Goal: Transaction & Acquisition: Purchase product/service

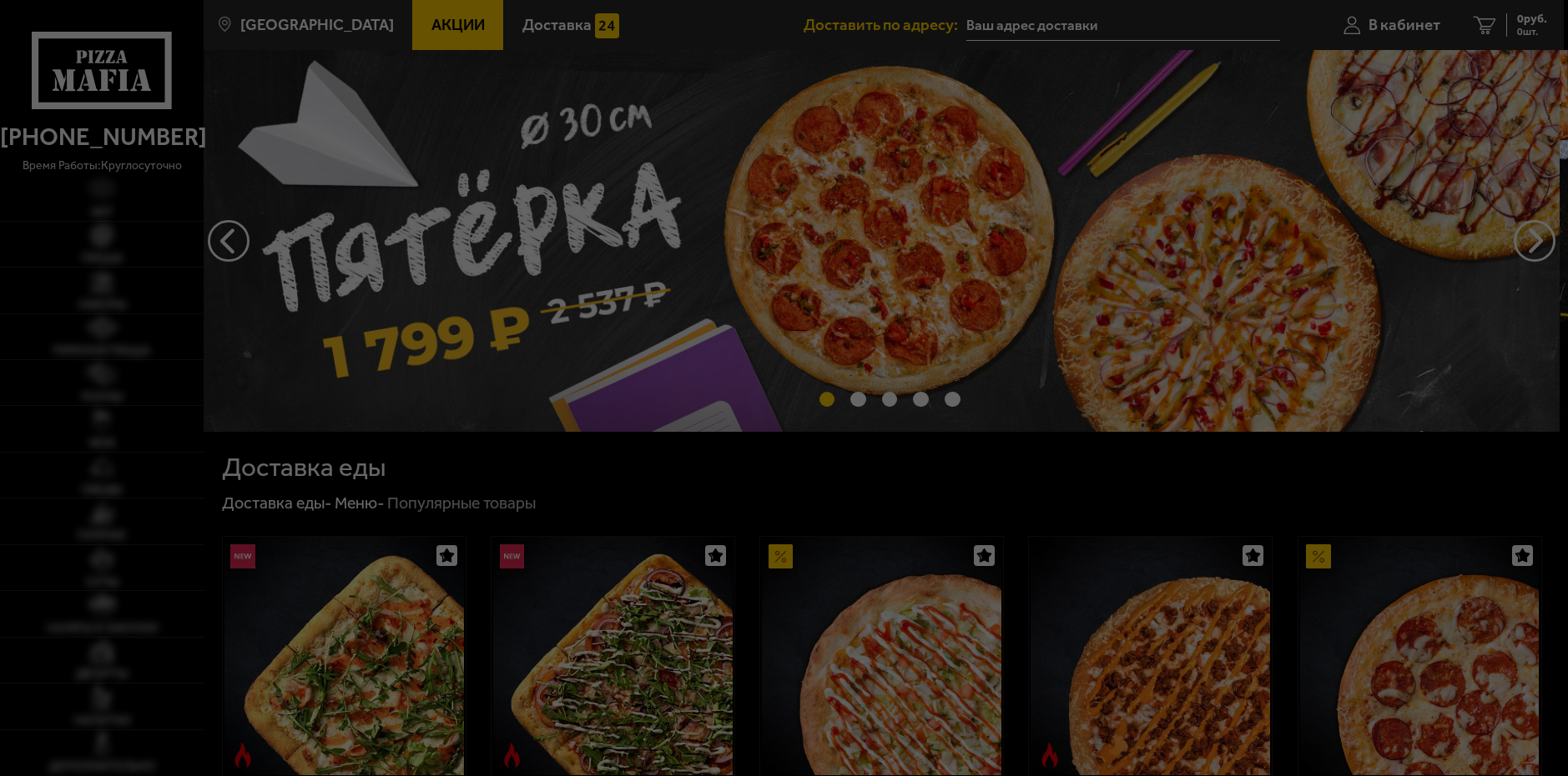
type input "[PERSON_NAME][STREET_ADDRESS]"
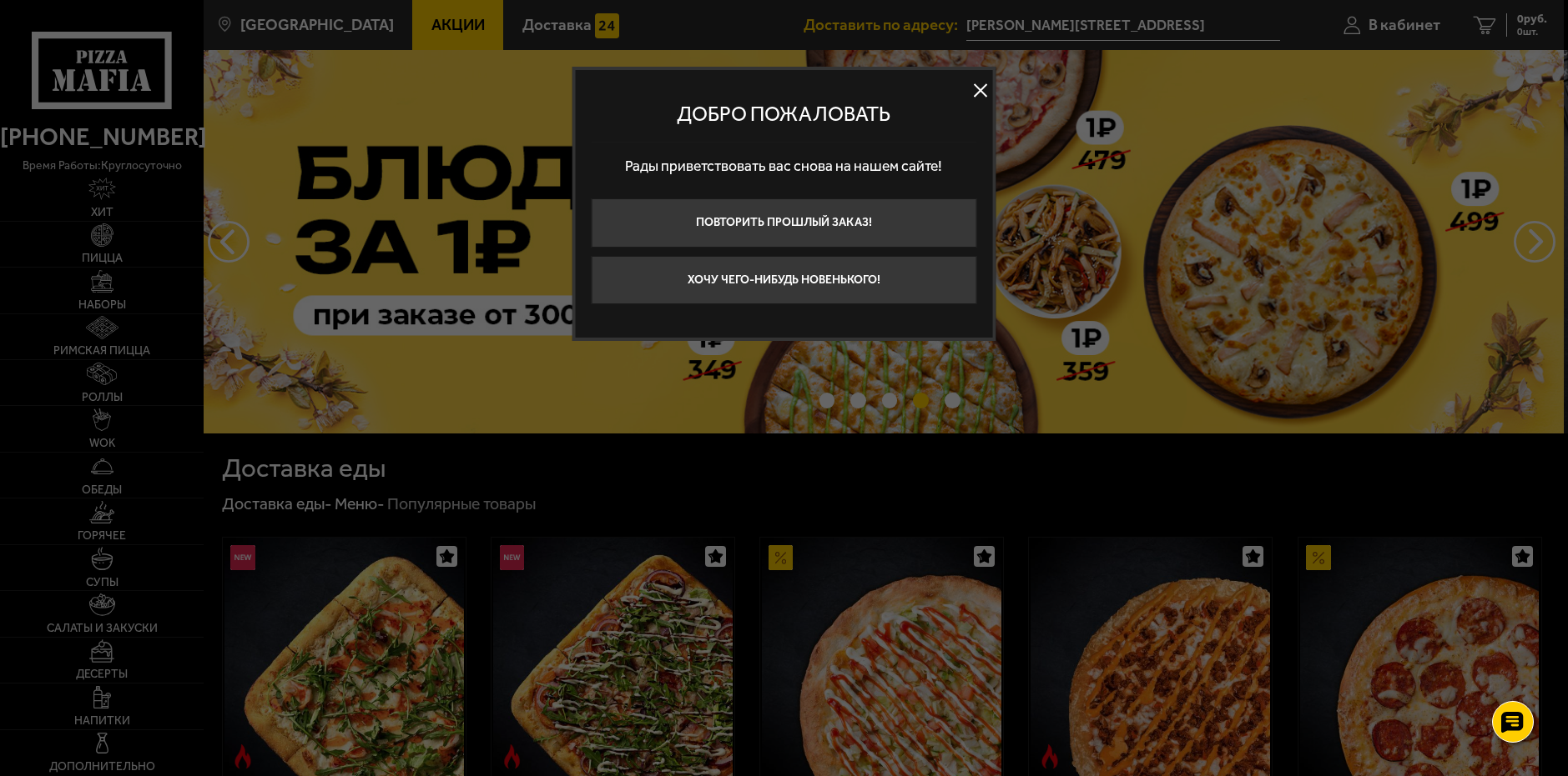
click at [986, 89] on button at bounding box center [980, 90] width 25 height 25
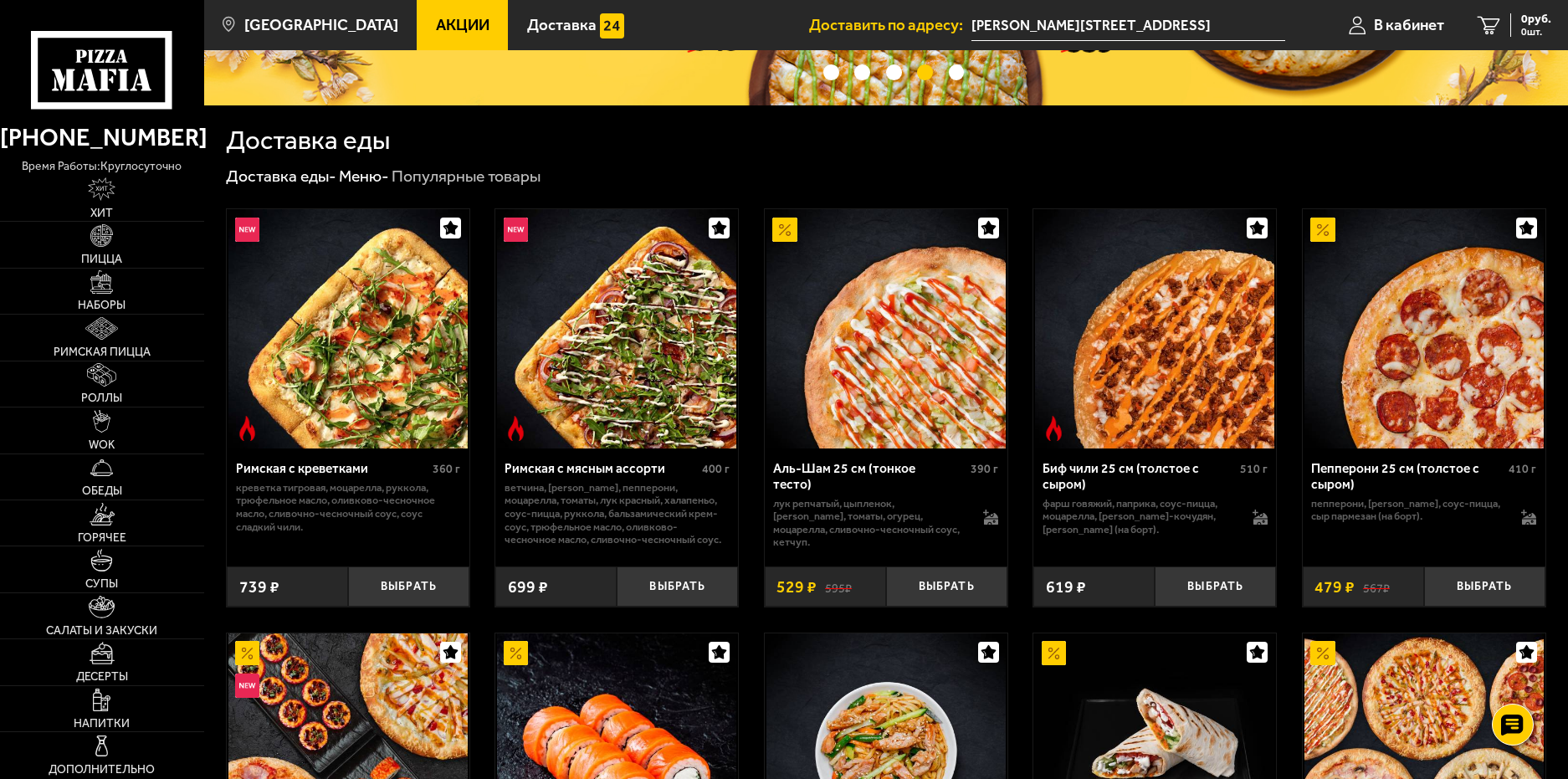
scroll to position [335, 0]
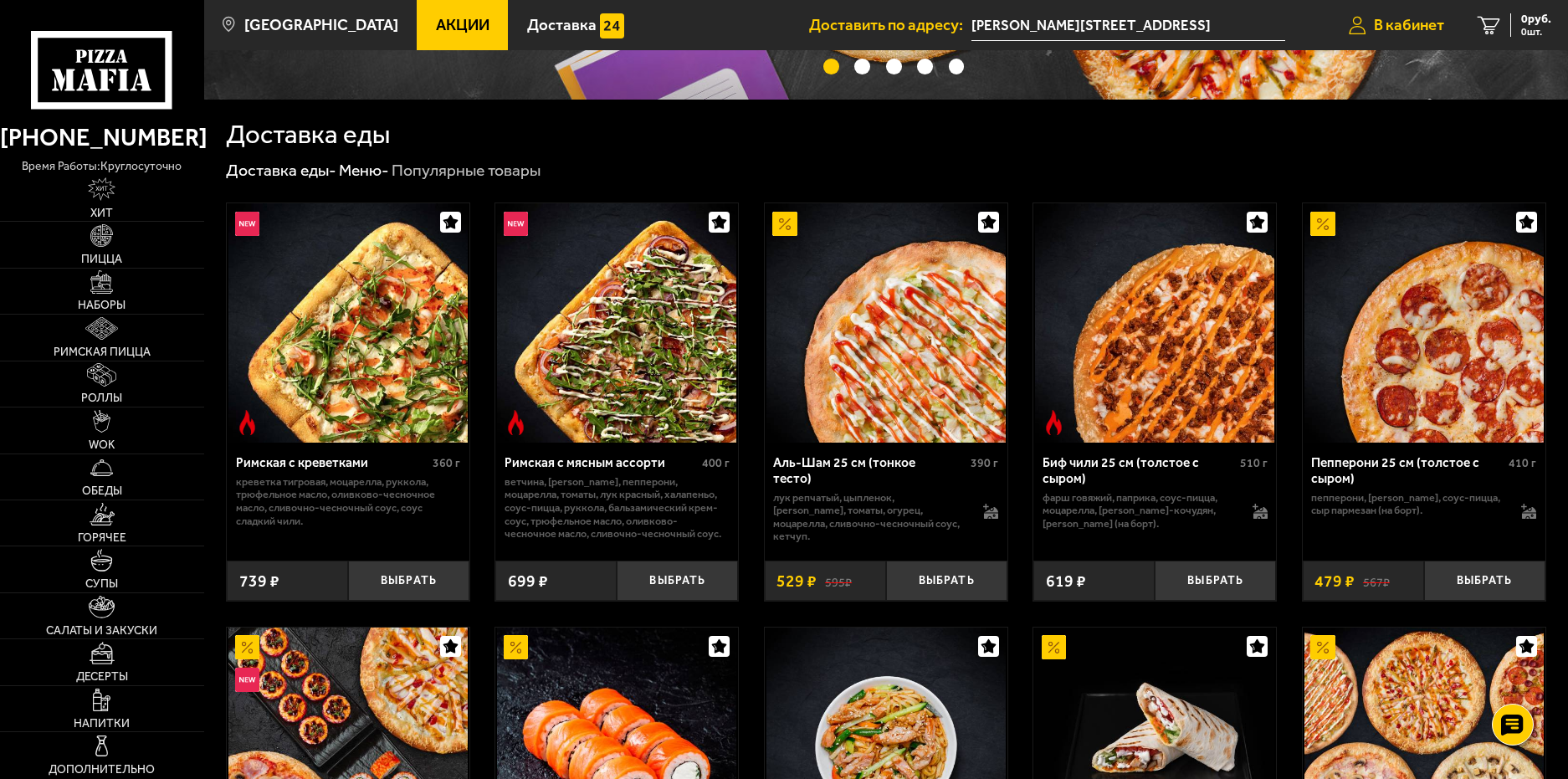
click at [1394, 23] on span "В кабинет" at bounding box center [1410, 25] width 71 height 16
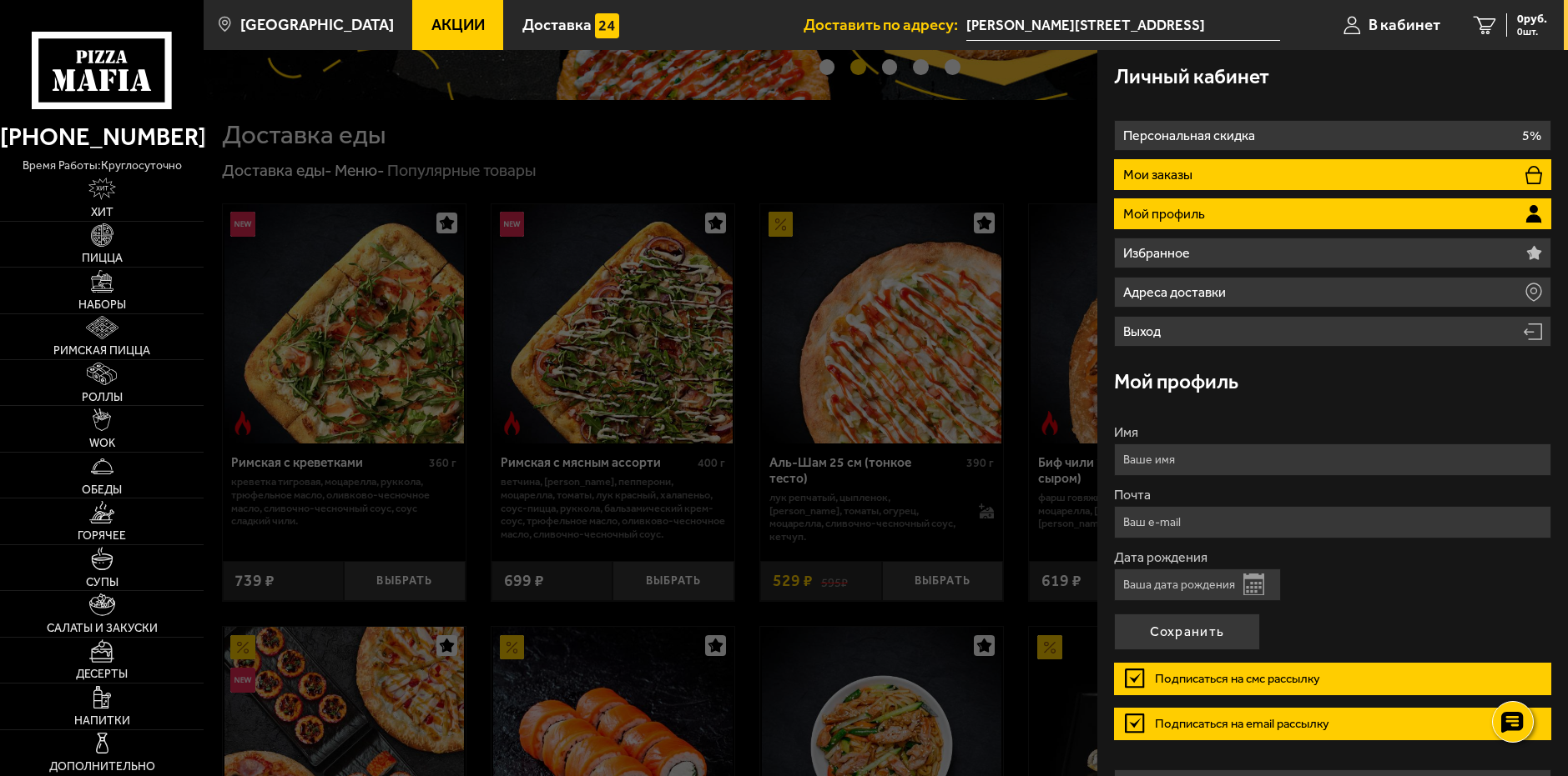
click at [1287, 171] on li "Мои заказы" at bounding box center [1332, 175] width 438 height 30
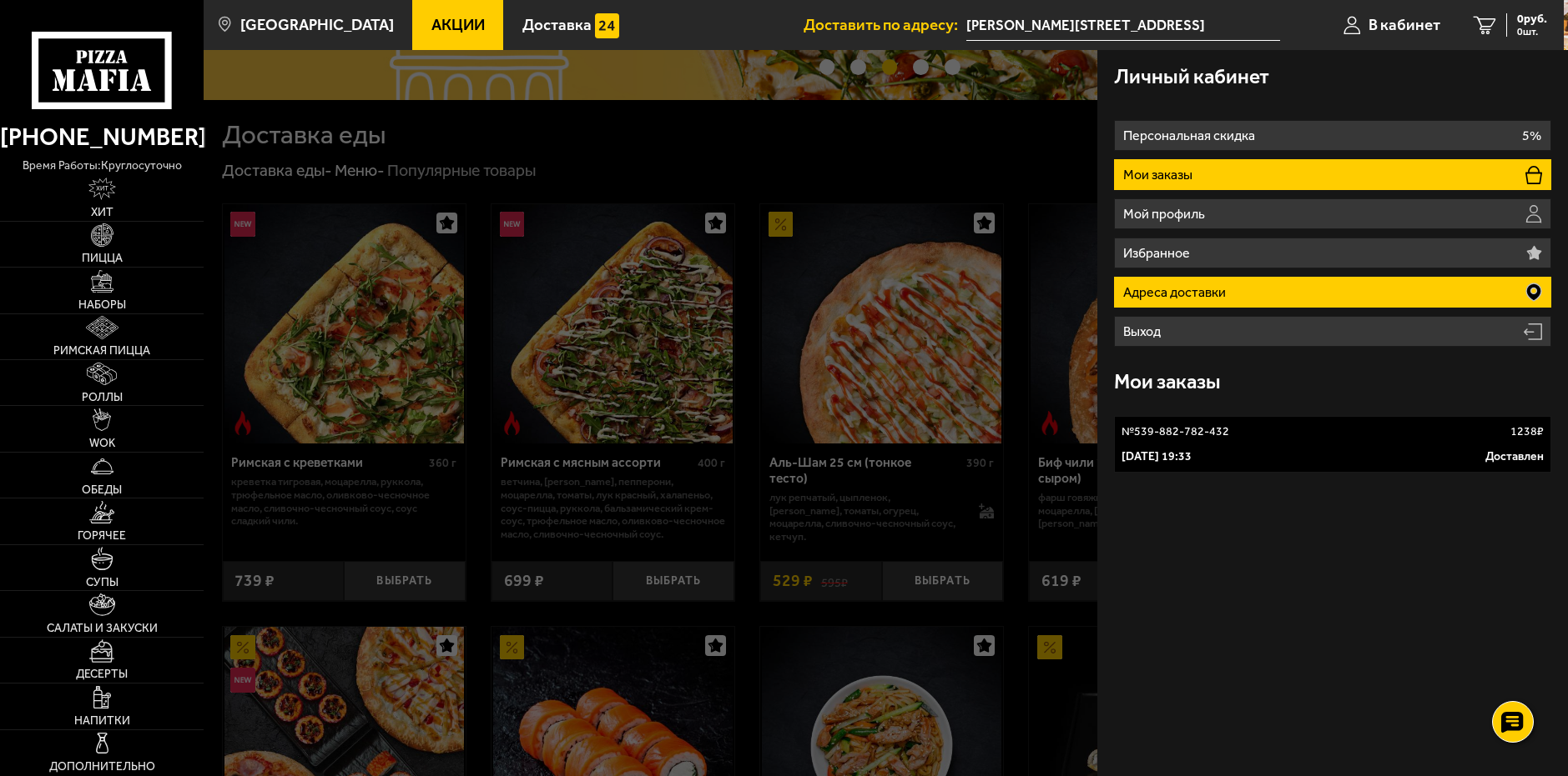
click at [1262, 284] on li "Адреса доставки" at bounding box center [1332, 292] width 438 height 30
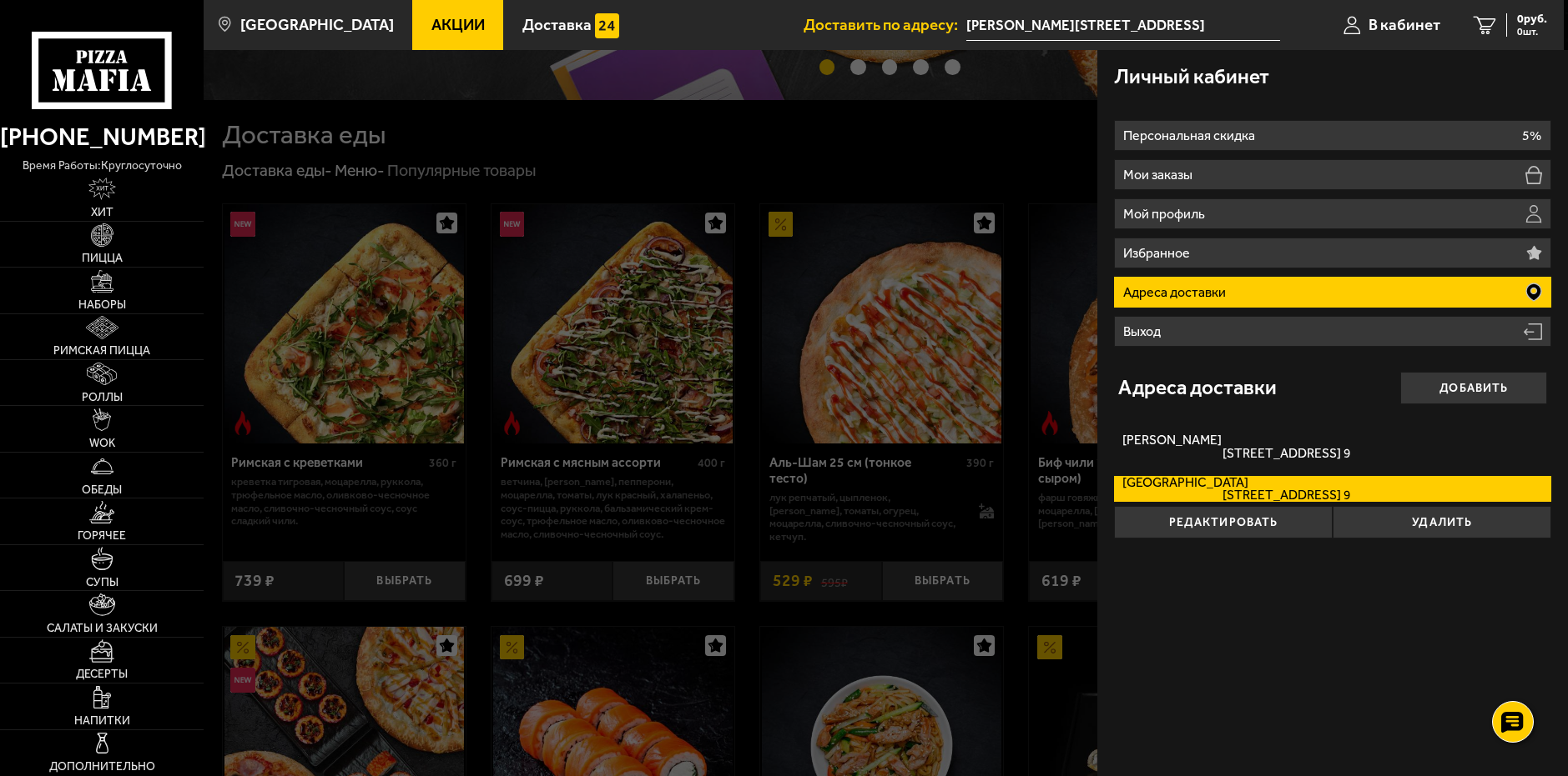
click at [708, 142] on div at bounding box center [987, 438] width 1568 height 776
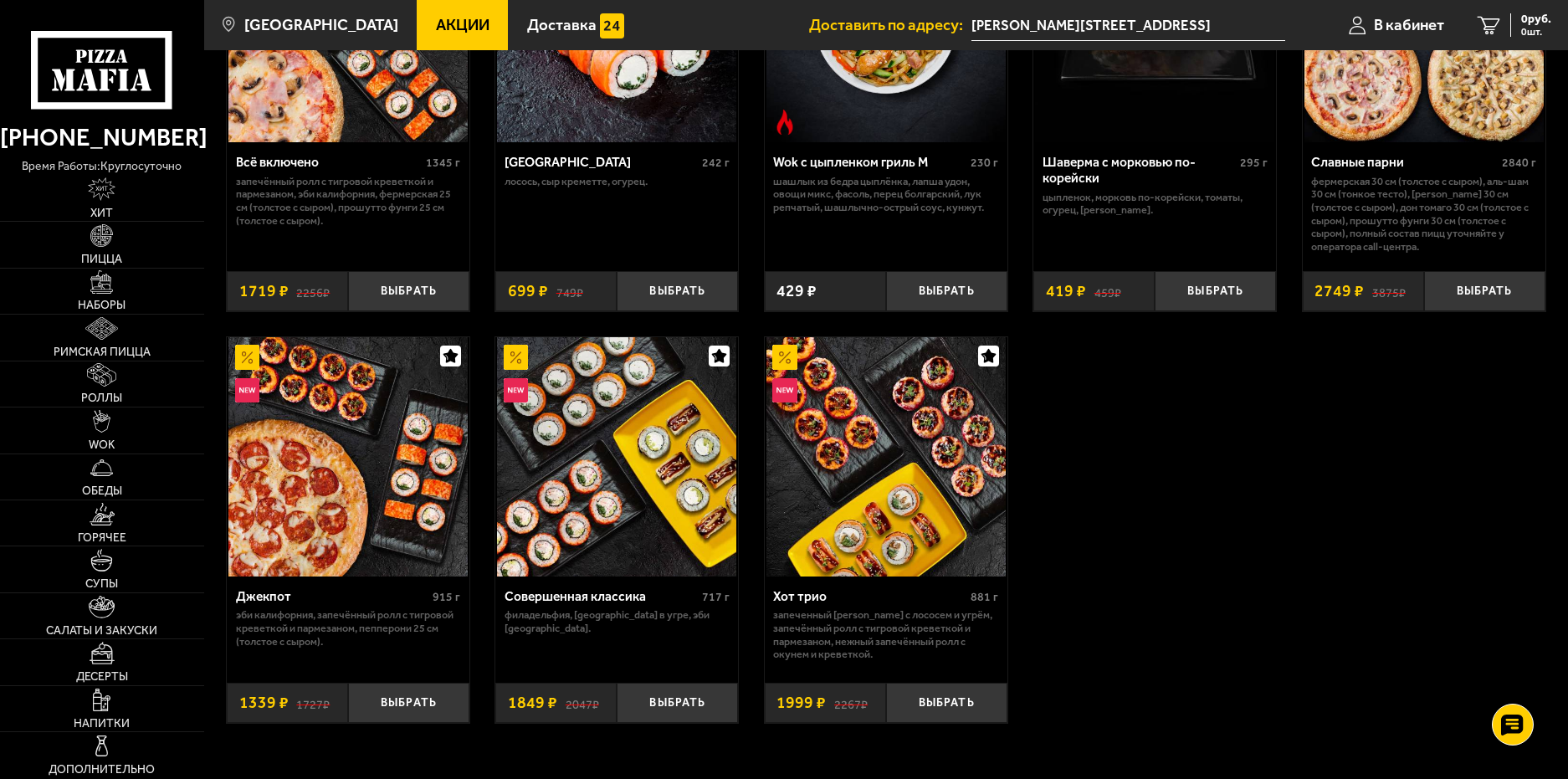
scroll to position [1088, 0]
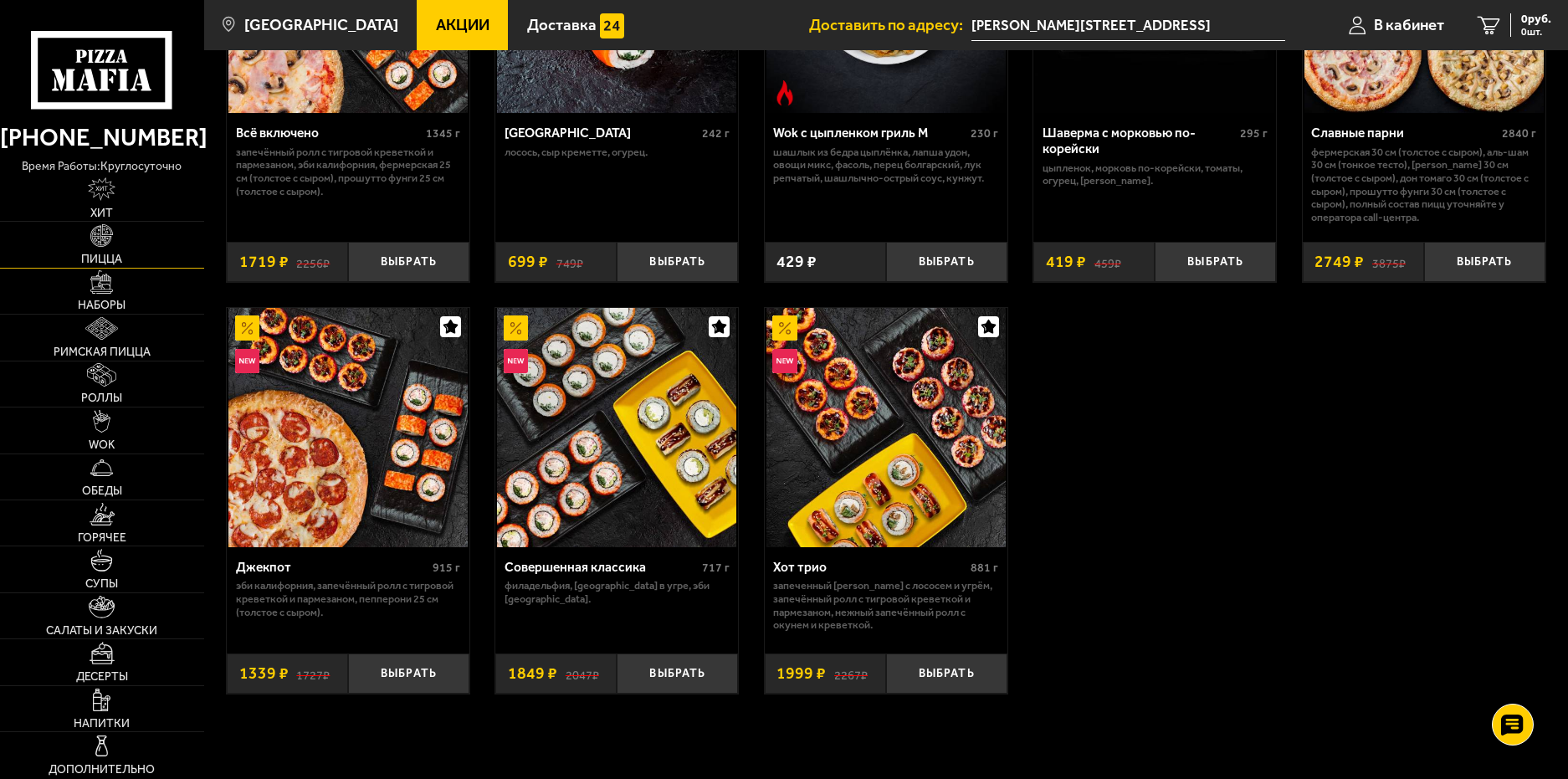
click at [161, 243] on link "Пицца" at bounding box center [102, 244] width 204 height 45
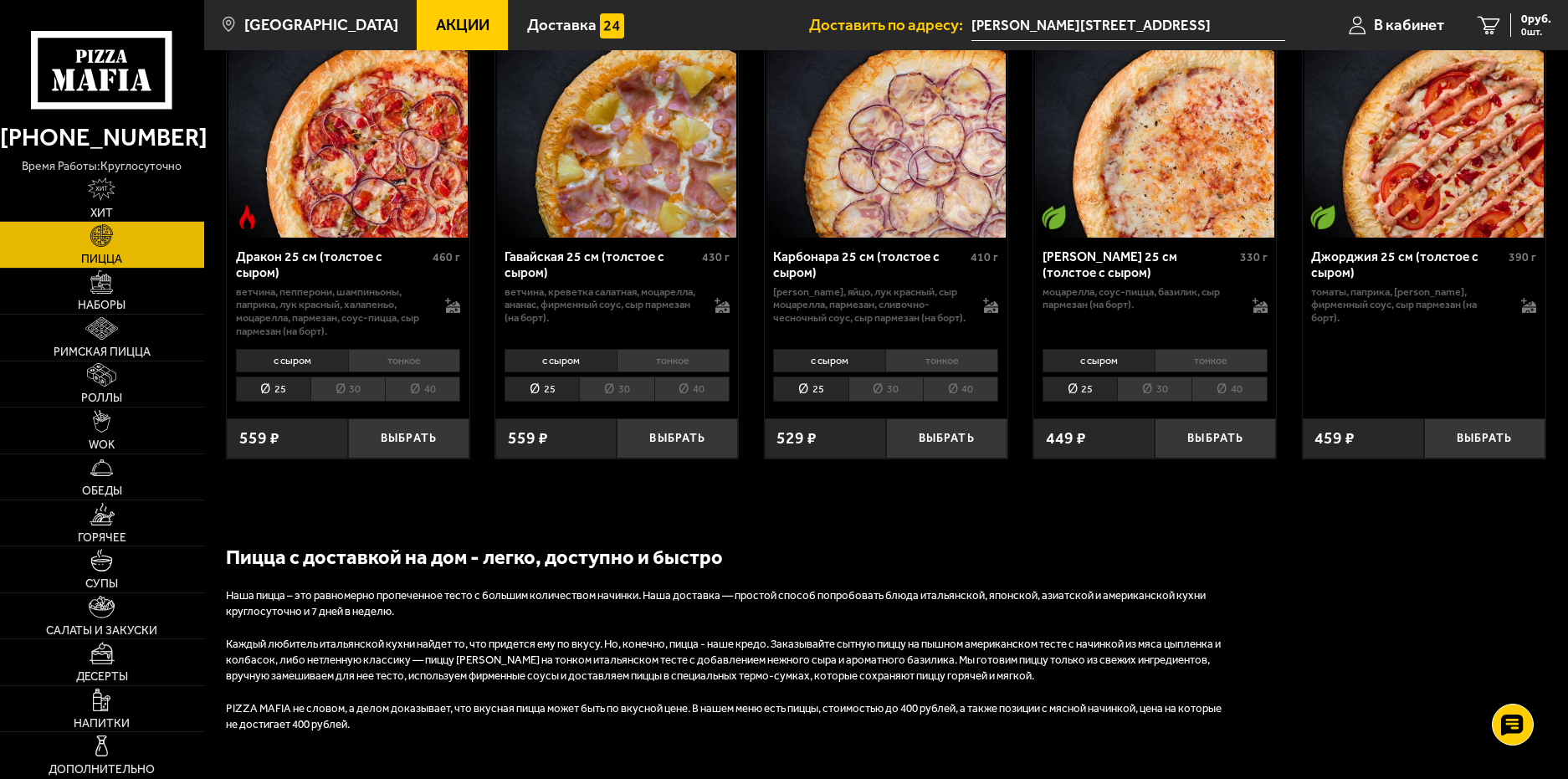
scroll to position [2678, 0]
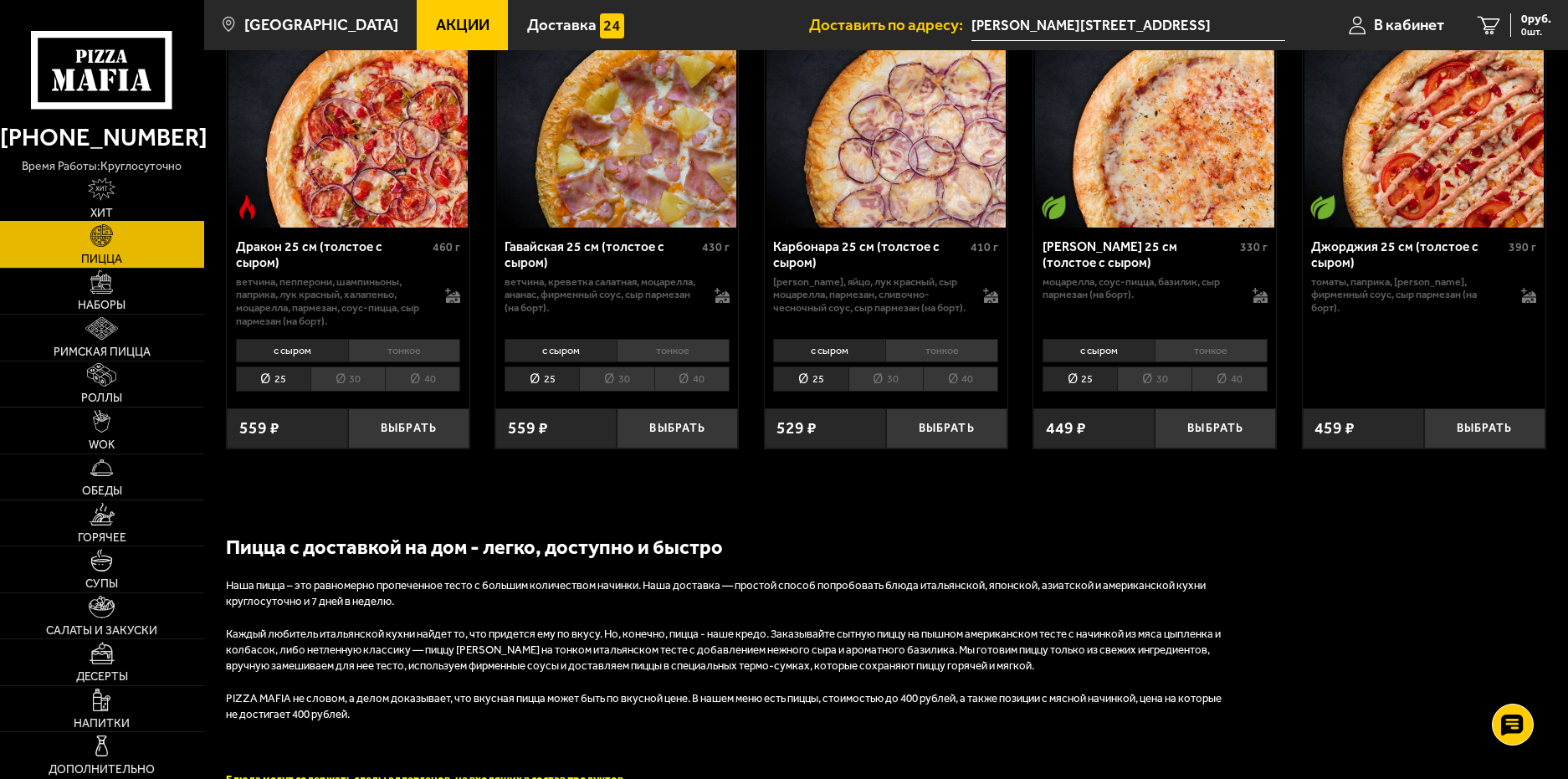
click at [143, 201] on link "Хит" at bounding box center [102, 197] width 204 height 45
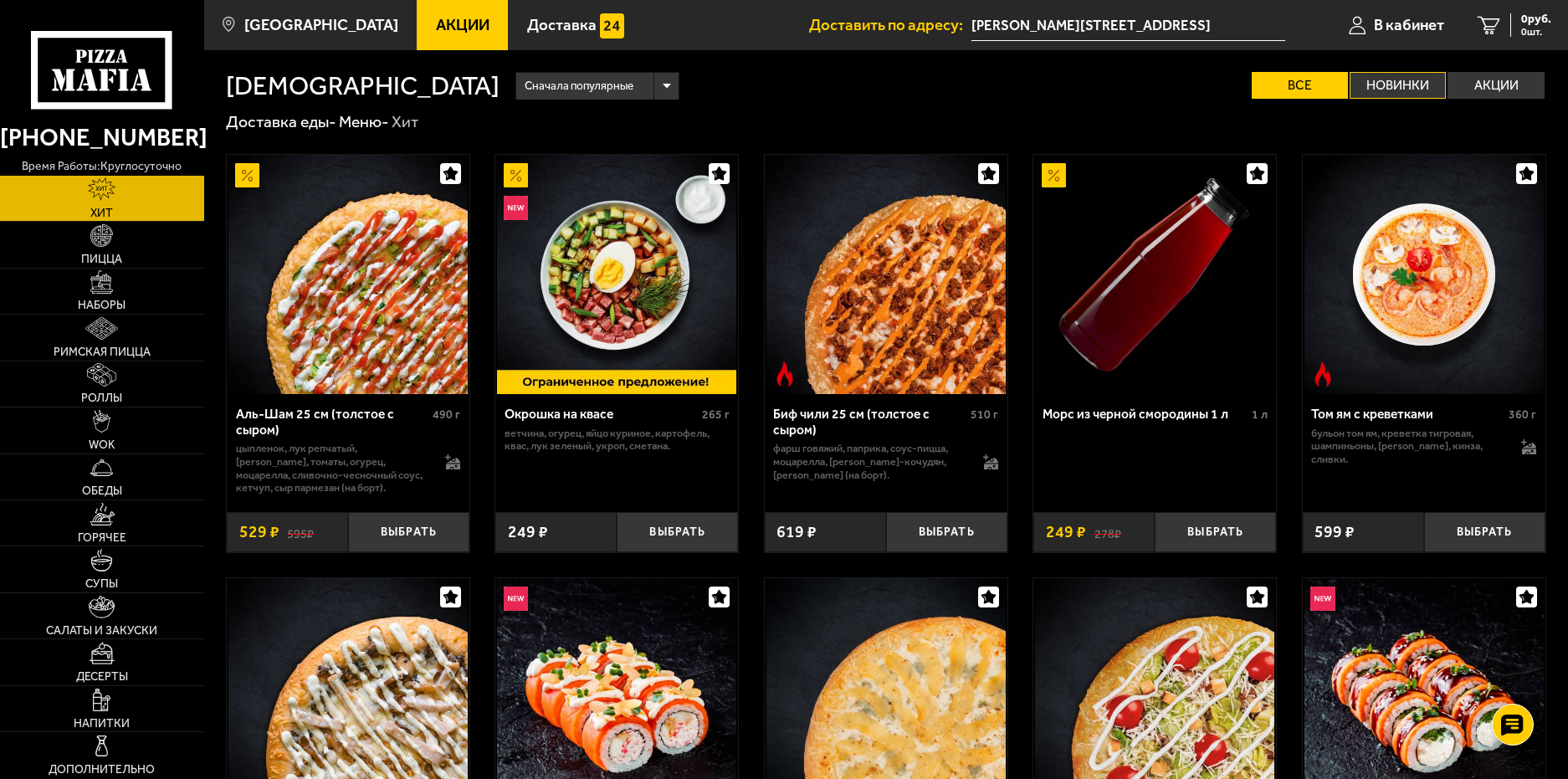
click at [1398, 86] on label "Новинки" at bounding box center [1397, 86] width 96 height 27
click at [0, 0] on input "Новинки" at bounding box center [0, 0] width 0 height 0
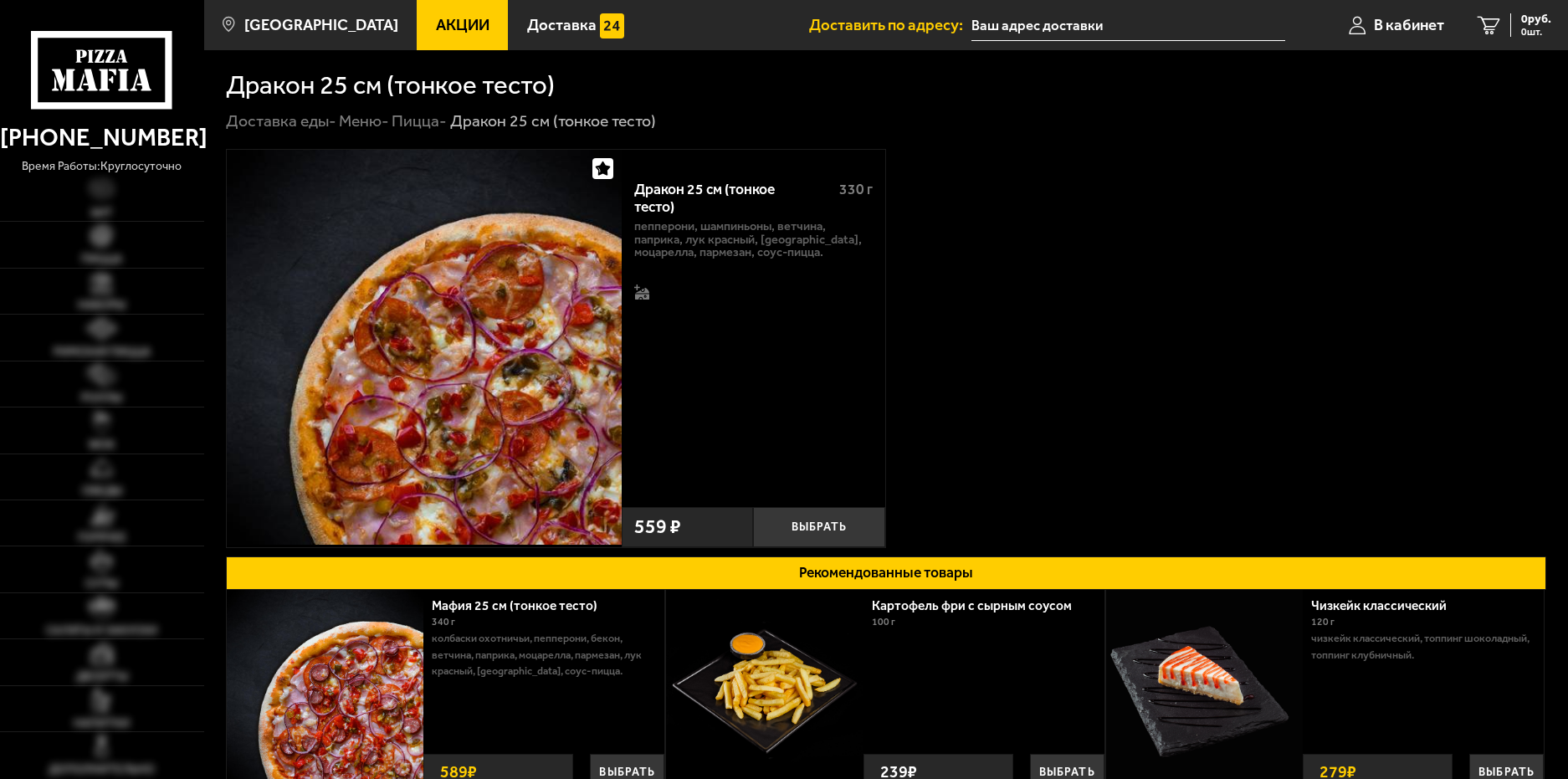
type input "[PERSON_NAME][STREET_ADDRESS]"
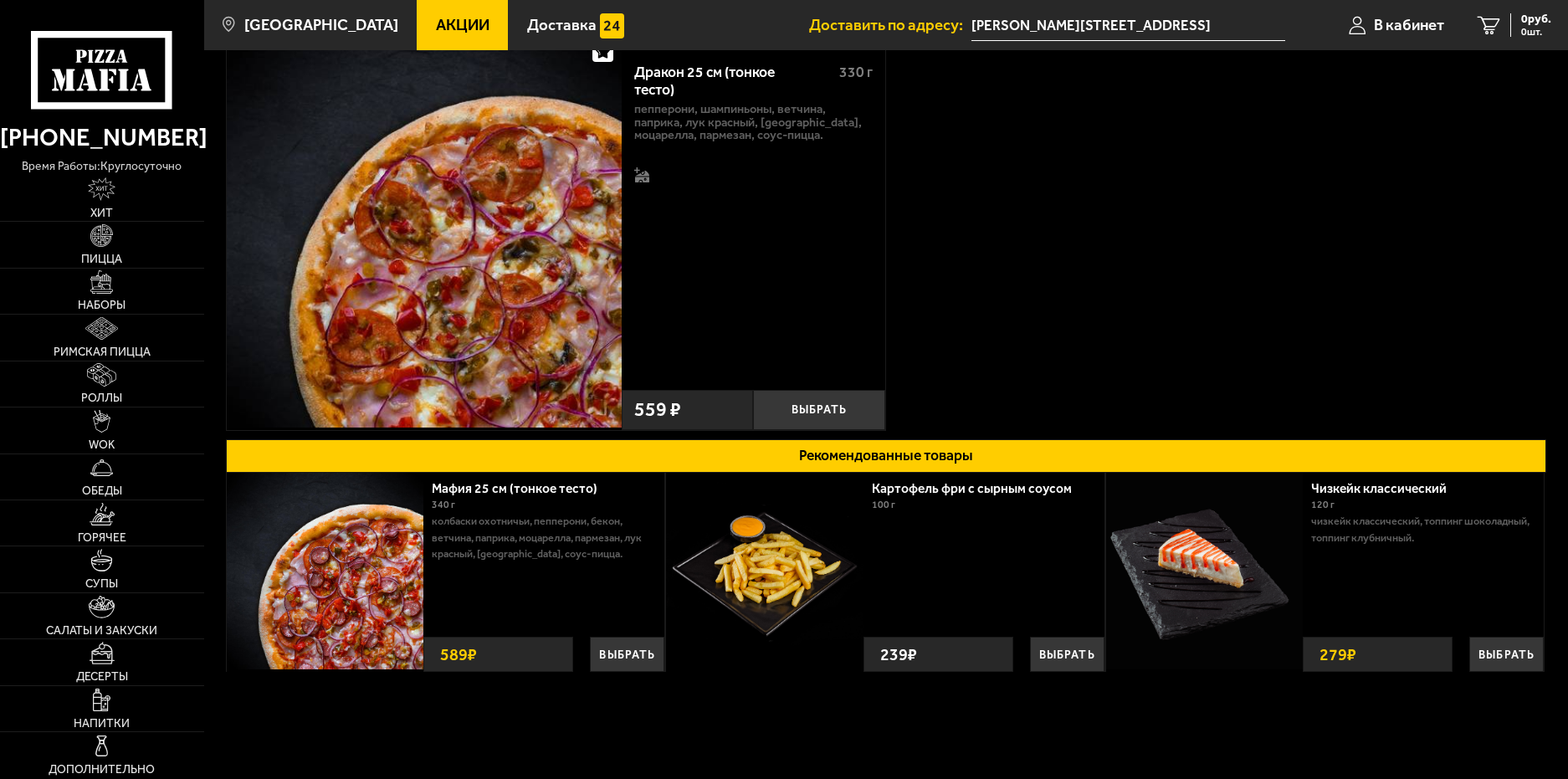
scroll to position [60, 0]
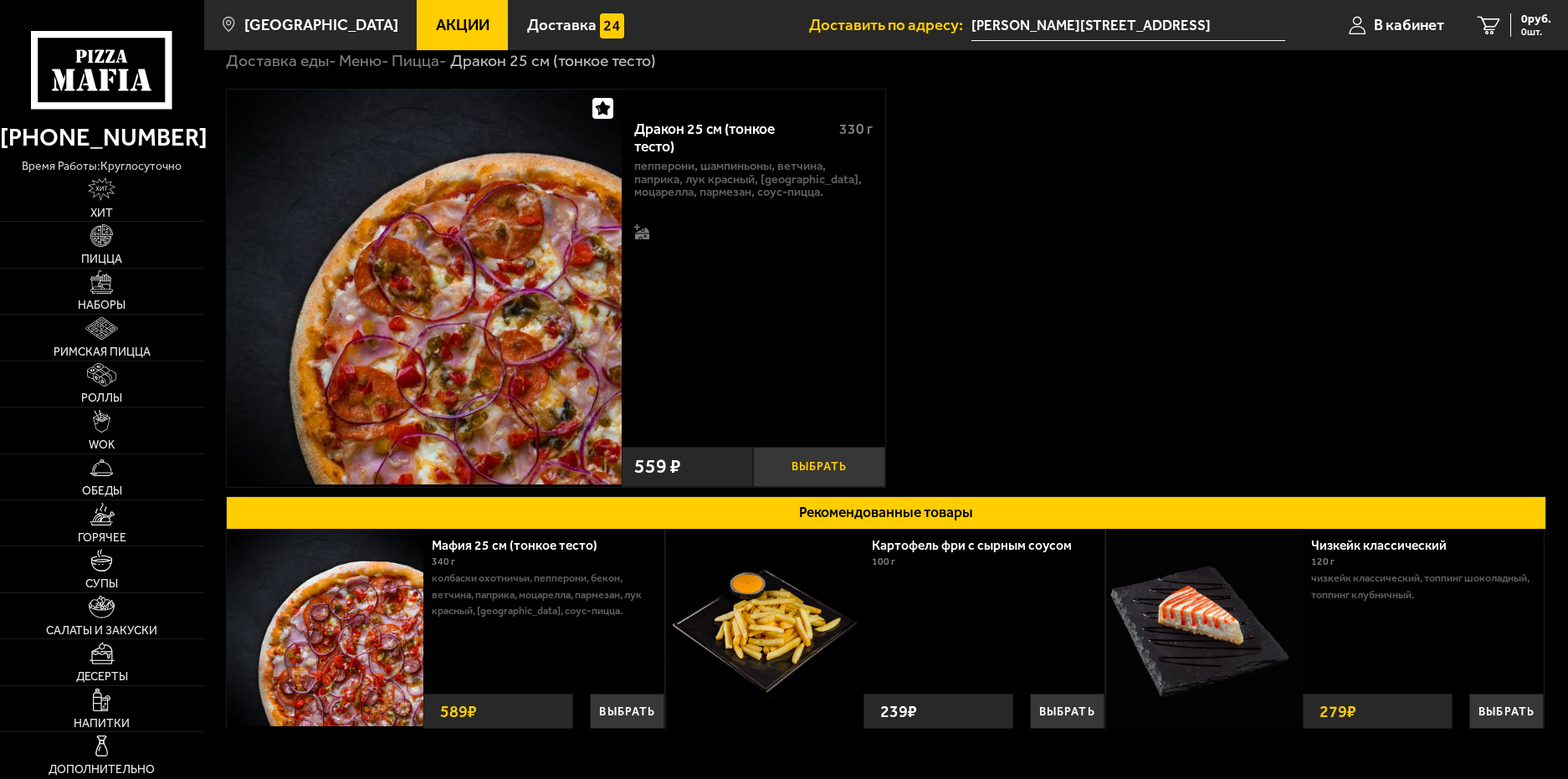
click at [826, 463] on button "Выбрать" at bounding box center [819, 467] width 132 height 40
click at [1167, 23] on input "[PERSON_NAME][STREET_ADDRESS]" at bounding box center [1114, 26] width 314 height 31
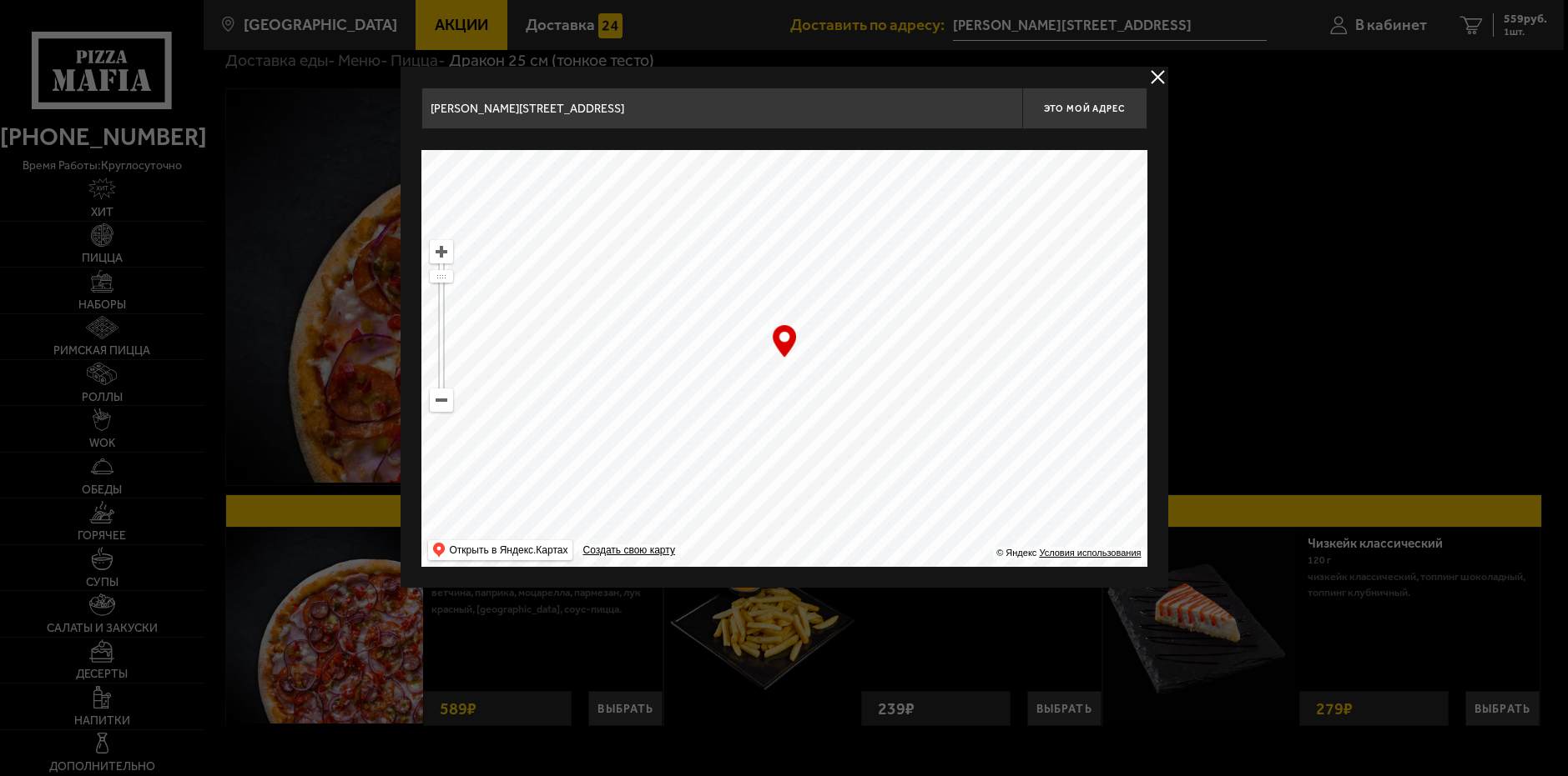
click at [927, 108] on input "[PERSON_NAME][STREET_ADDRESS]" at bounding box center [721, 108] width 601 height 42
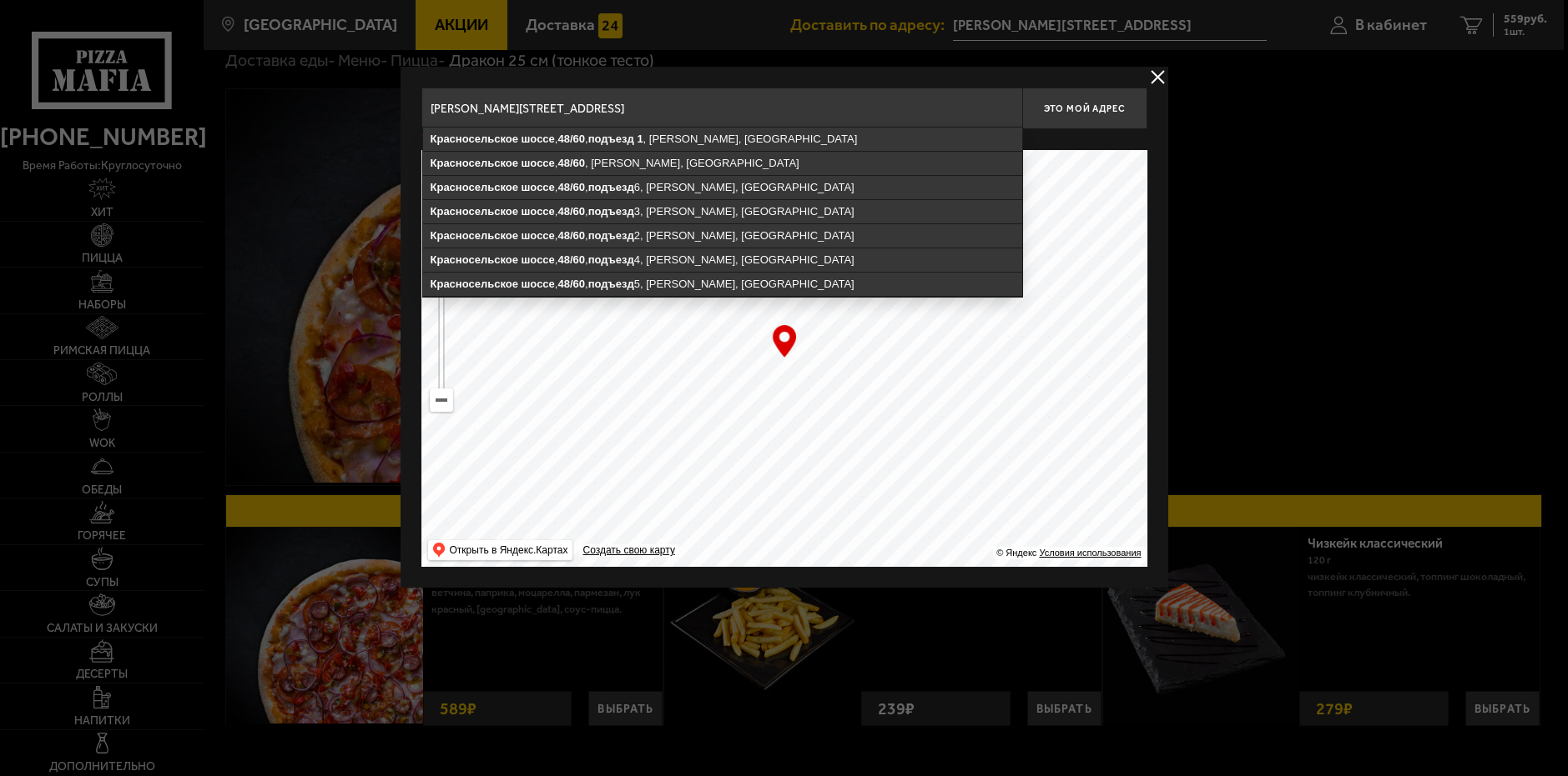
type input "[PERSON_NAME][STREET_ADDRESS]"
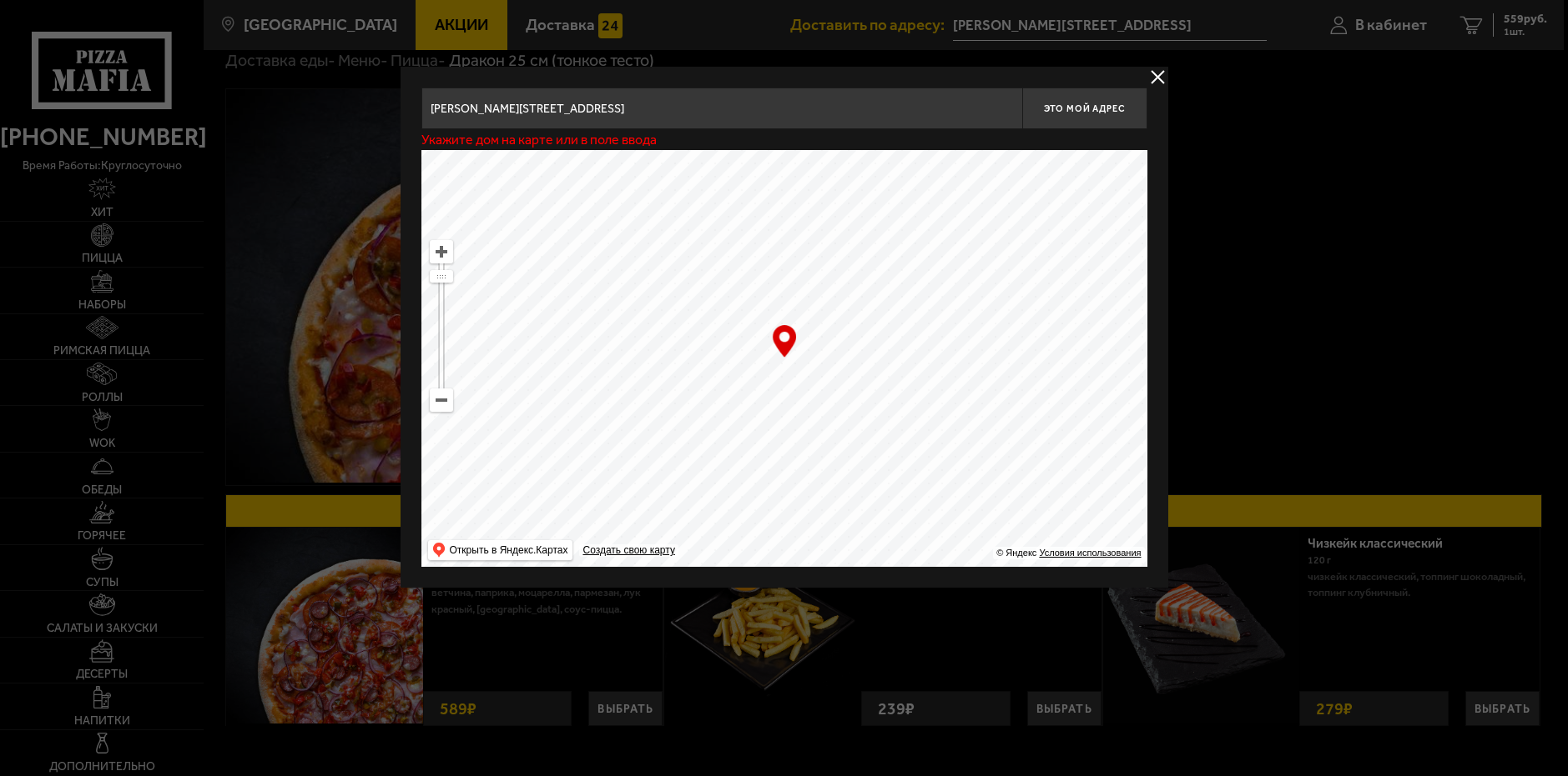
click at [1168, 72] on div at bounding box center [784, 388] width 1568 height 776
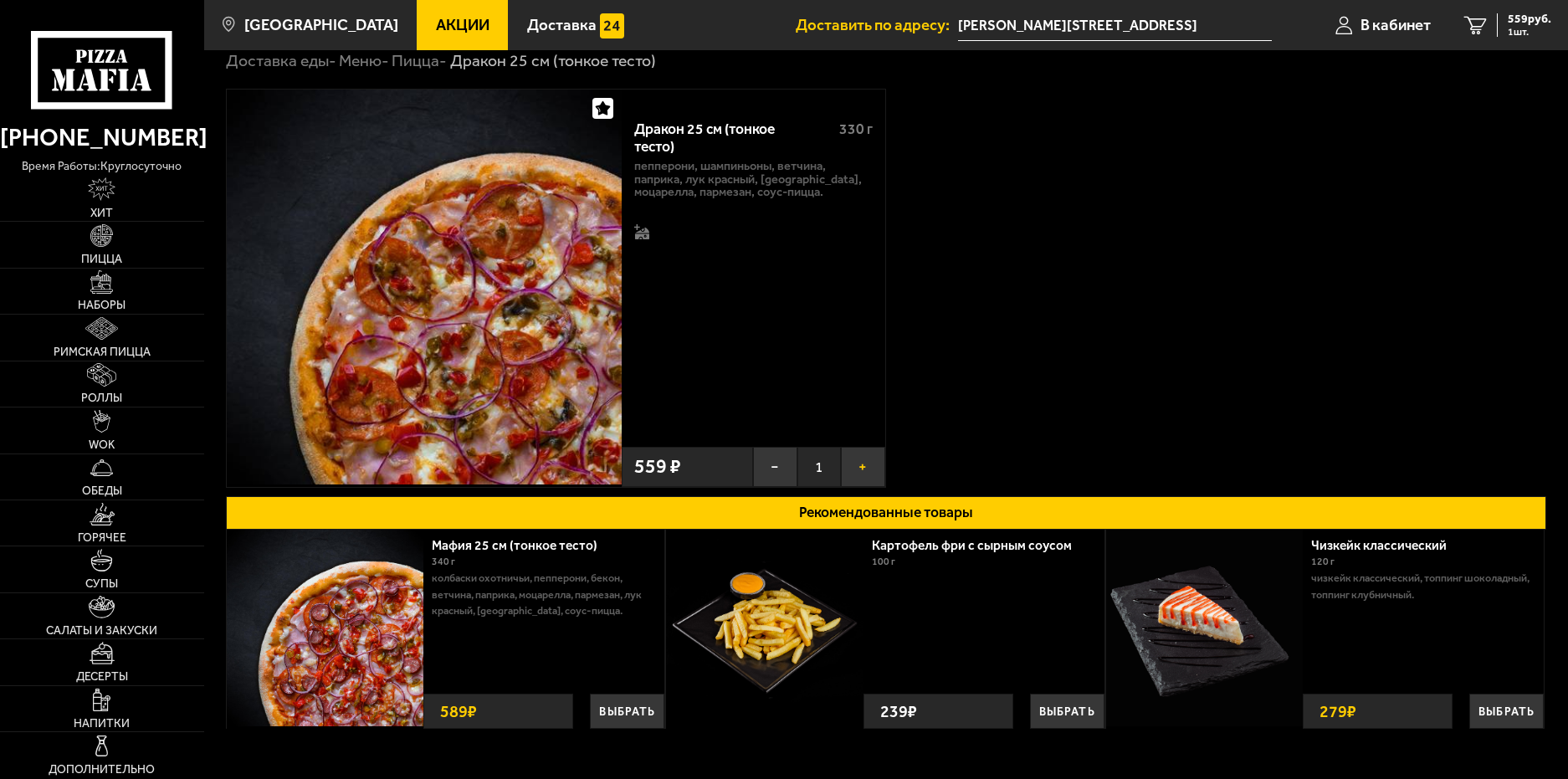
click at [862, 462] on button "+" at bounding box center [863, 467] width 44 height 40
click at [771, 467] on button "−" at bounding box center [775, 467] width 44 height 40
click at [861, 464] on button "+" at bounding box center [863, 467] width 44 height 40
click at [771, 469] on button "−" at bounding box center [775, 467] width 44 height 40
click at [618, 713] on button "Выбрать" at bounding box center [627, 711] width 74 height 35
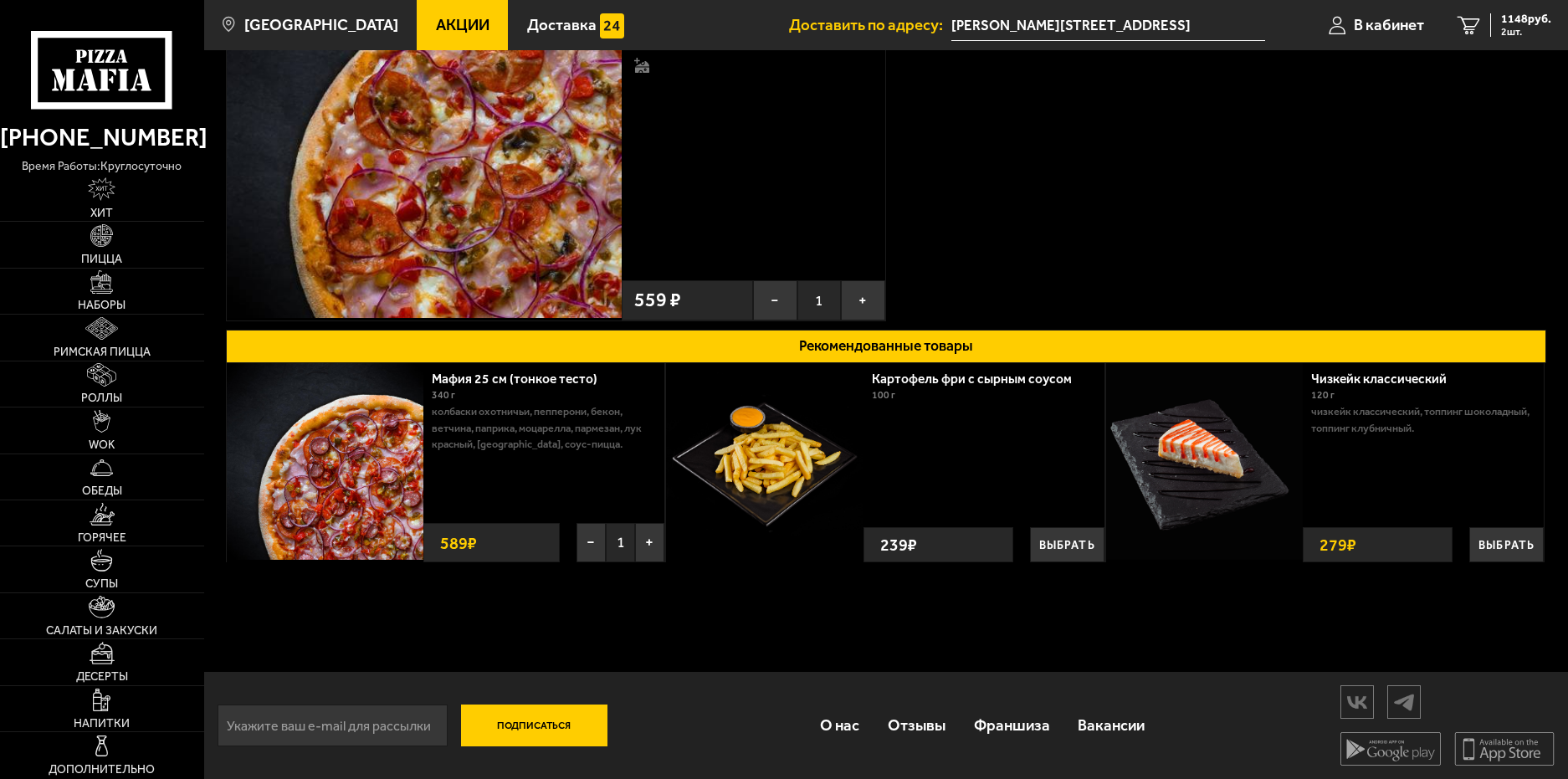
scroll to position [228, 0]
click at [127, 388] on link "Роллы" at bounding box center [102, 383] width 204 height 45
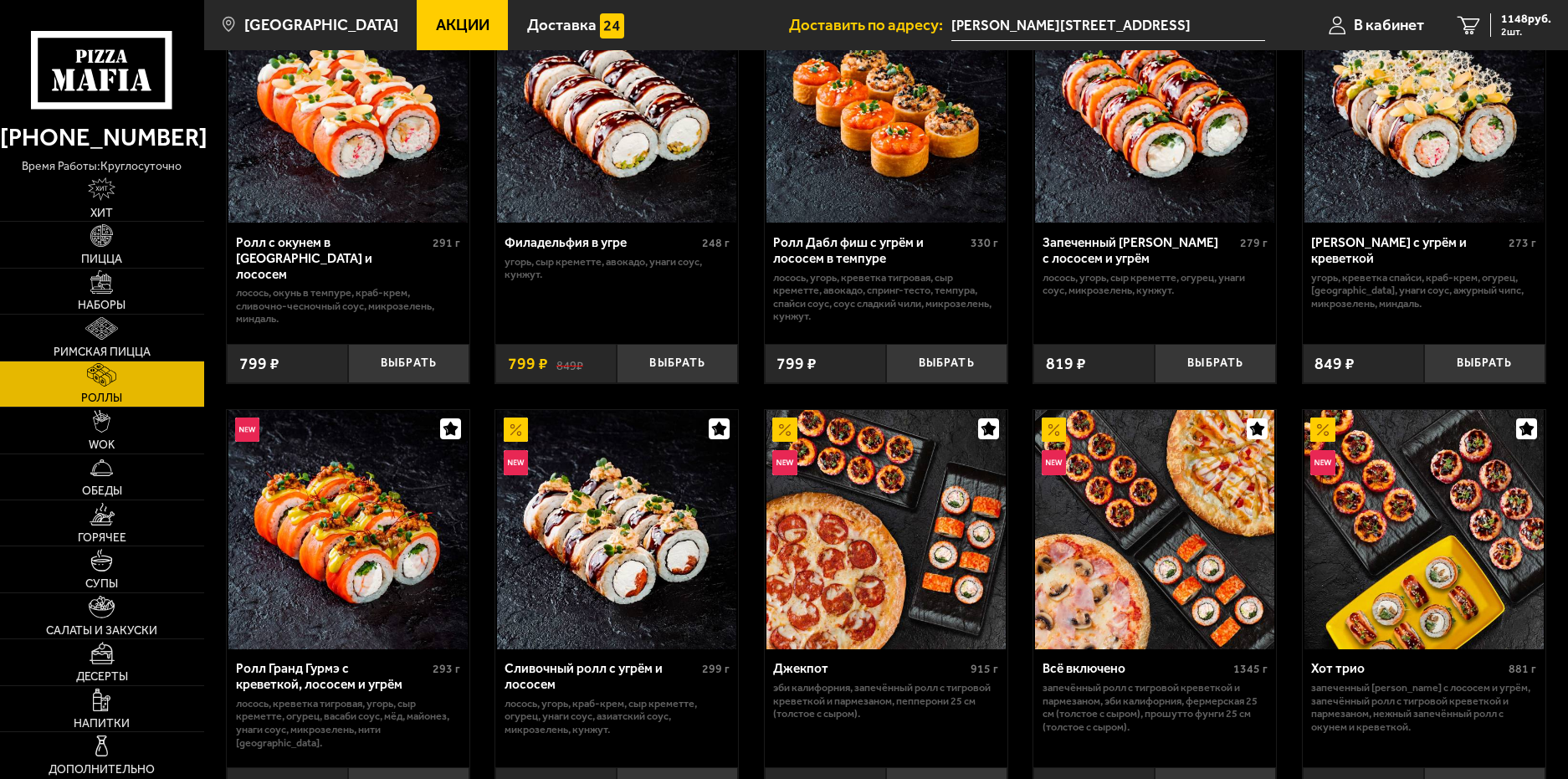
scroll to position [502, 0]
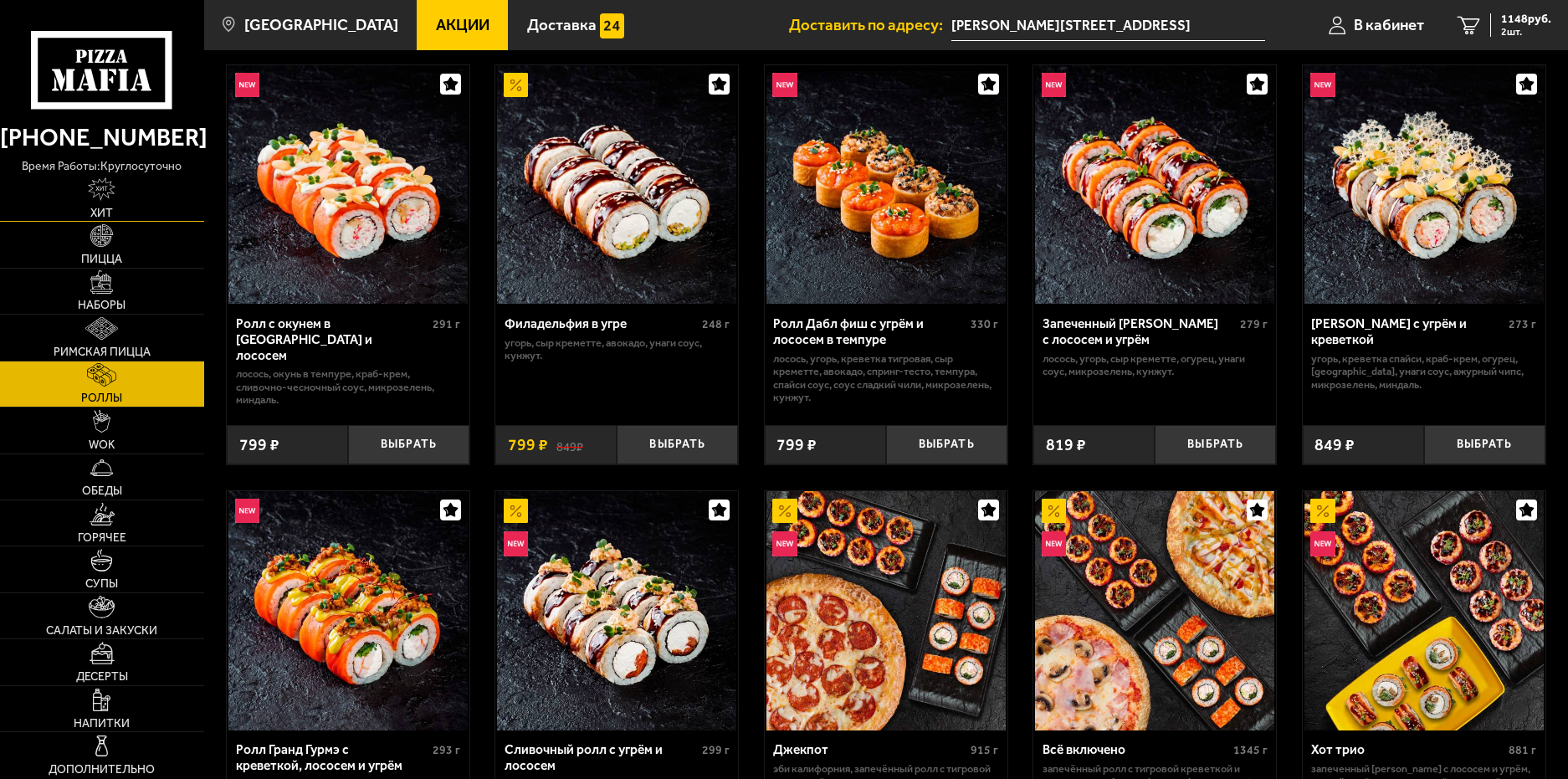
click at [88, 188] on img at bounding box center [101, 189] width 28 height 23
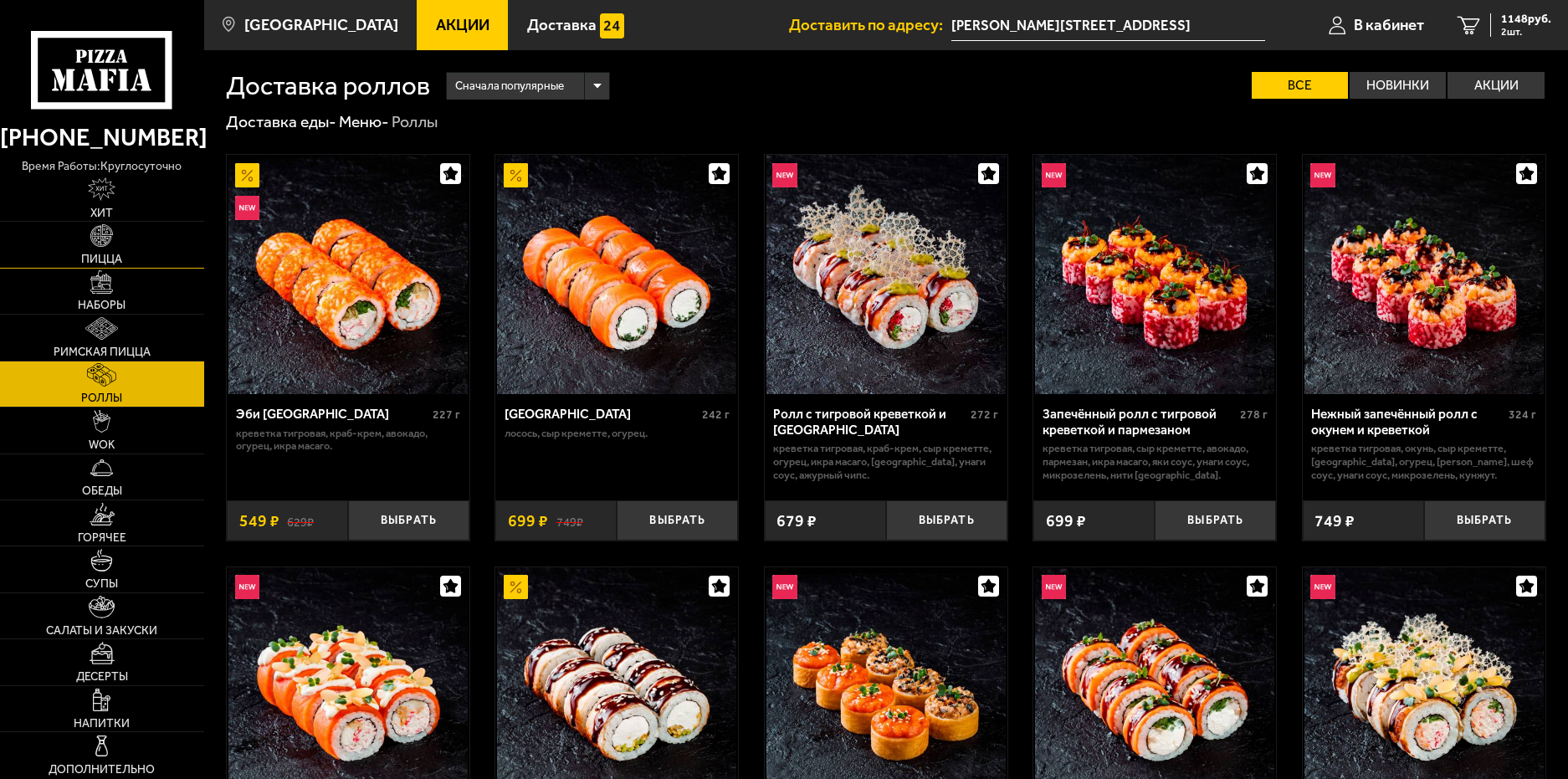
drag, startPoint x: 140, startPoint y: 236, endPoint x: 148, endPoint y: 231, distance: 9.4
click at [142, 235] on link "Пицца" at bounding box center [102, 244] width 204 height 45
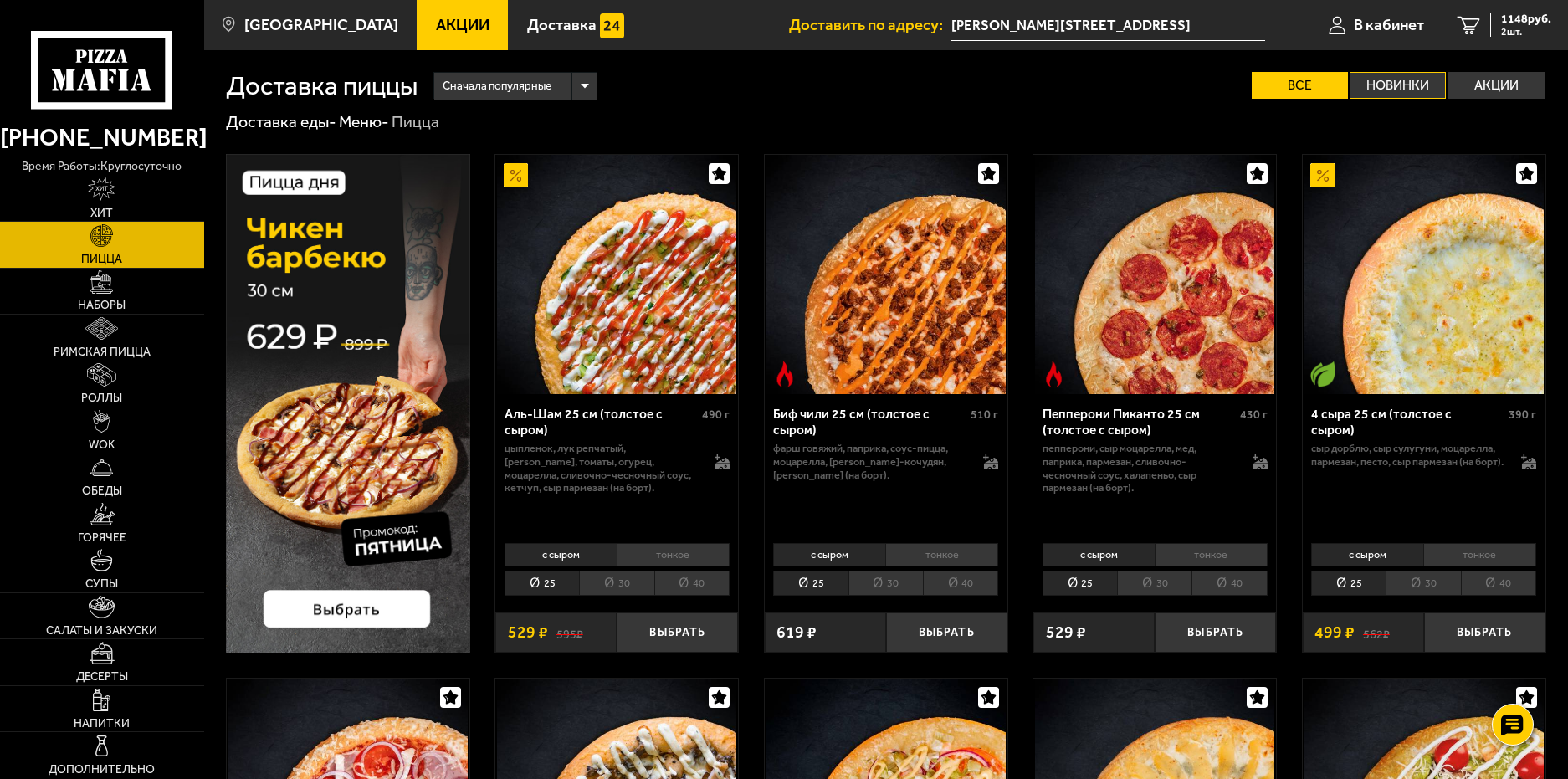
click at [1418, 89] on label "Новинки" at bounding box center [1397, 86] width 96 height 27
click at [0, 0] on input "Новинки" at bounding box center [0, 0] width 0 height 0
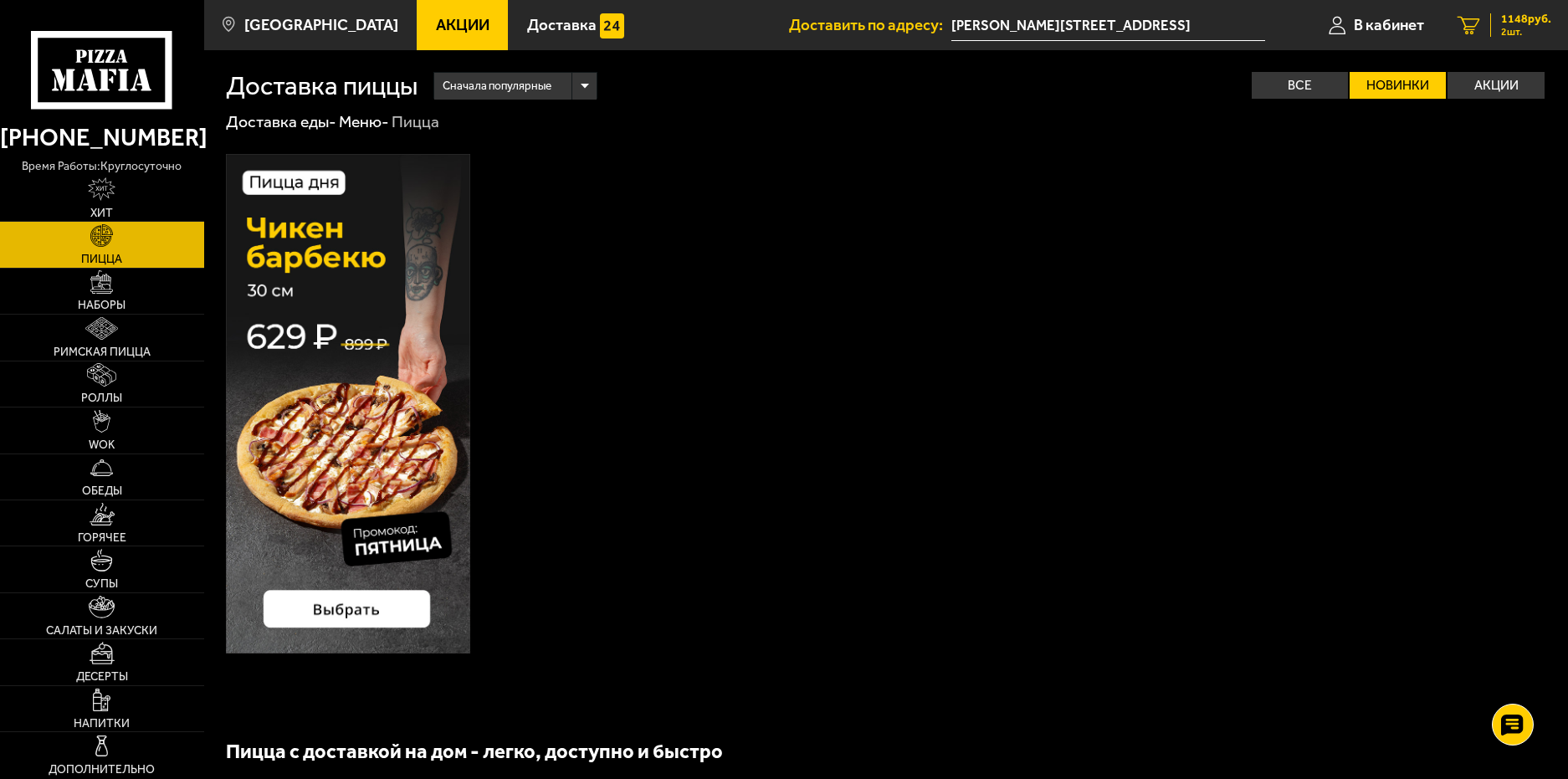
click at [1533, 21] on span "1148 руб." at bounding box center [1526, 19] width 51 height 11
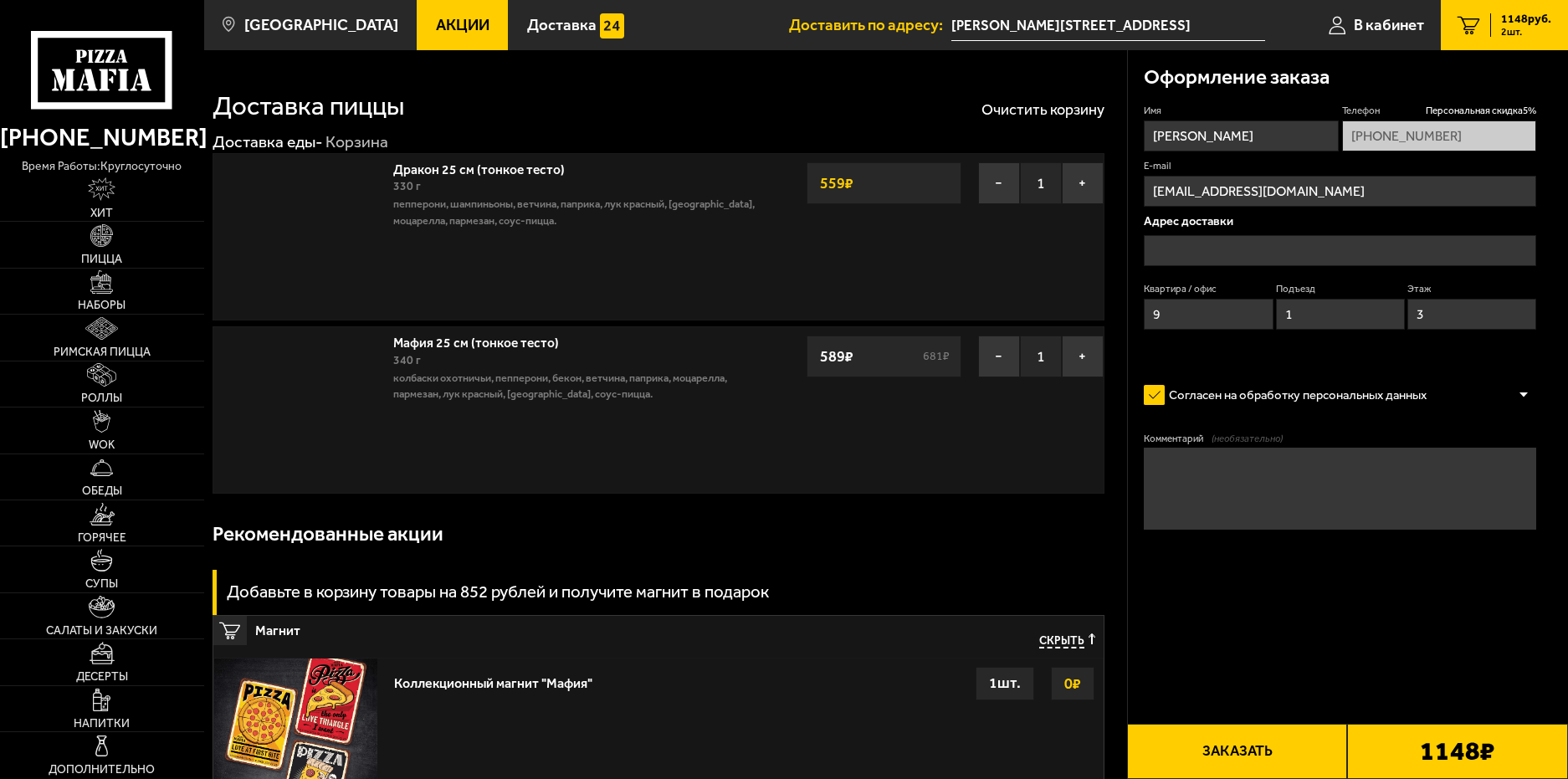
type input "[PERSON_NAME][STREET_ADDRESS]"
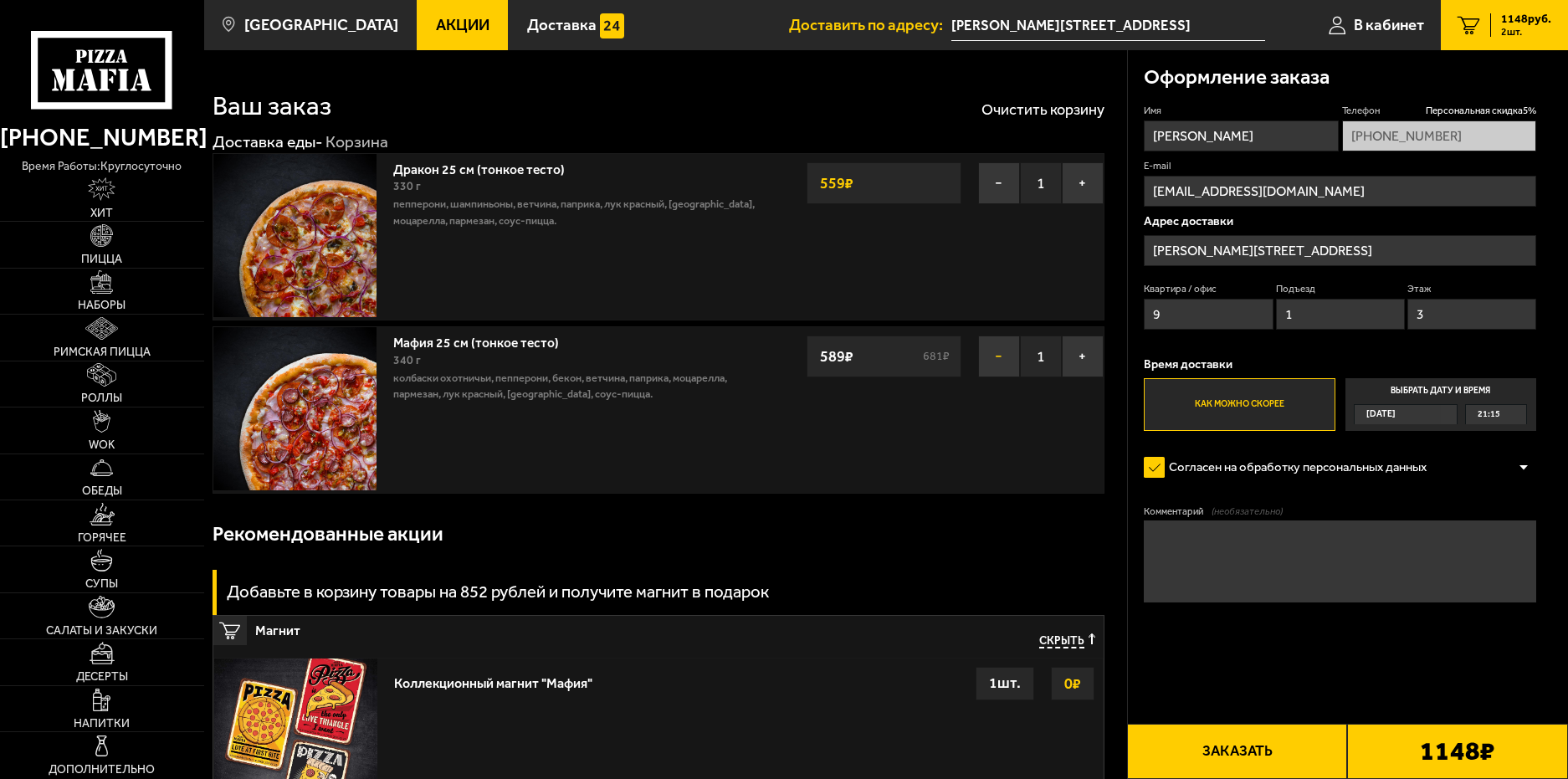
click at [994, 359] on button "−" at bounding box center [999, 357] width 42 height 42
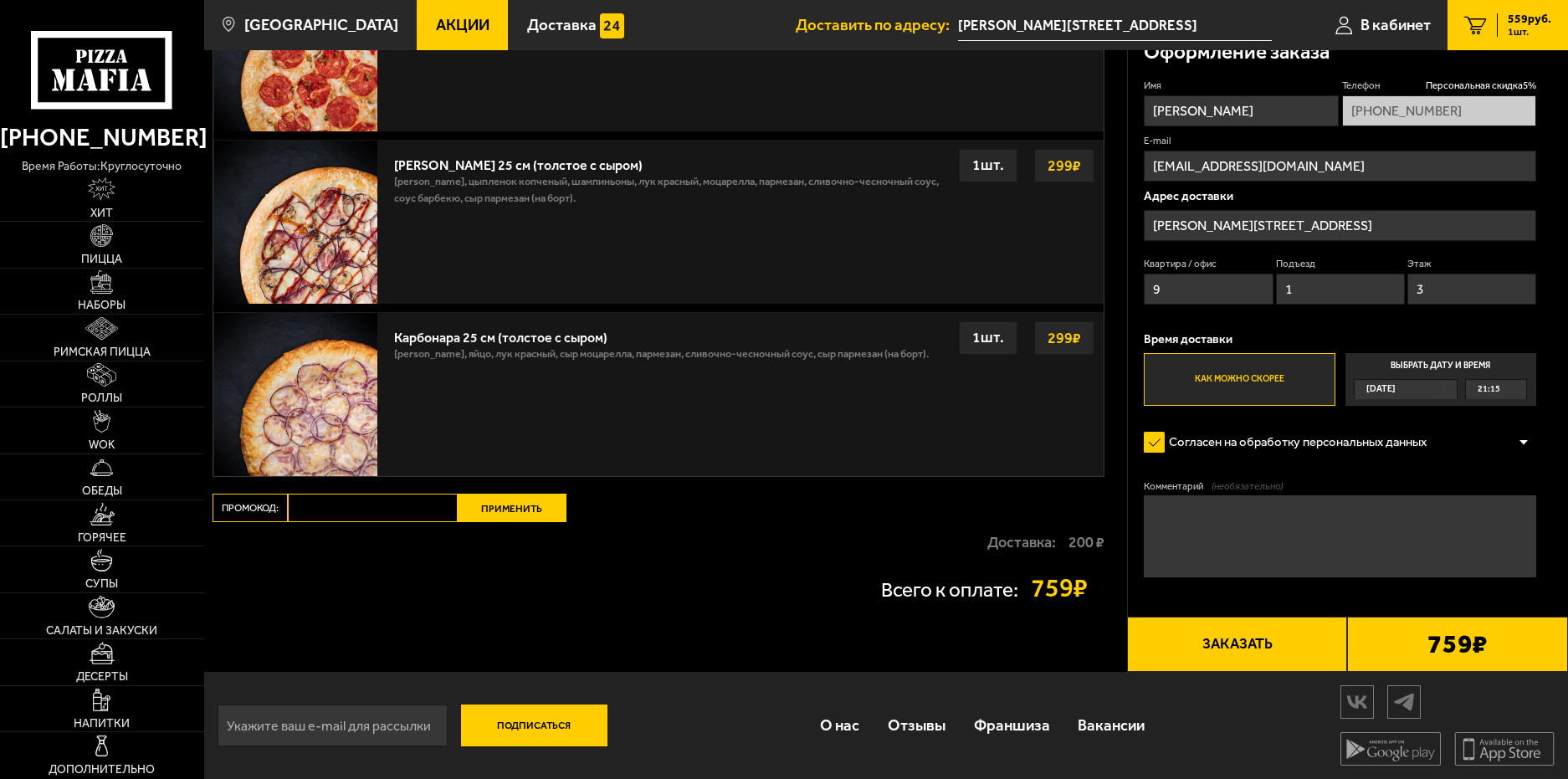
scroll to position [520, 0]
click at [172, 248] on link "Пицца" at bounding box center [102, 244] width 204 height 45
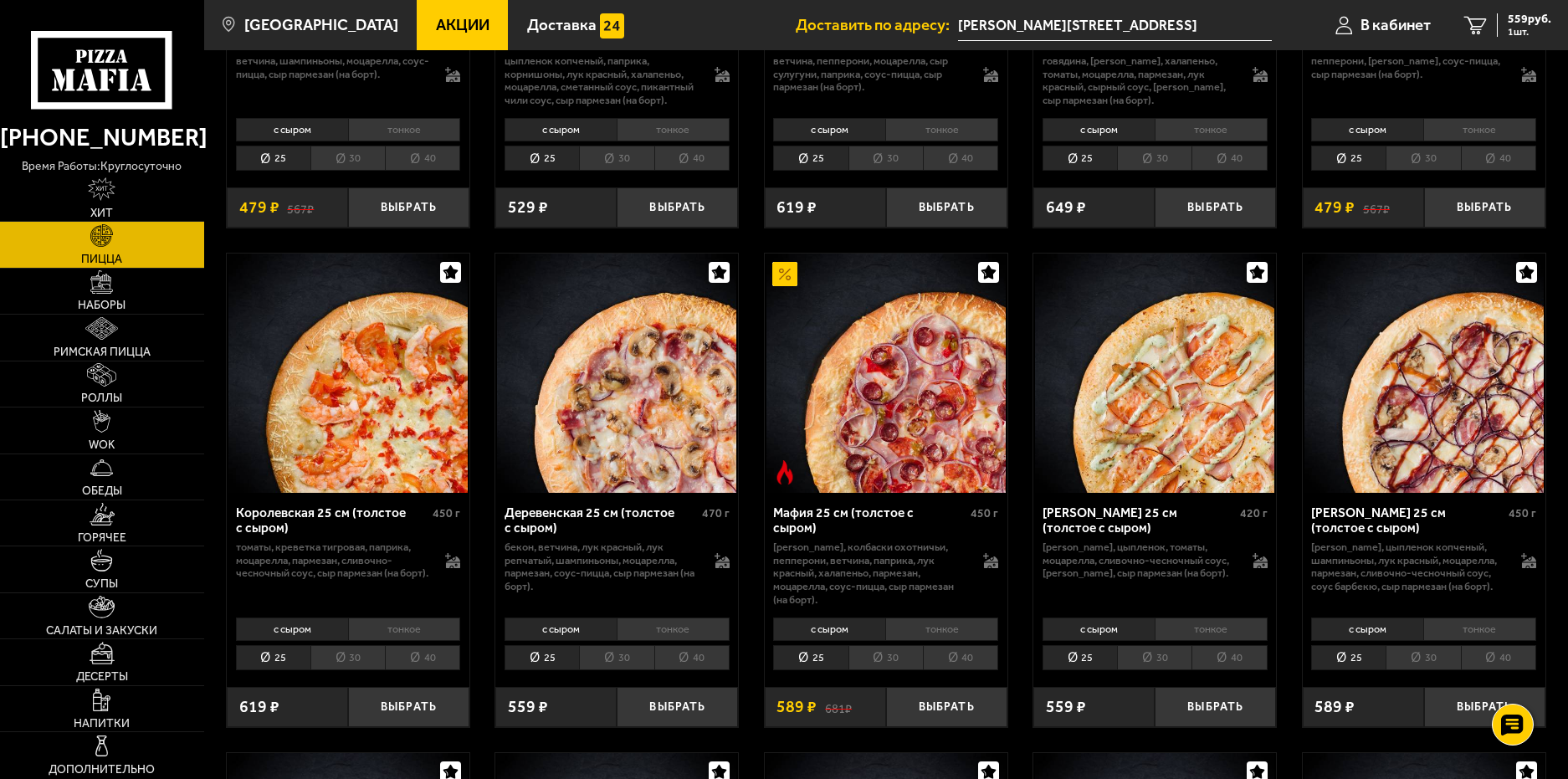
scroll to position [1424, 0]
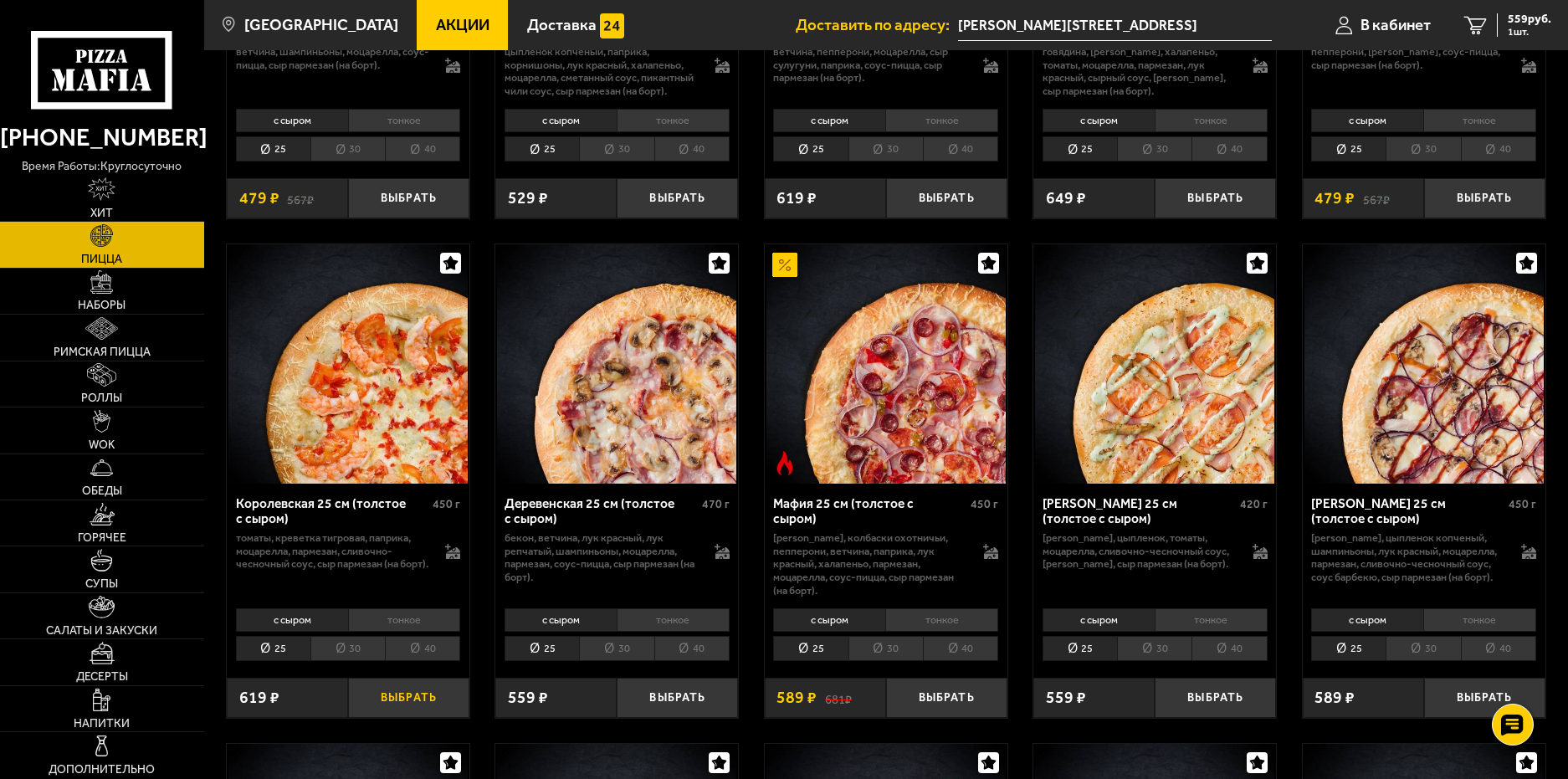
click at [435, 718] on button "Выбрать" at bounding box center [408, 698] width 121 height 40
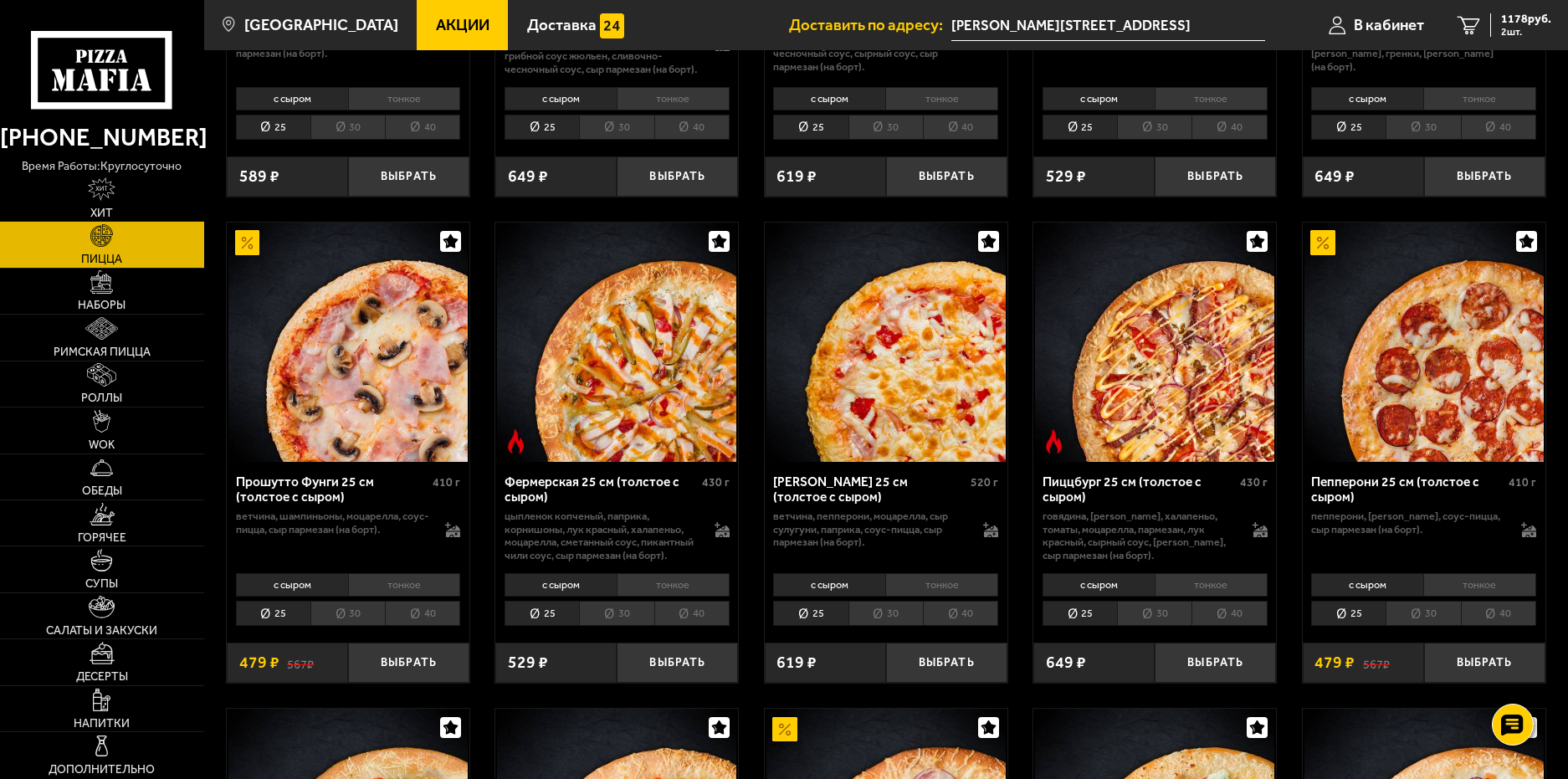
scroll to position [1005, 0]
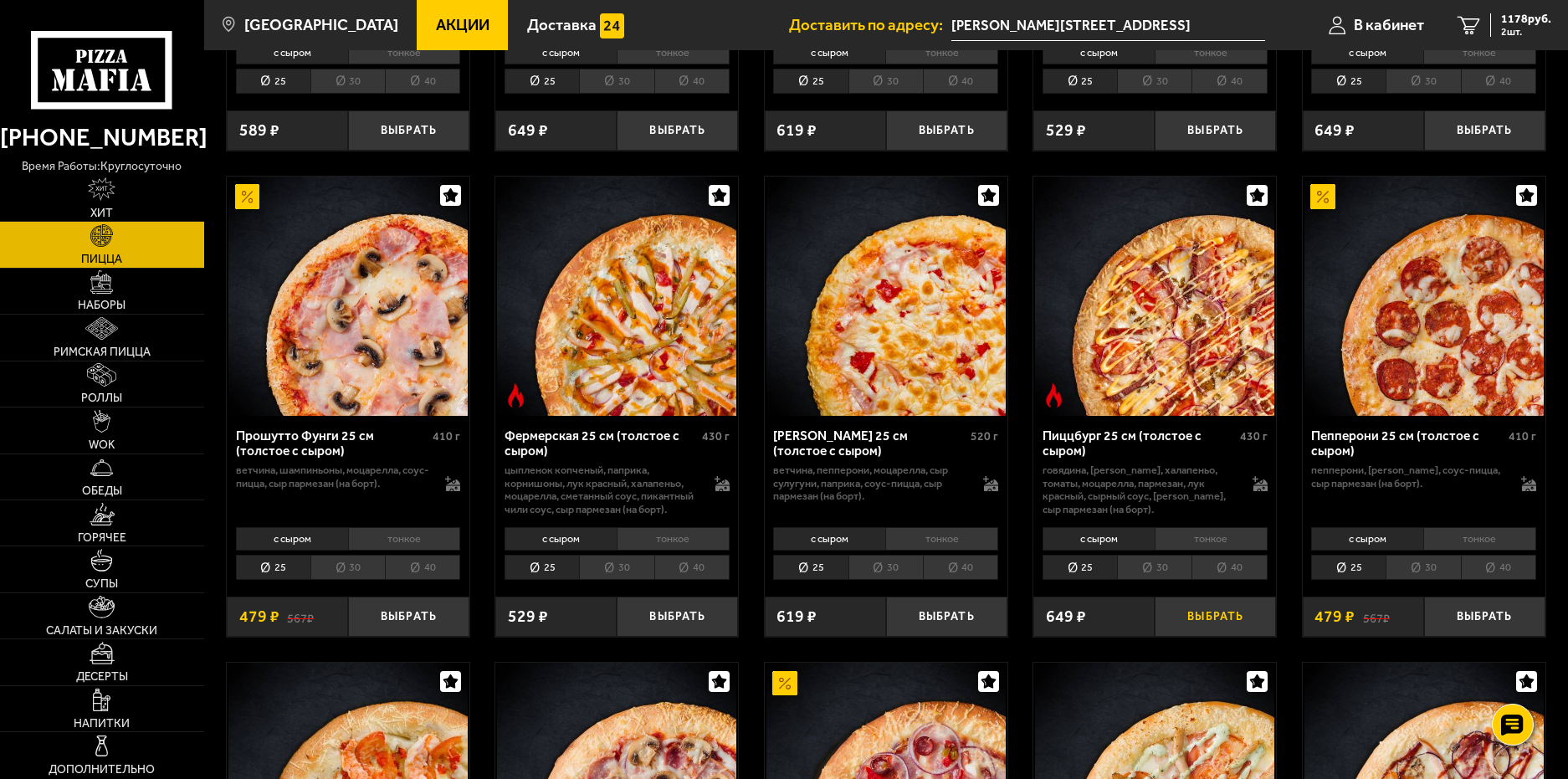
click at [1237, 637] on button "Выбрать" at bounding box center [1215, 617] width 121 height 40
click at [1516, 15] on span "1335 руб." at bounding box center [1526, 19] width 51 height 11
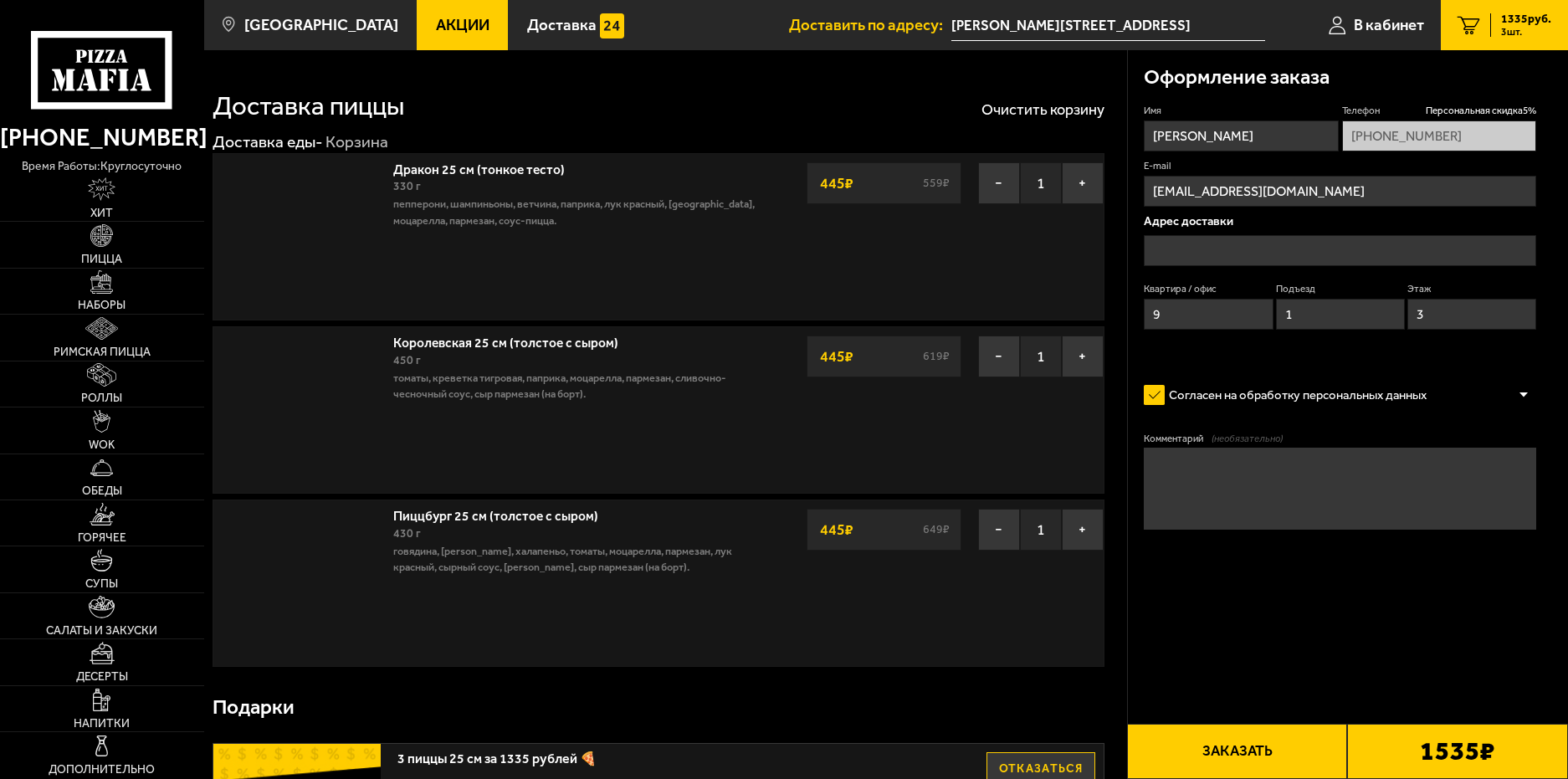
type input "[PERSON_NAME][STREET_ADDRESS]"
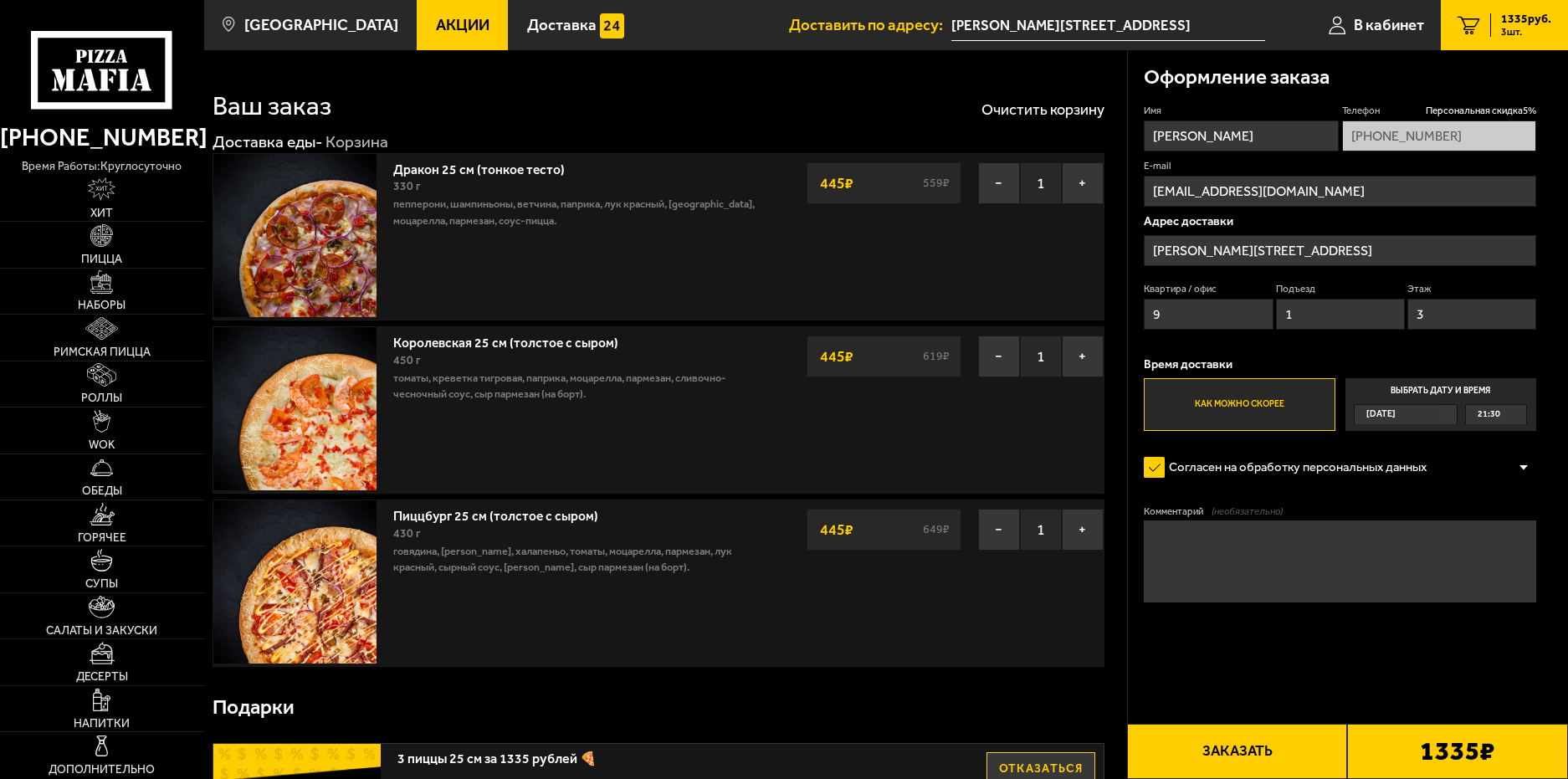
click at [1254, 399] on label "Как можно скорее" at bounding box center [1239, 404] width 191 height 51
click at [0, 0] on input "Как можно скорее" at bounding box center [0, 0] width 0 height 0
click at [1395, 415] on span "[DATE]" at bounding box center [1381, 414] width 30 height 18
click at [0, 0] on input "Выбрать дату и время [DATE] 21:30" at bounding box center [0, 0] width 0 height 0
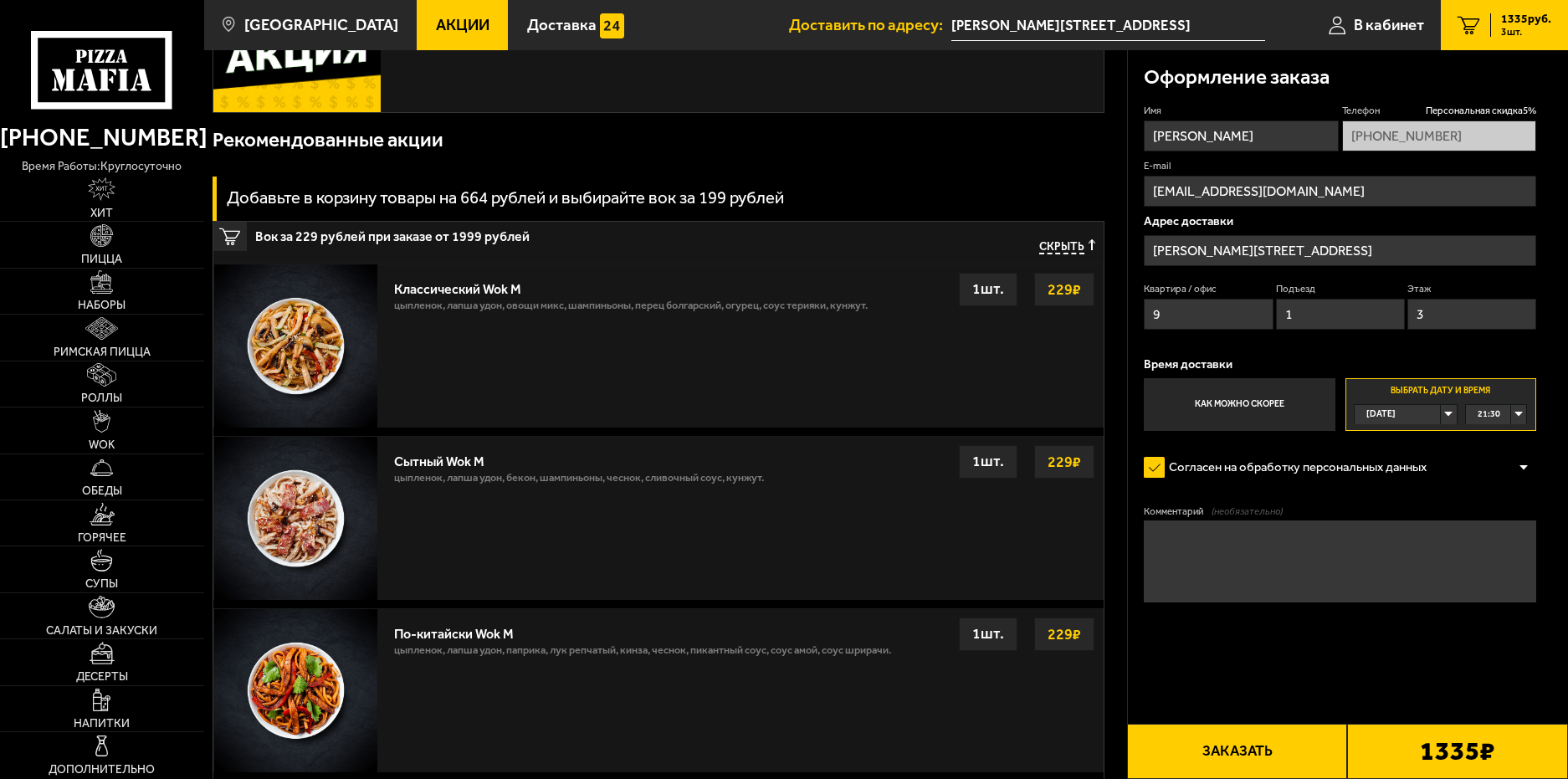
scroll to position [753, 0]
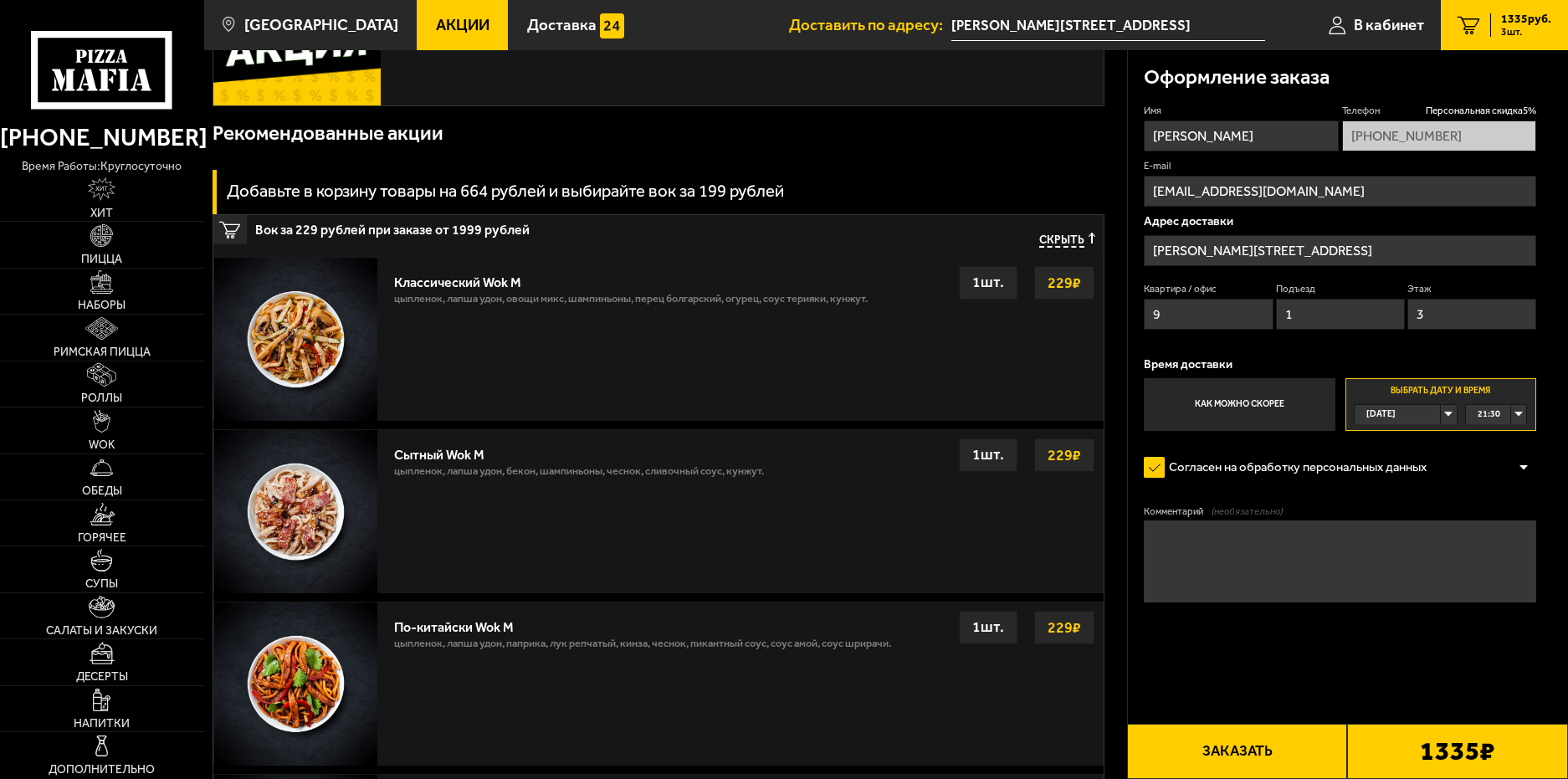
click at [978, 286] on div "1 шт." at bounding box center [988, 282] width 58 height 33
click at [305, 333] on img at bounding box center [295, 338] width 163 height 163
click at [1078, 279] on strong "229 ₽" at bounding box center [1065, 282] width 42 height 31
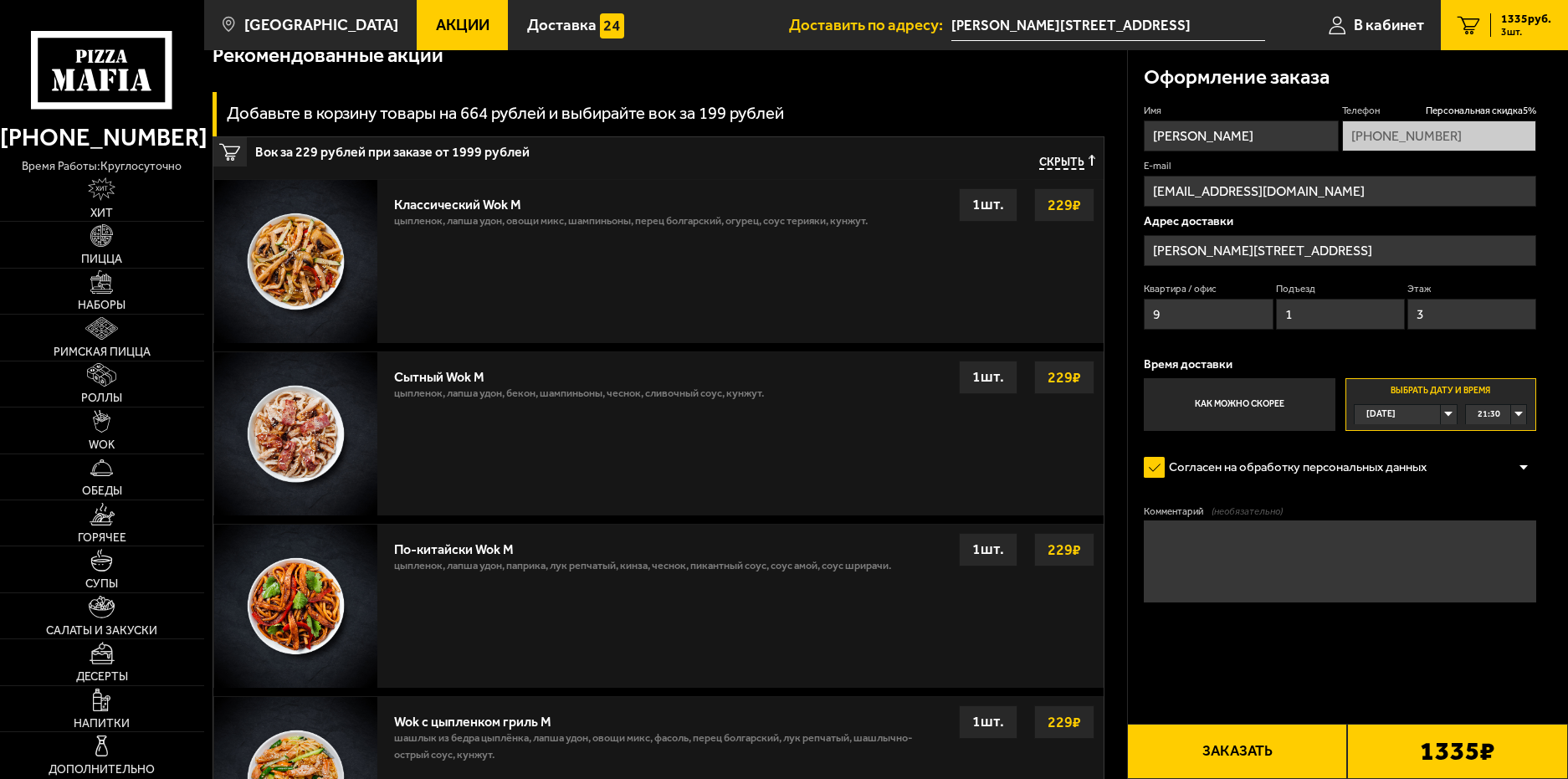
scroll to position [823, 0]
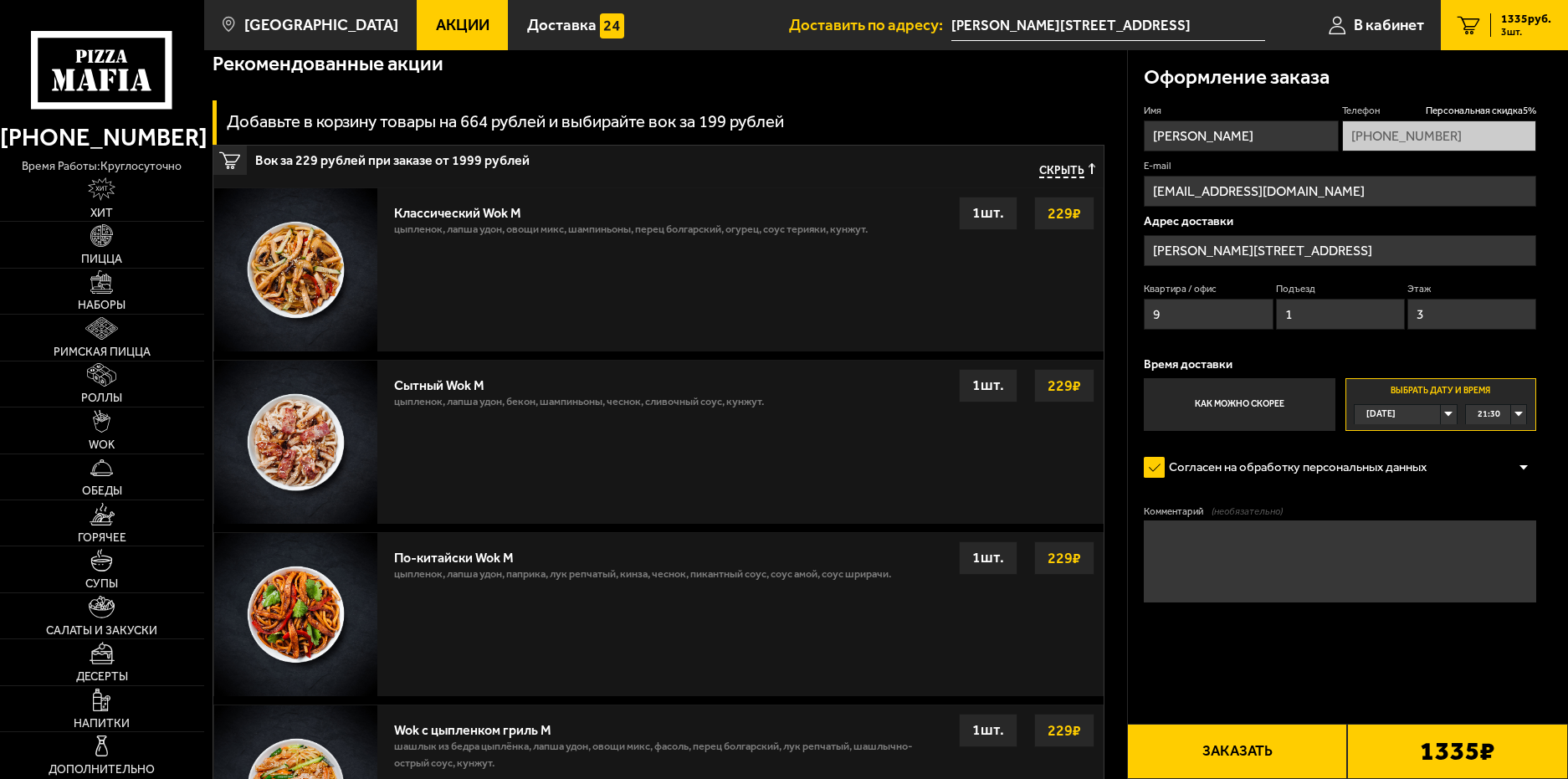
click at [990, 216] on div "1 шт." at bounding box center [988, 213] width 58 height 33
drag, startPoint x: 1001, startPoint y: 386, endPoint x: 850, endPoint y: 434, distance: 158.4
click at [850, 434] on div "Сытный Wok M цыпленок, лапша удон, бекон, шампиньоны, чеснок, сливочный соус, к…" at bounding box center [744, 441] width 717 height 163
click at [1069, 379] on strong "229 ₽" at bounding box center [1065, 385] width 42 height 31
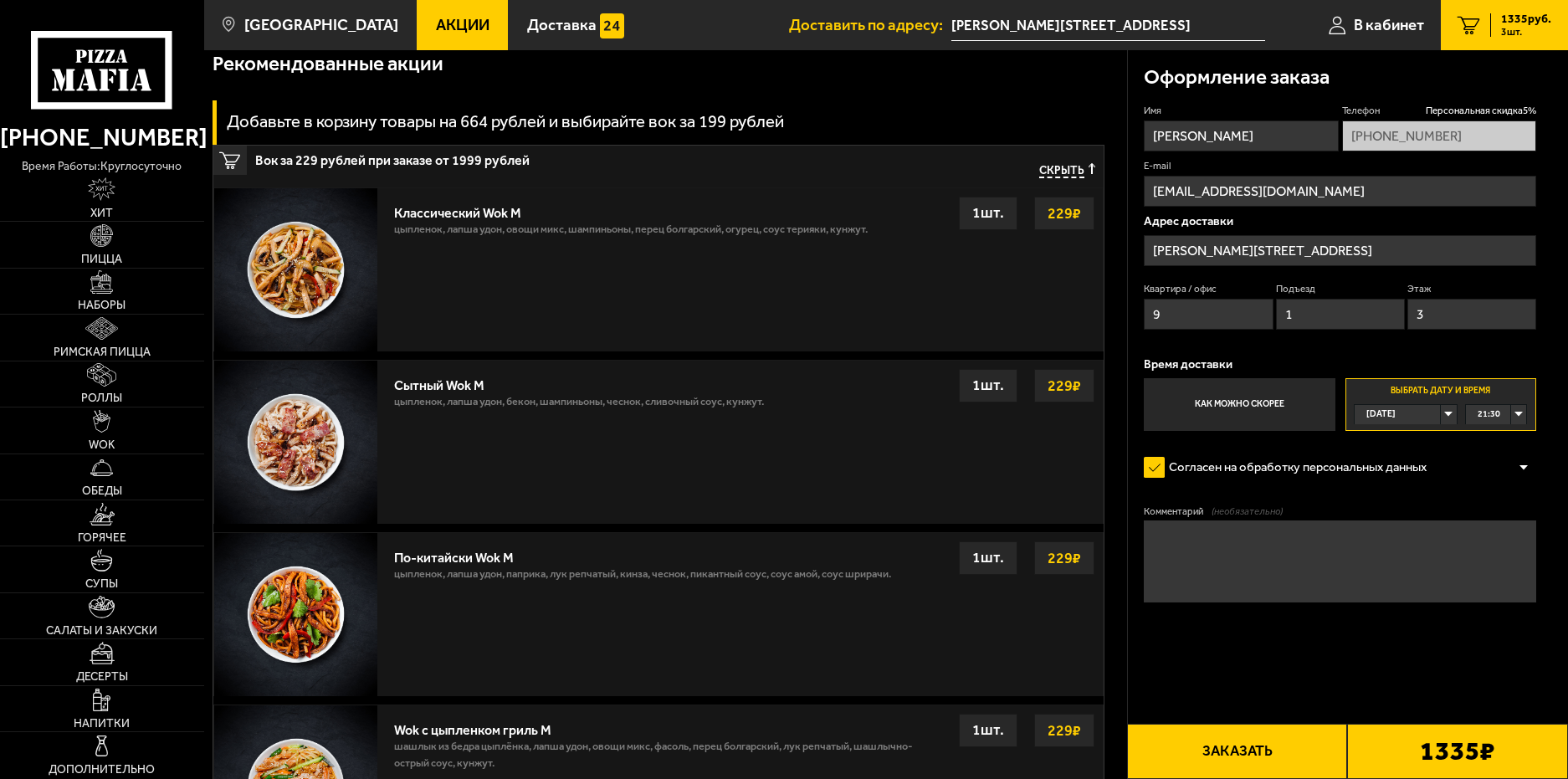
click at [1056, 169] on span "Скрыть" at bounding box center [1061, 171] width 45 height 15
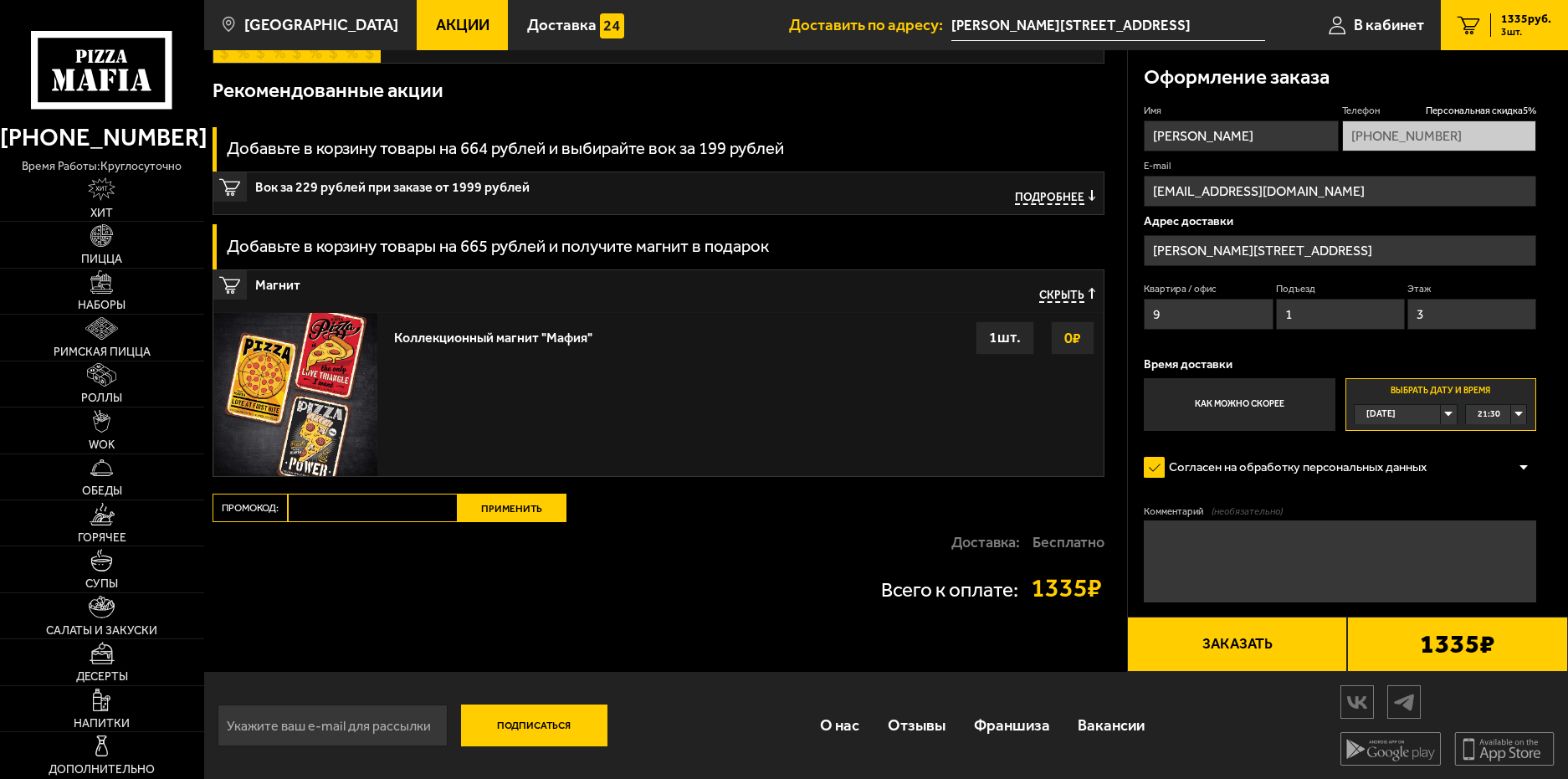
scroll to position [799, 0]
click at [1051, 194] on span "Подробнее" at bounding box center [1049, 197] width 70 height 15
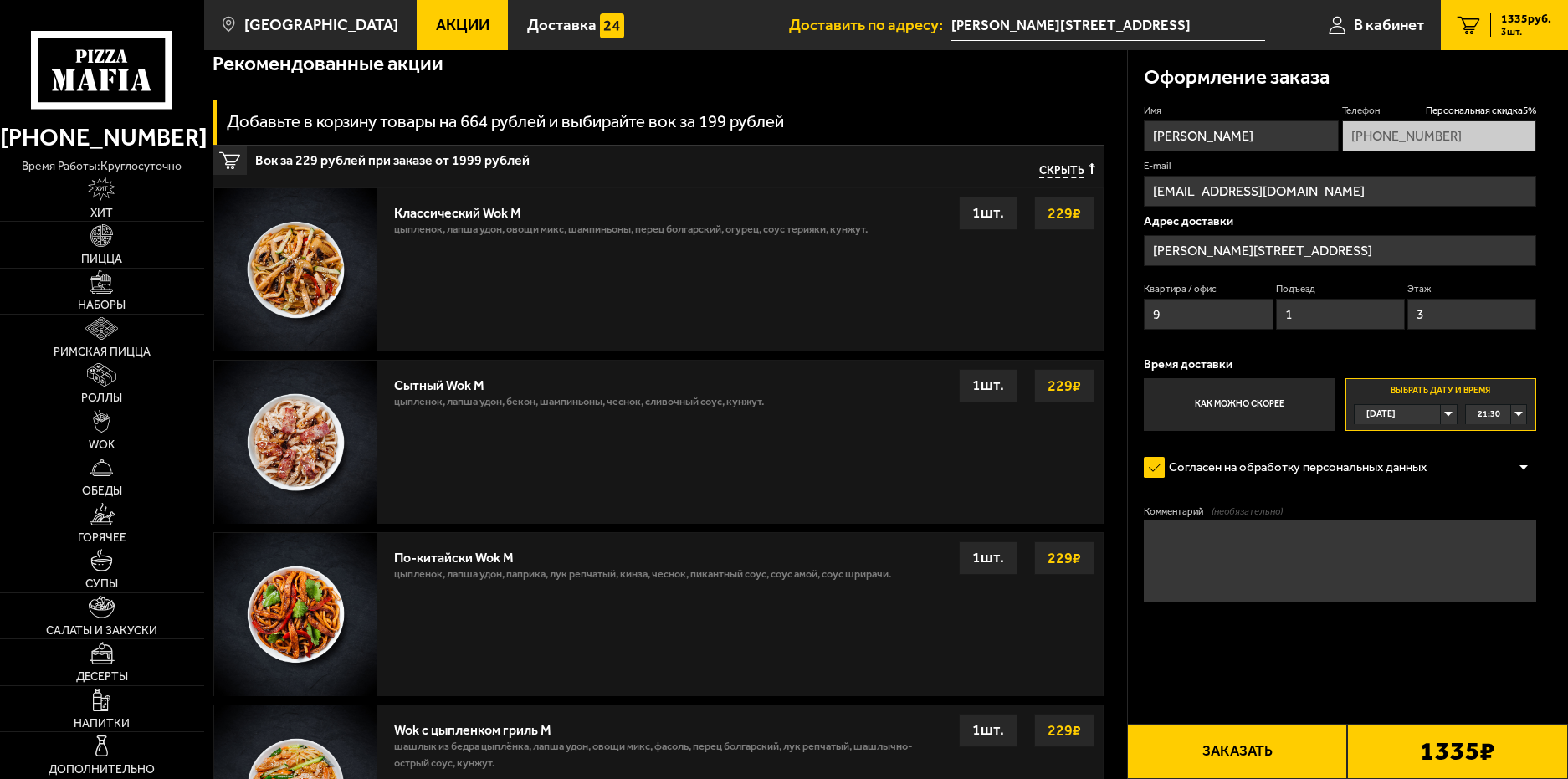
click at [463, 214] on div "Классический Wok M" at bounding box center [631, 208] width 474 height 24
click at [434, 221] on div "Классический Wok M" at bounding box center [631, 208] width 474 height 24
click at [339, 222] on img at bounding box center [295, 270] width 163 height 163
click at [279, 242] on img at bounding box center [295, 270] width 163 height 163
click at [237, 257] on img at bounding box center [295, 270] width 163 height 163
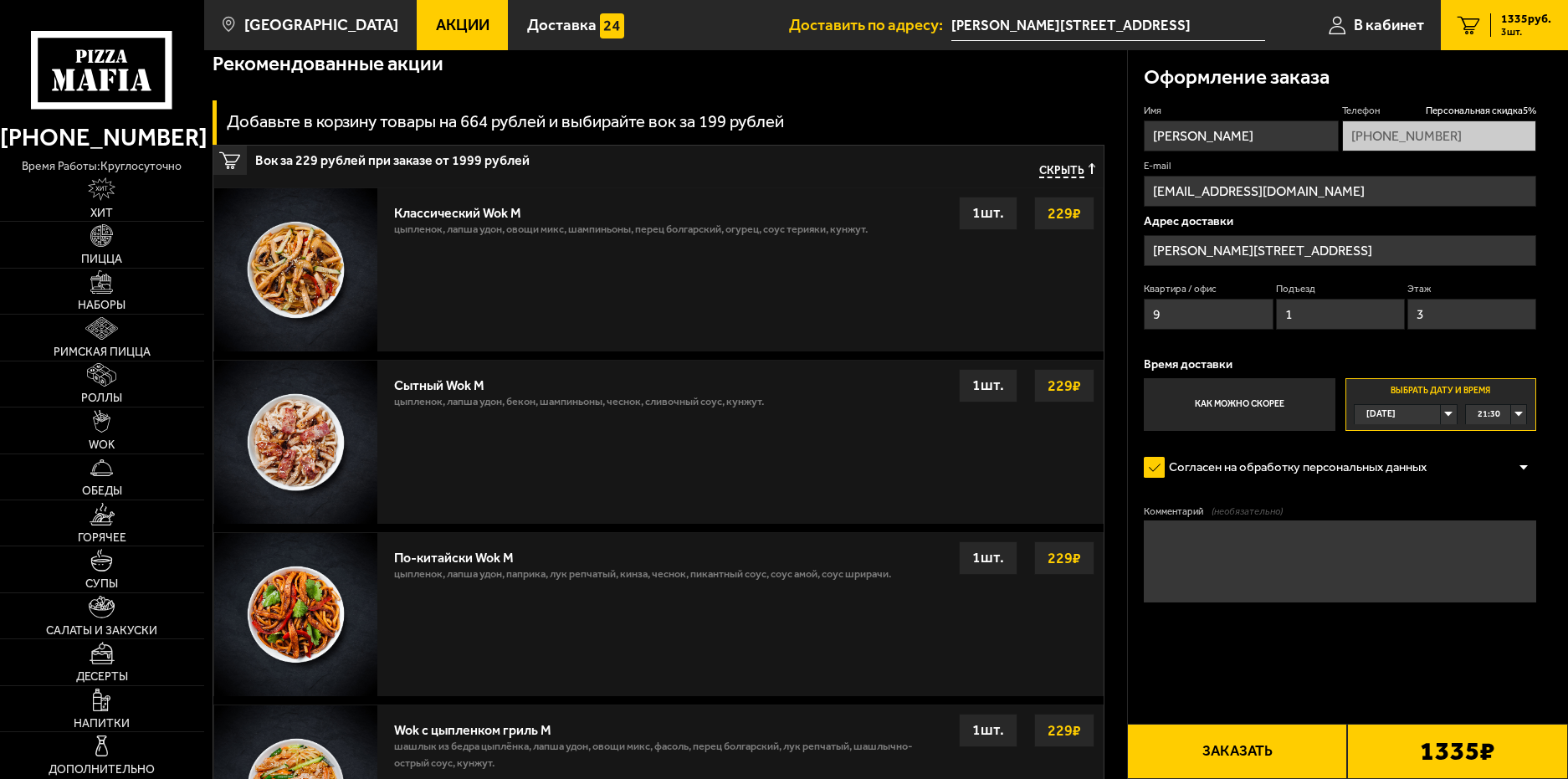
click at [325, 251] on img at bounding box center [295, 270] width 163 height 163
click at [337, 247] on img at bounding box center [295, 270] width 163 height 163
drag, startPoint x: 979, startPoint y: 211, endPoint x: 1080, endPoint y: 204, distance: 101.2
click at [978, 211] on div "1 шт." at bounding box center [988, 213] width 58 height 33
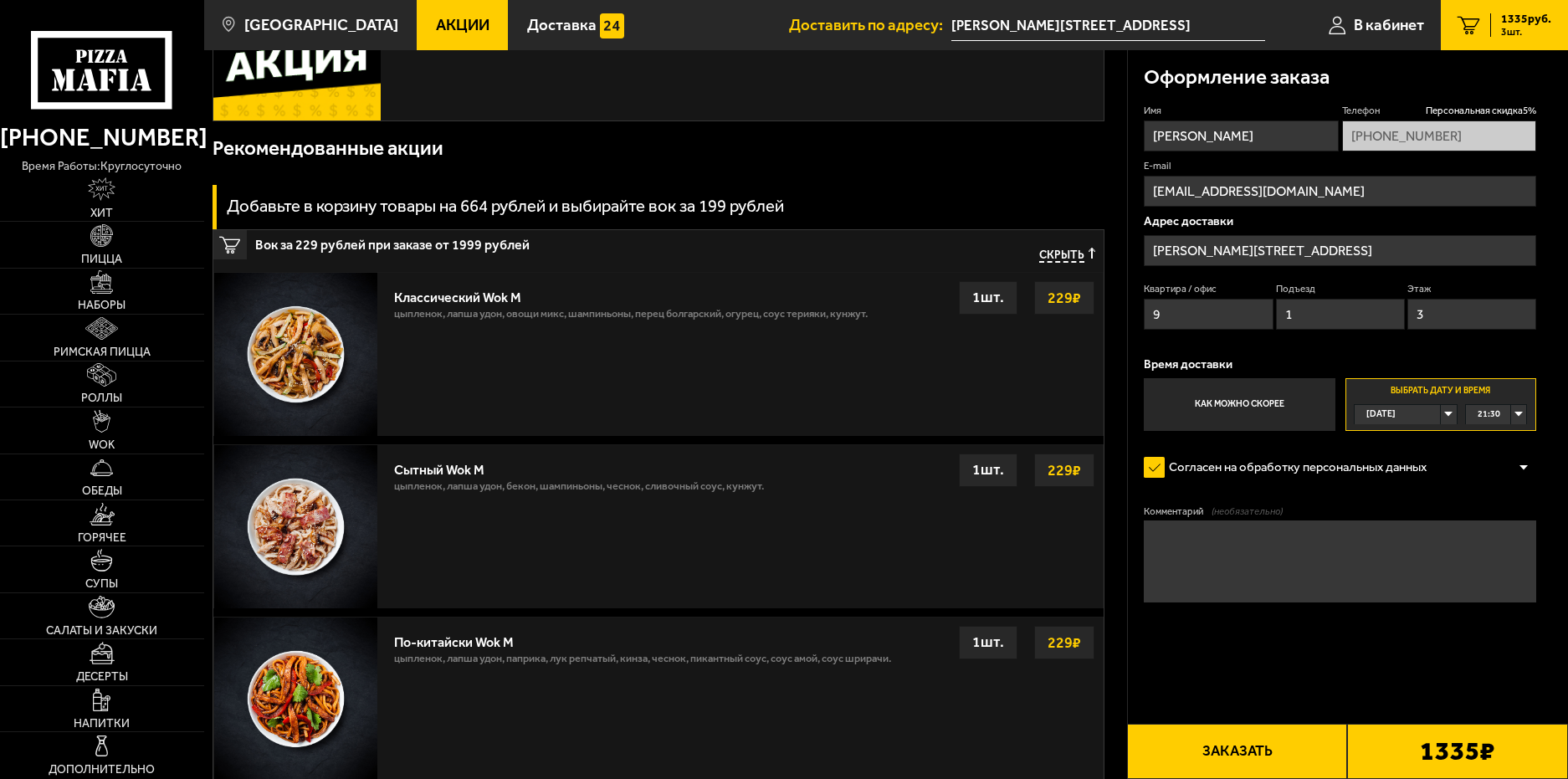
scroll to position [778, 0]
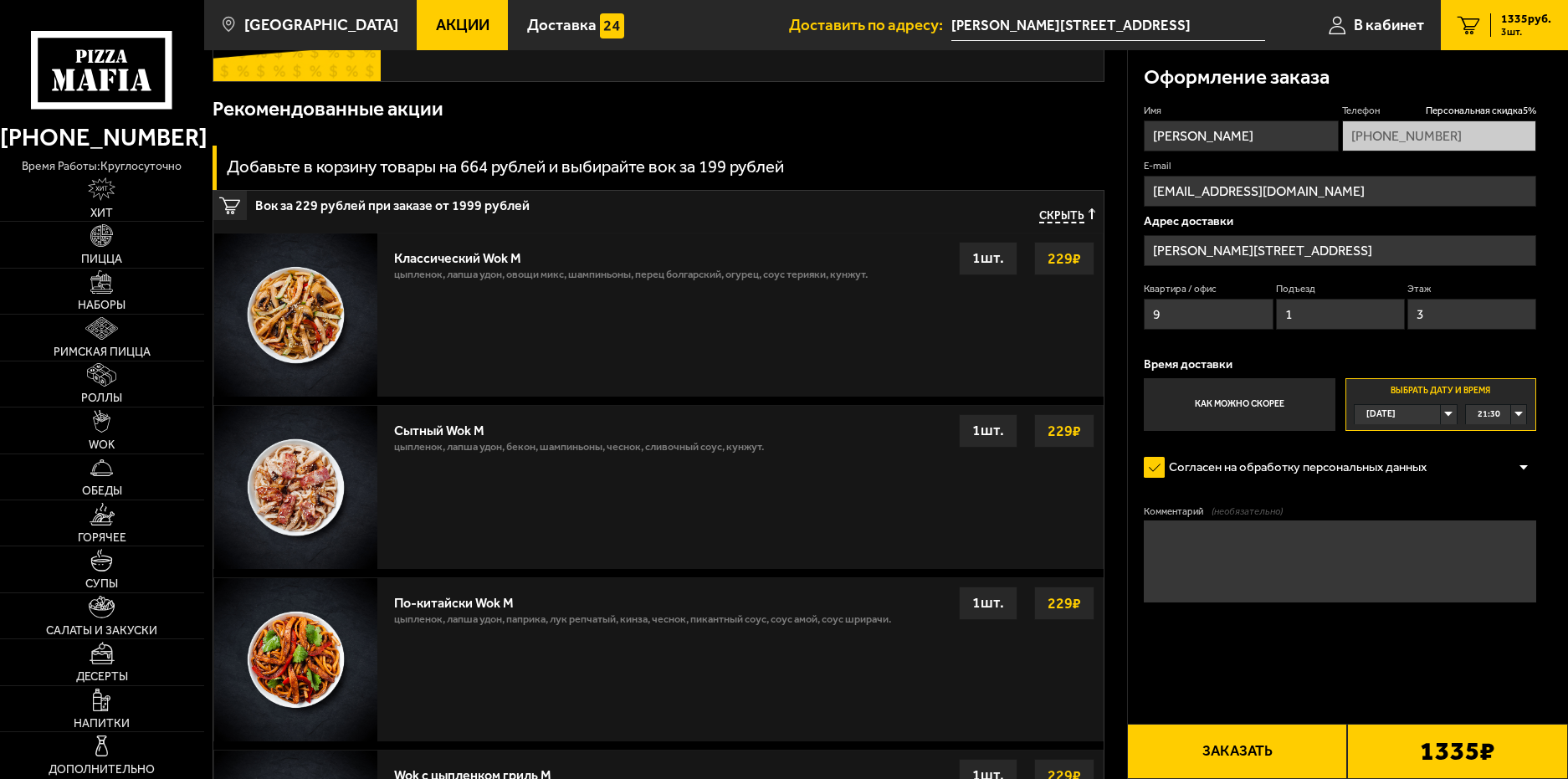
click at [294, 316] on img at bounding box center [295, 315] width 163 height 163
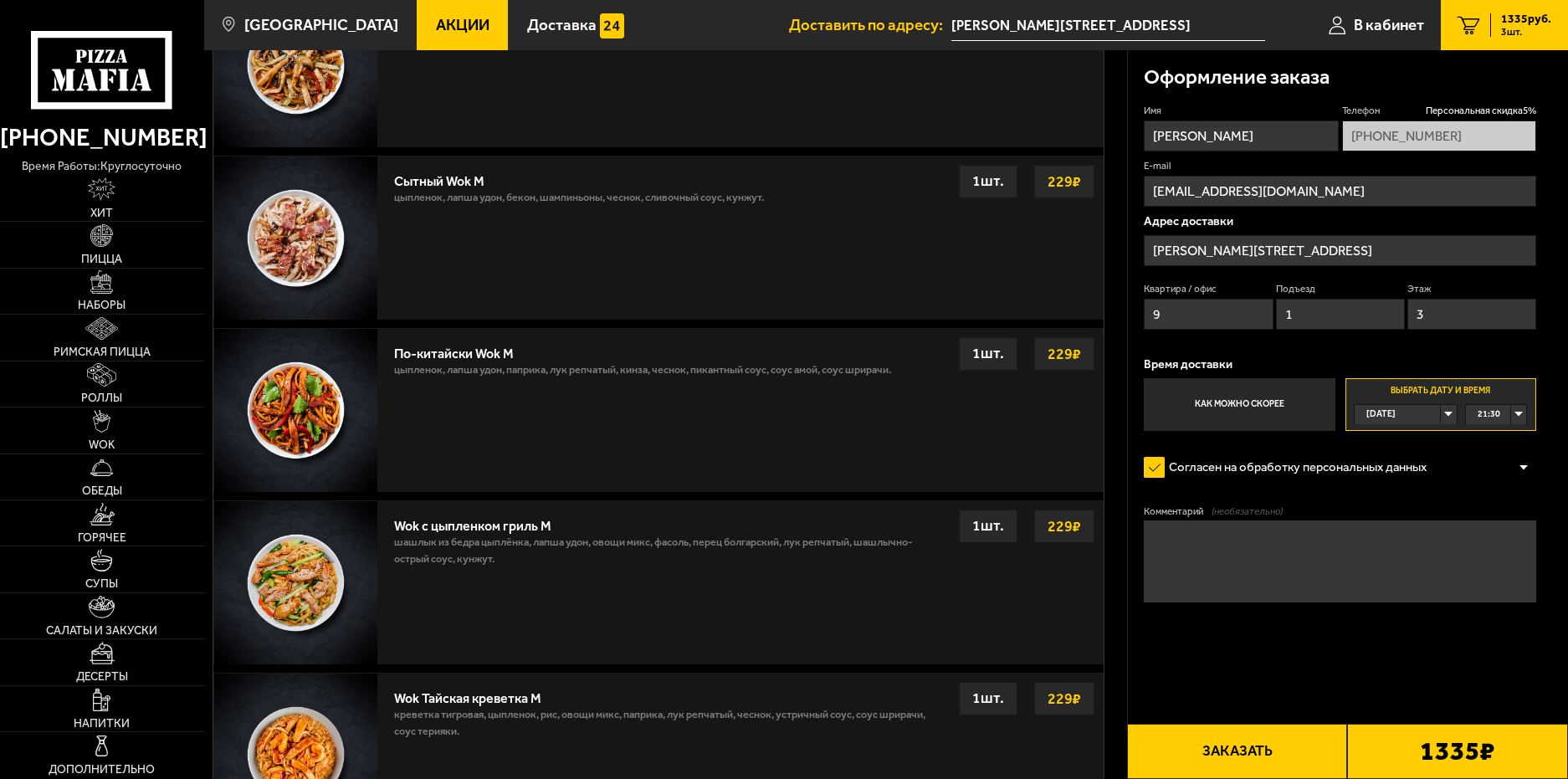
scroll to position [1029, 0]
click at [1255, 746] on button "Заказать" at bounding box center [1238, 751] width 221 height 55
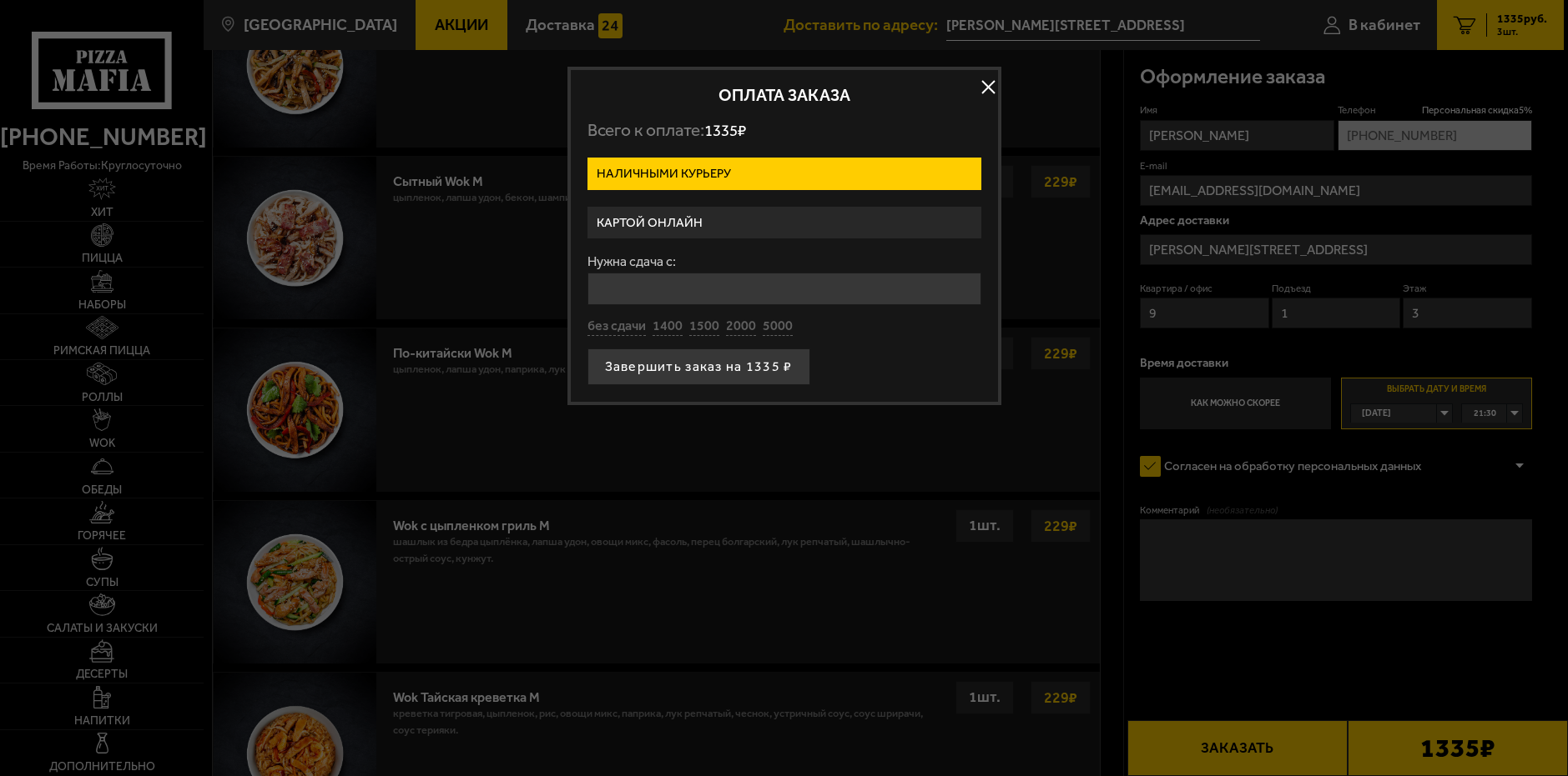
click at [988, 87] on button "button" at bounding box center [988, 86] width 25 height 25
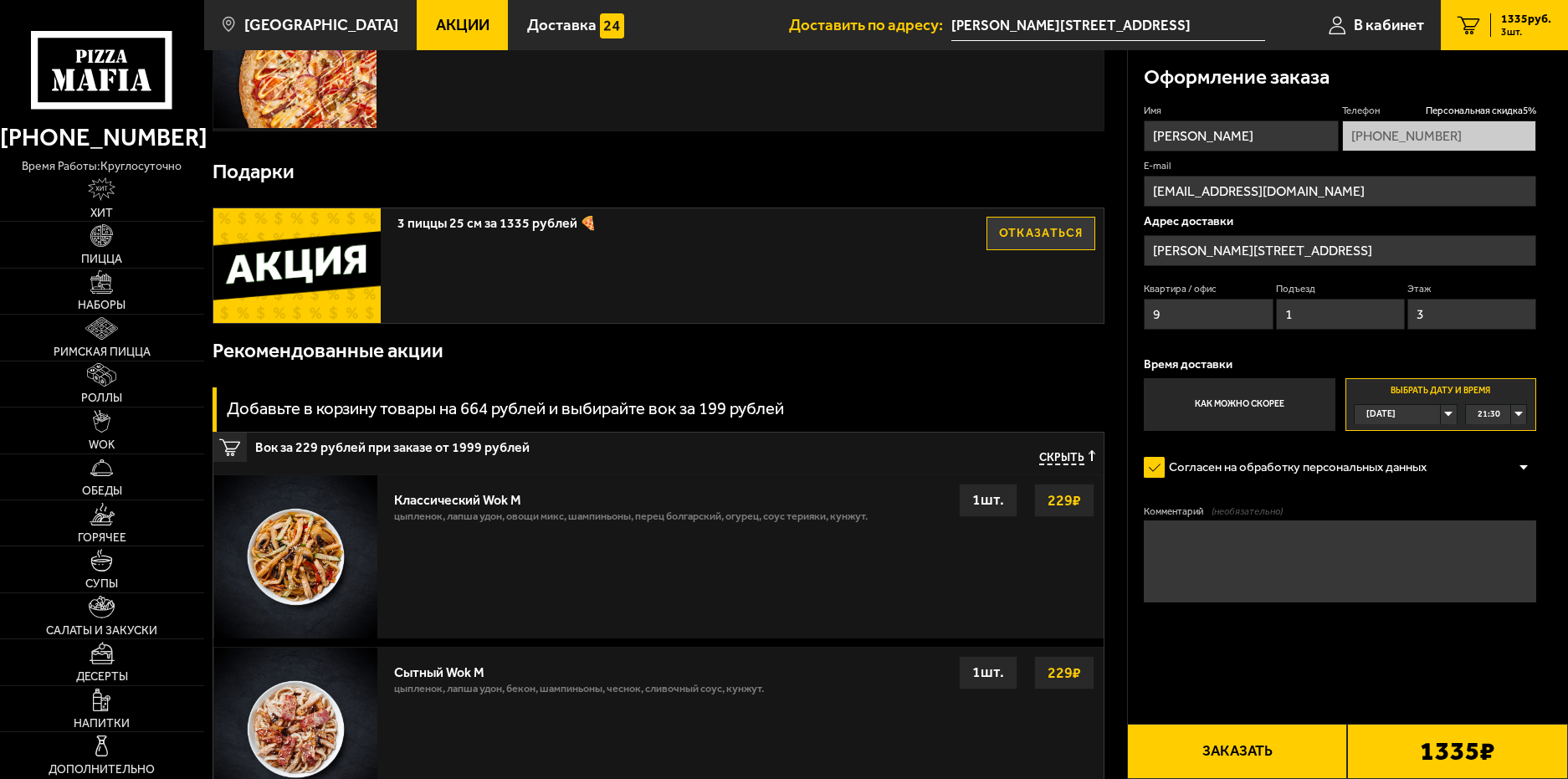
scroll to position [526, 0]
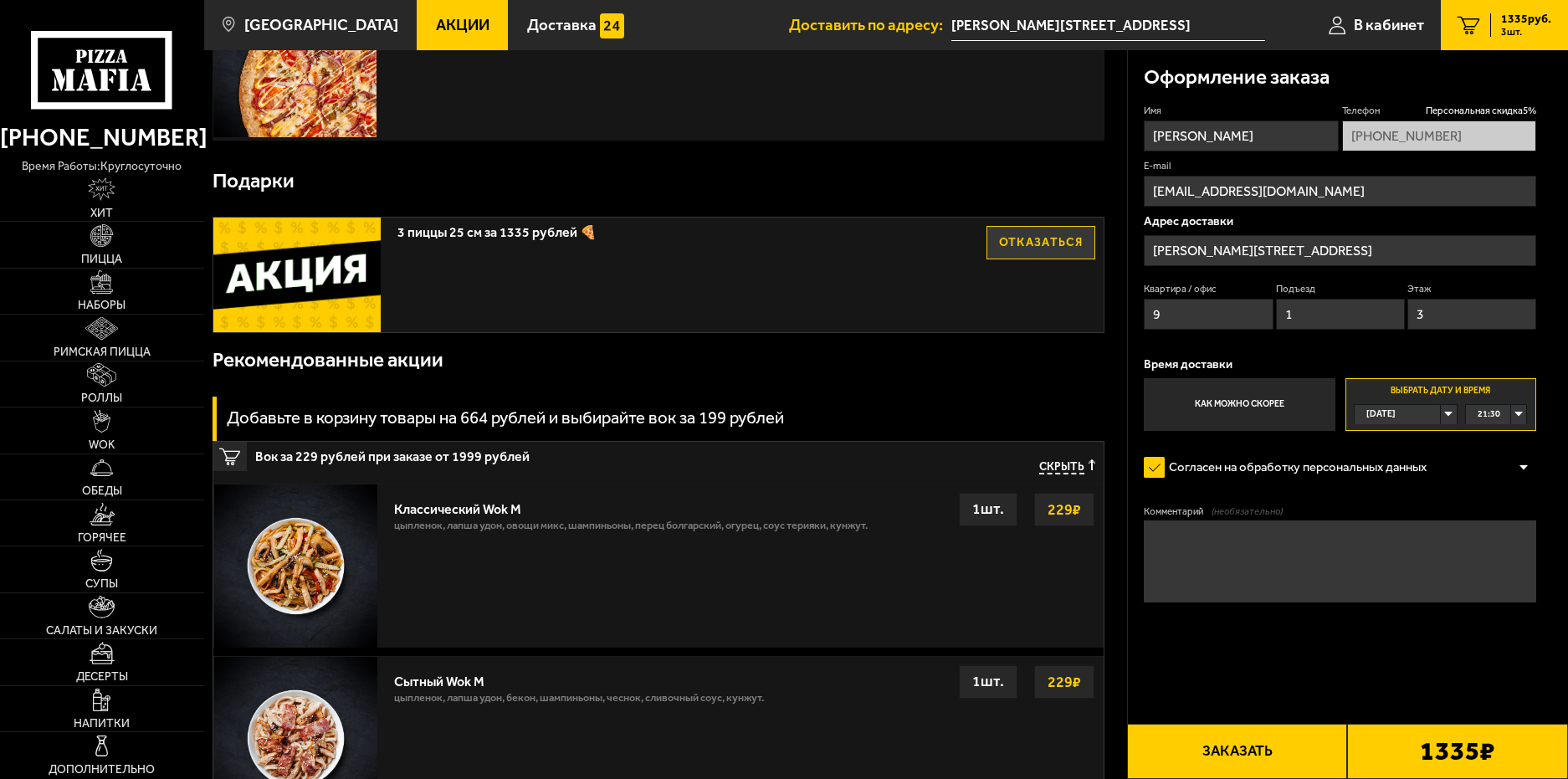
click at [1044, 243] on button "Отказаться" at bounding box center [1041, 242] width 109 height 33
click at [289, 552] on img at bounding box center [295, 565] width 163 height 163
click at [1016, 236] on button "Выбрать" at bounding box center [1041, 242] width 109 height 33
click at [1049, 502] on strong "229 ₽" at bounding box center [1065, 509] width 42 height 31
click at [975, 511] on div "1 шт." at bounding box center [988, 509] width 58 height 33
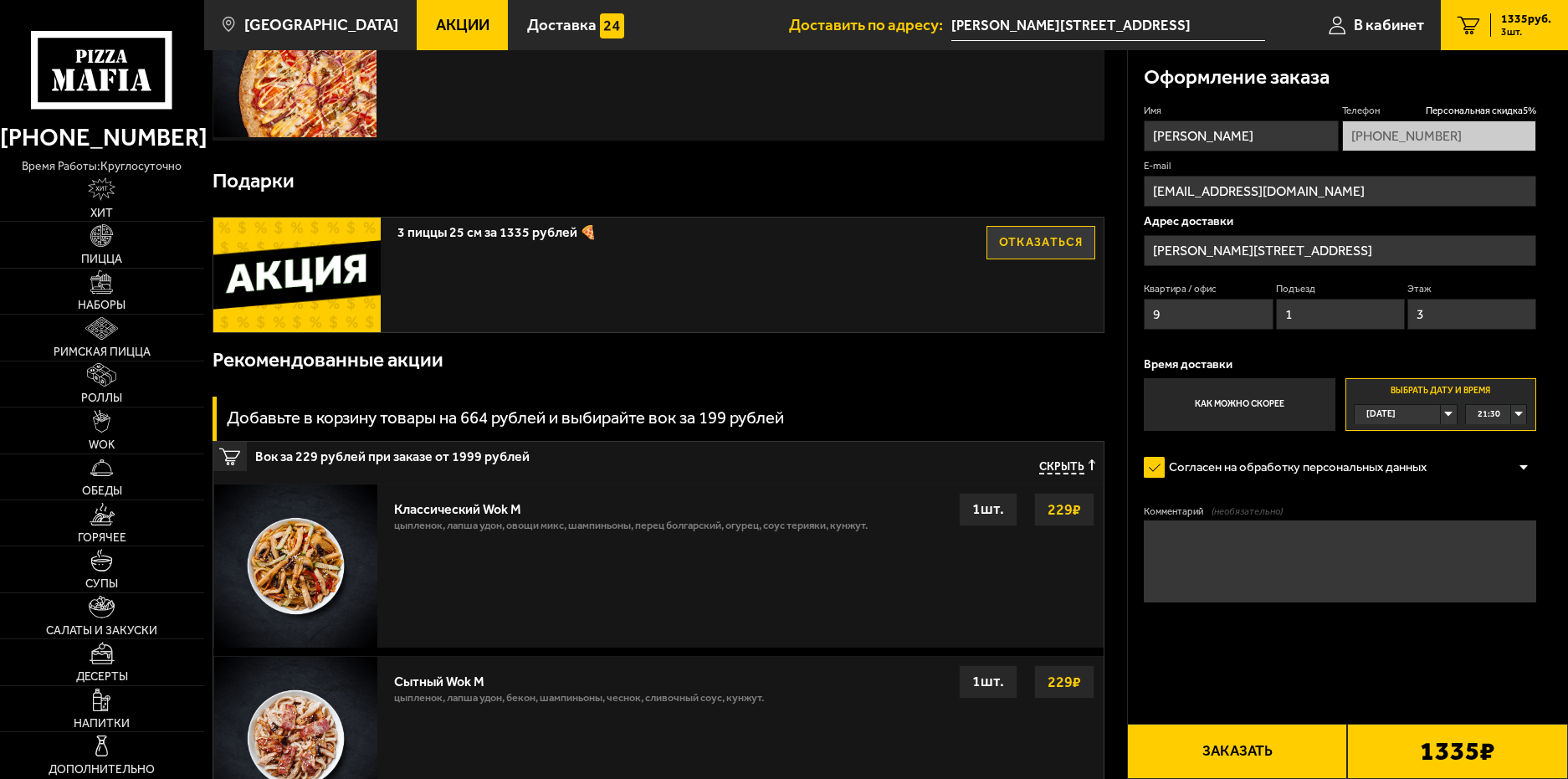
click at [319, 552] on img at bounding box center [295, 565] width 163 height 163
click at [120, 436] on link "WOK" at bounding box center [102, 430] width 204 height 45
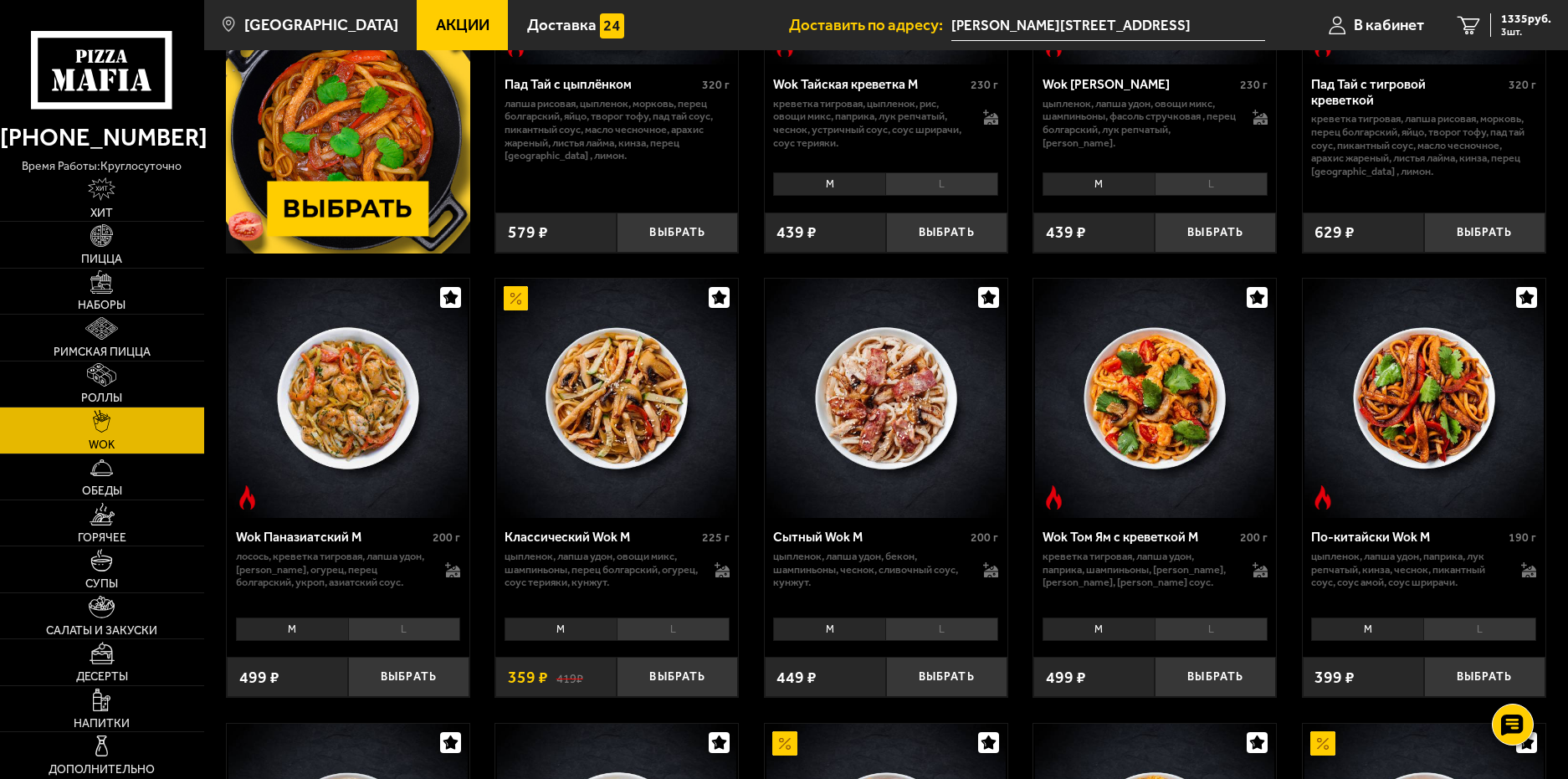
scroll to position [335, 0]
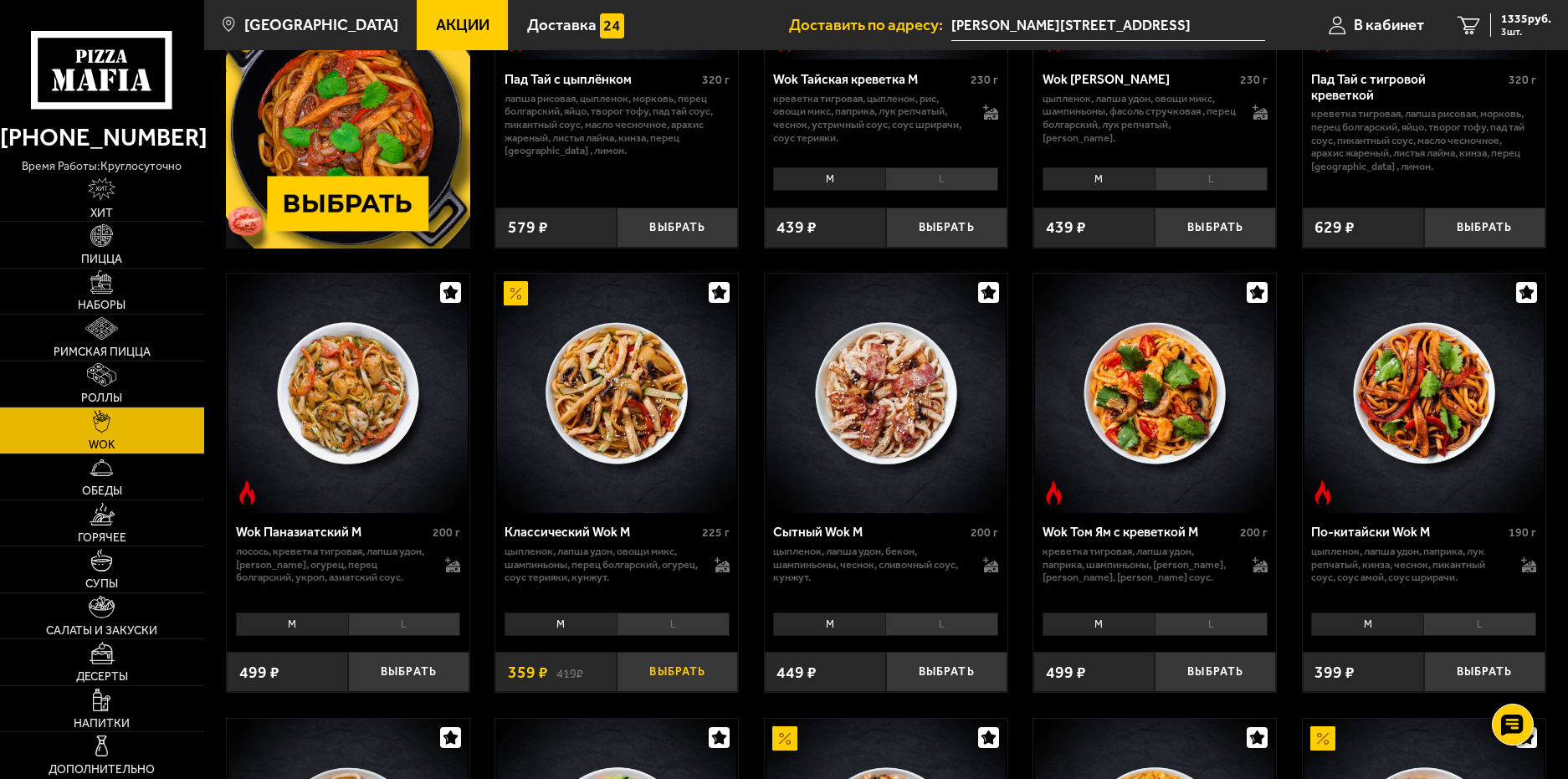
click at [703, 672] on button "Выбрать" at bounding box center [677, 672] width 121 height 40
click at [1514, 20] on span "1694 руб." at bounding box center [1526, 19] width 51 height 11
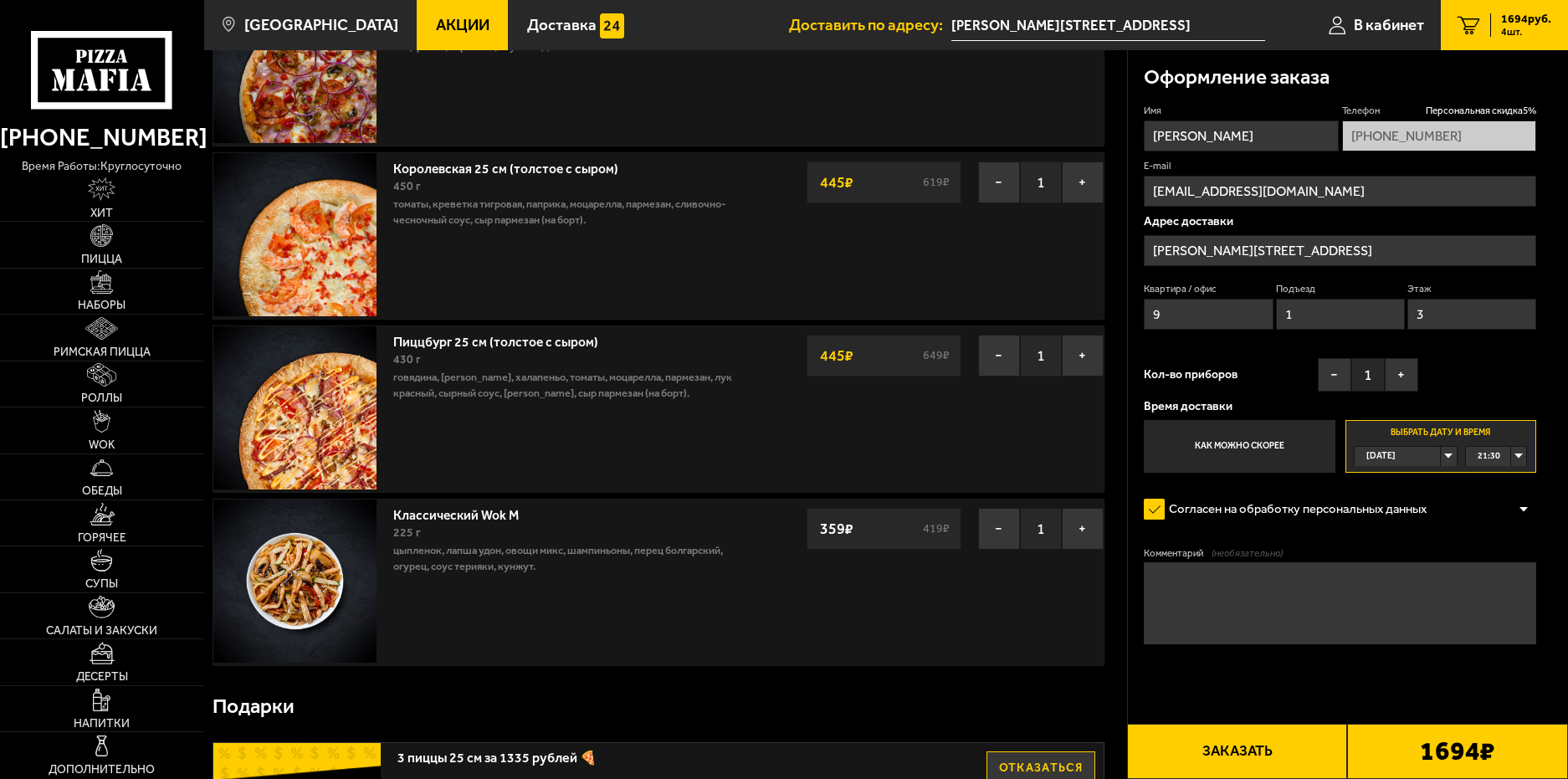
scroll to position [168, 0]
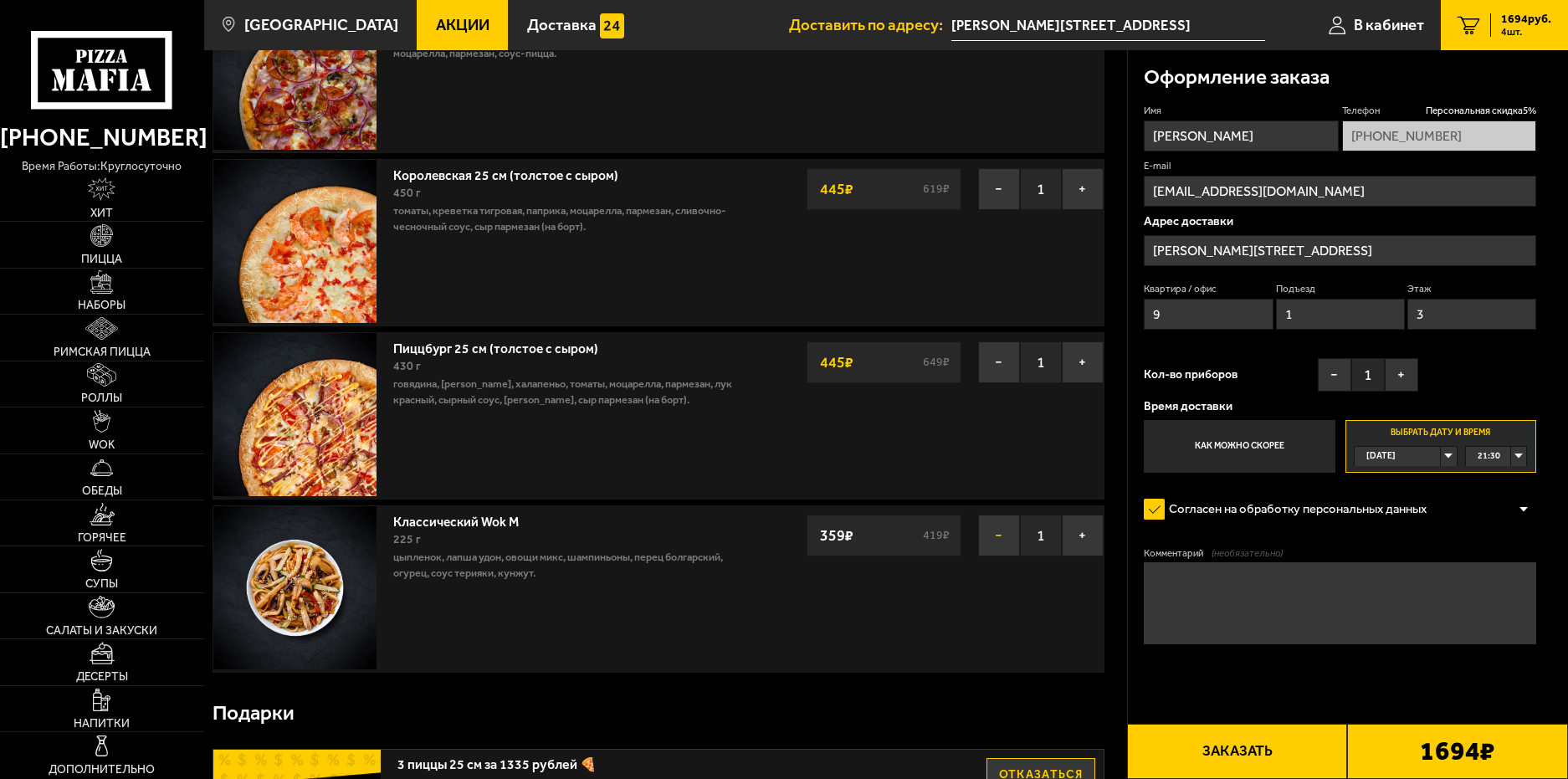
click at [998, 530] on button "−" at bounding box center [999, 536] width 42 height 42
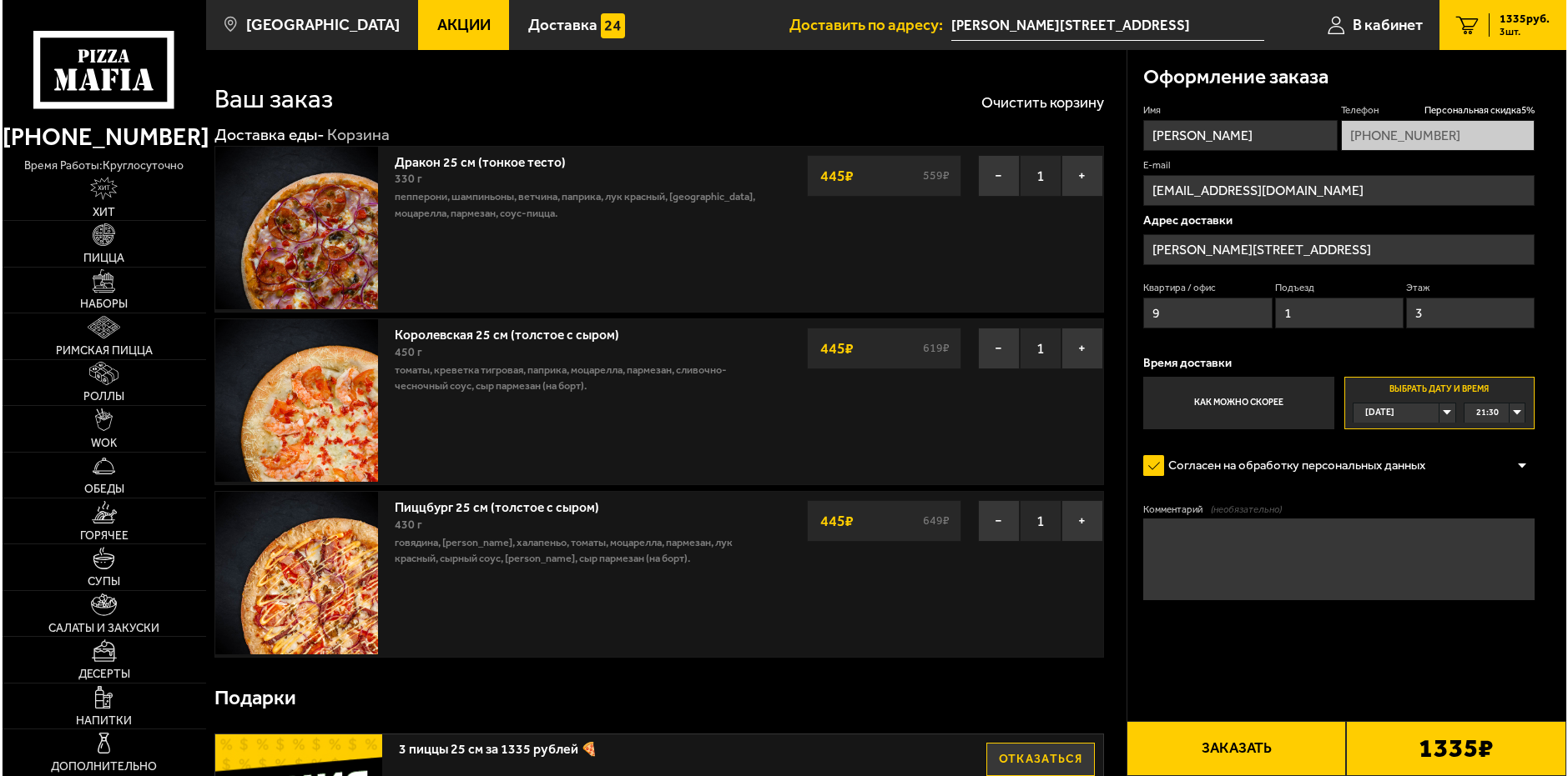
scroll to position [0, 0]
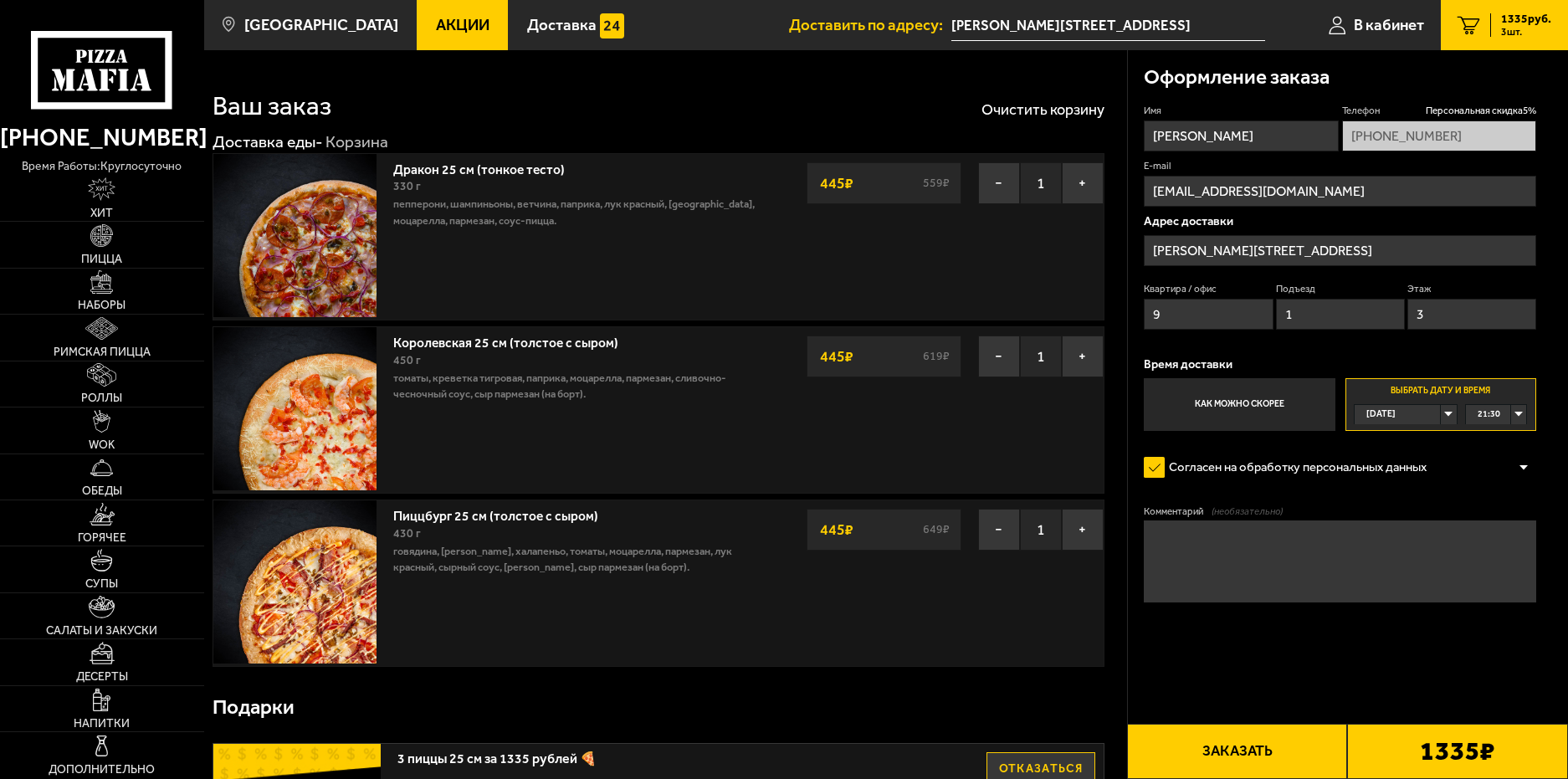
click at [1242, 748] on button "Заказать" at bounding box center [1238, 751] width 221 height 55
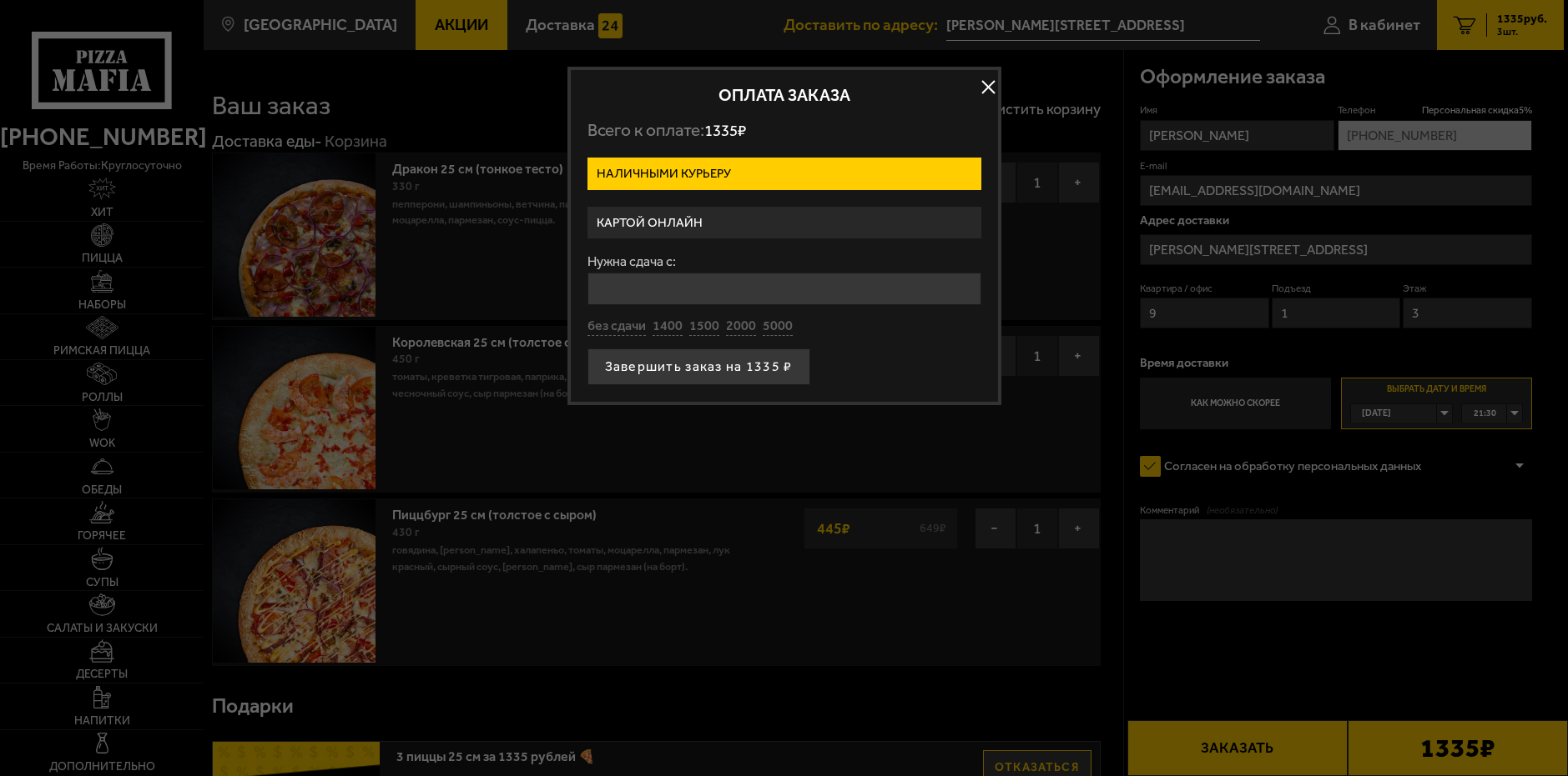
click at [722, 289] on input "Нужна сдача с:" at bounding box center [784, 289] width 393 height 32
type input "2000"
click at [639, 356] on button "Завершить заказ на 1335 ₽" at bounding box center [698, 367] width 222 height 37
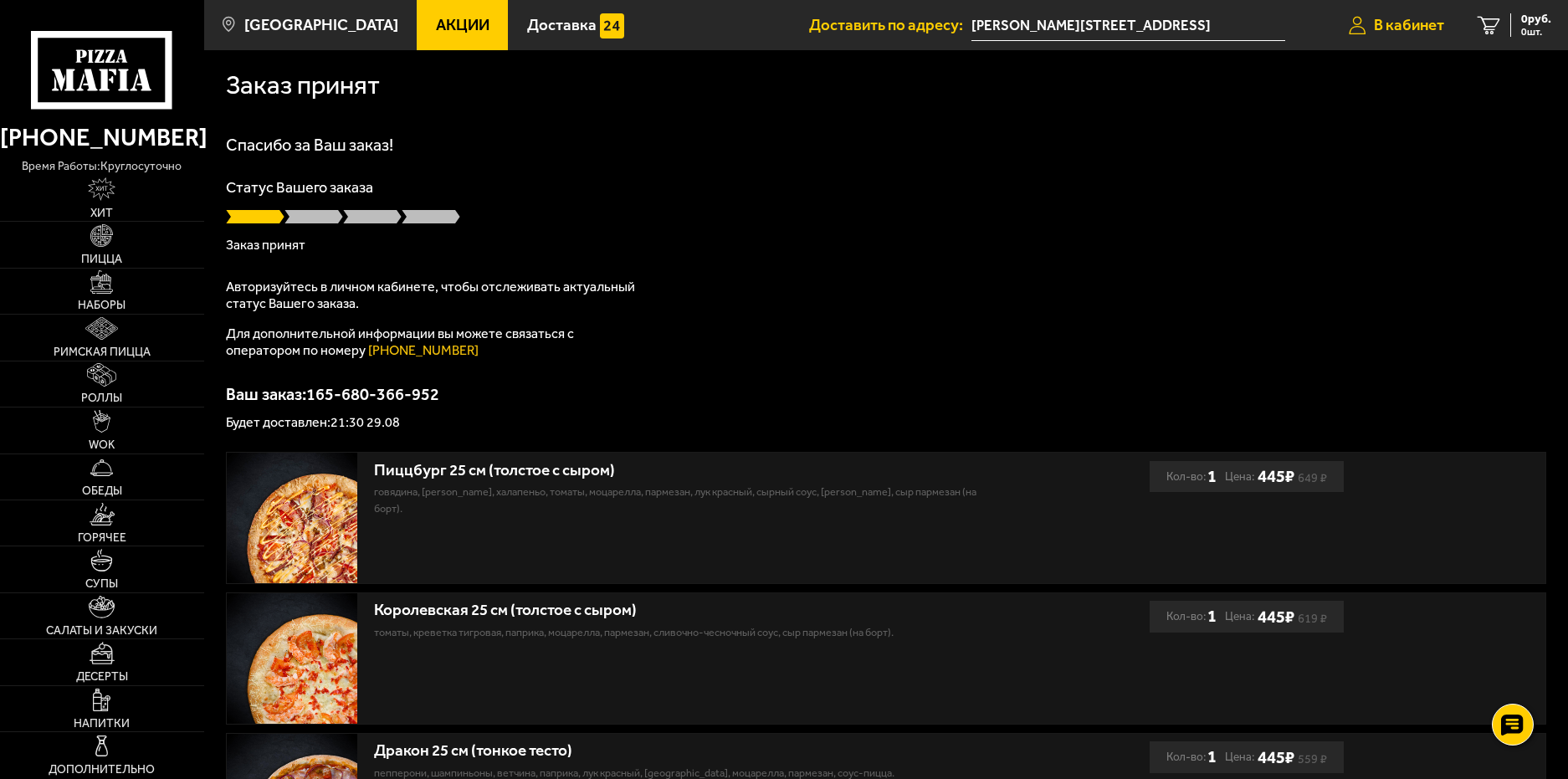
click at [1393, 24] on span "В кабинет" at bounding box center [1410, 25] width 71 height 16
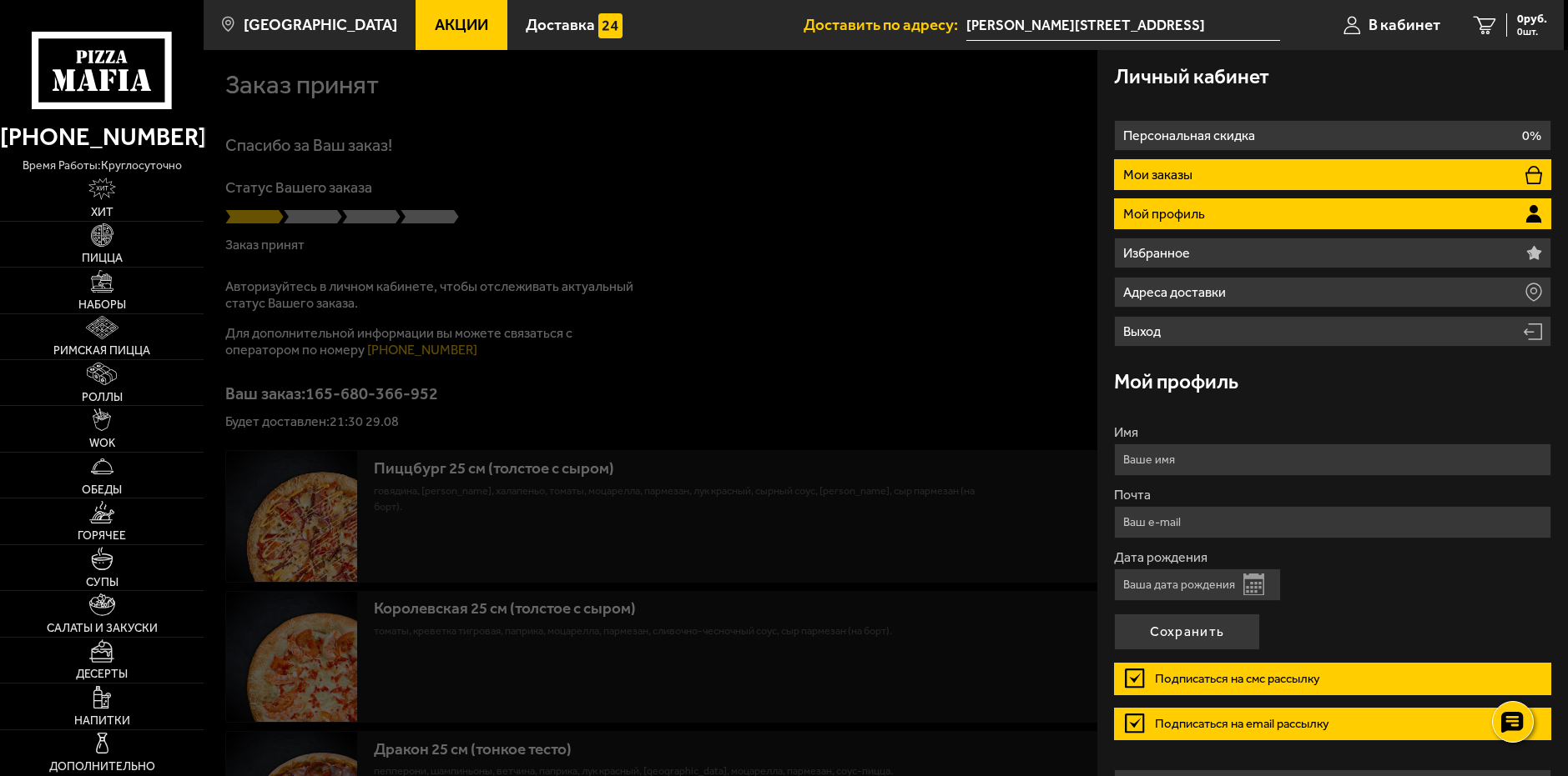
click at [1315, 161] on li "Мои заказы" at bounding box center [1332, 175] width 438 height 30
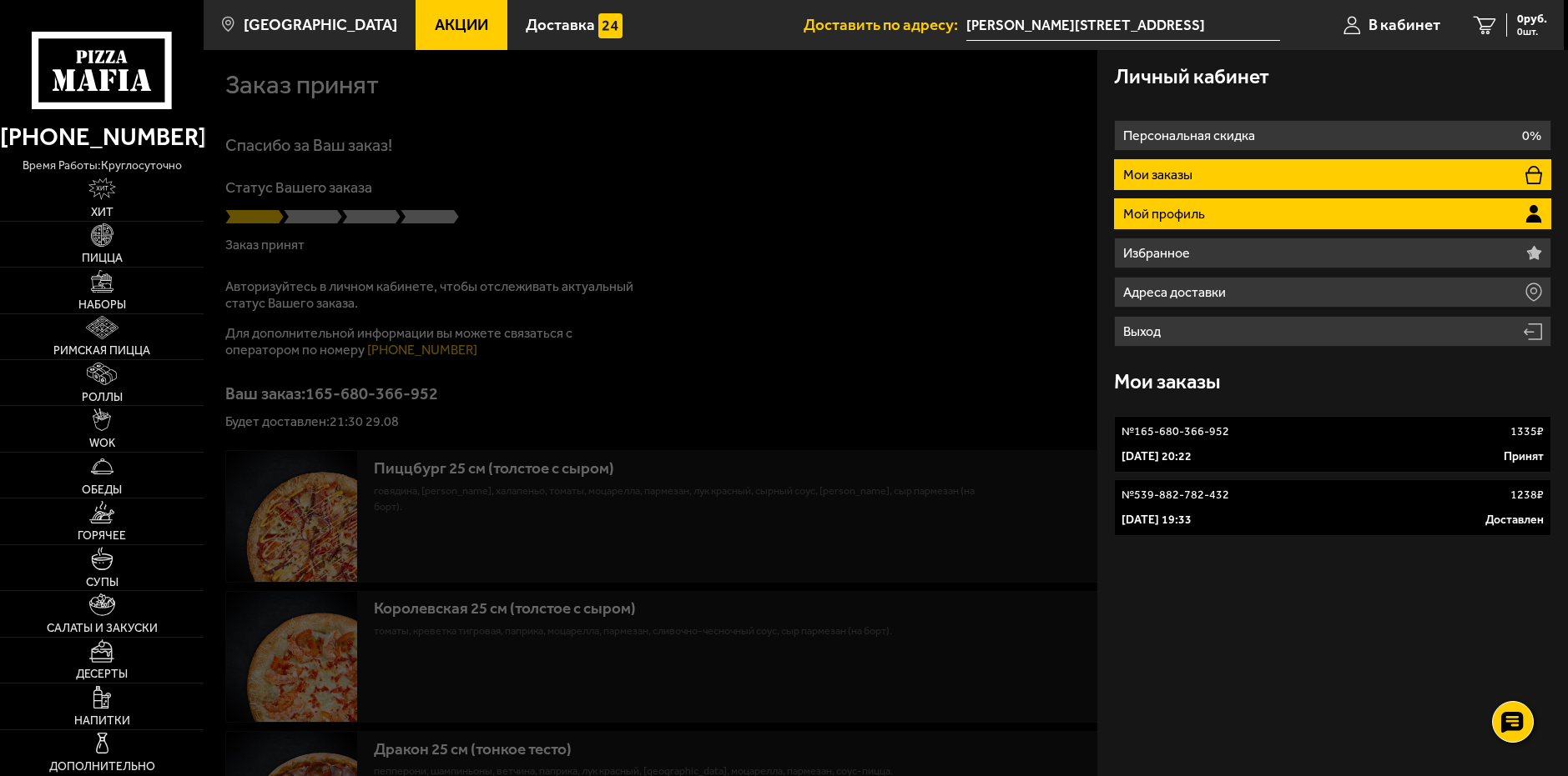
click at [1214, 218] on li "Мой профиль" at bounding box center [1332, 214] width 438 height 30
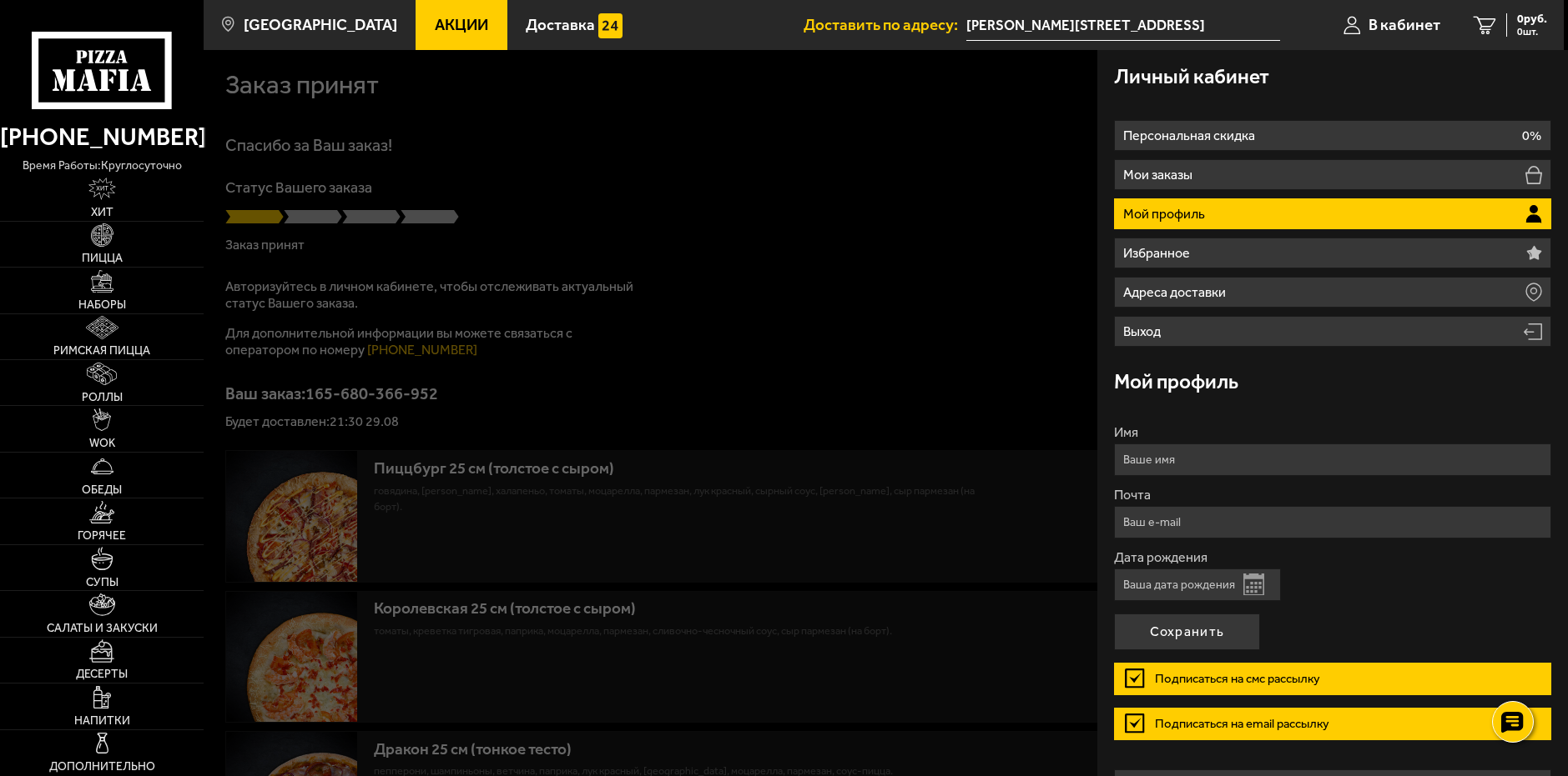
click at [1218, 454] on input "Имя" at bounding box center [1332, 460] width 438 height 32
type input "[PERSON_NAME]"
click at [1228, 529] on input "Почта" at bounding box center [1332, 522] width 438 height 32
type input "[EMAIL_ADDRESS][DOMAIN_NAME]"
click at [1225, 590] on input "Дата рождения" at bounding box center [1197, 585] width 167 height 32
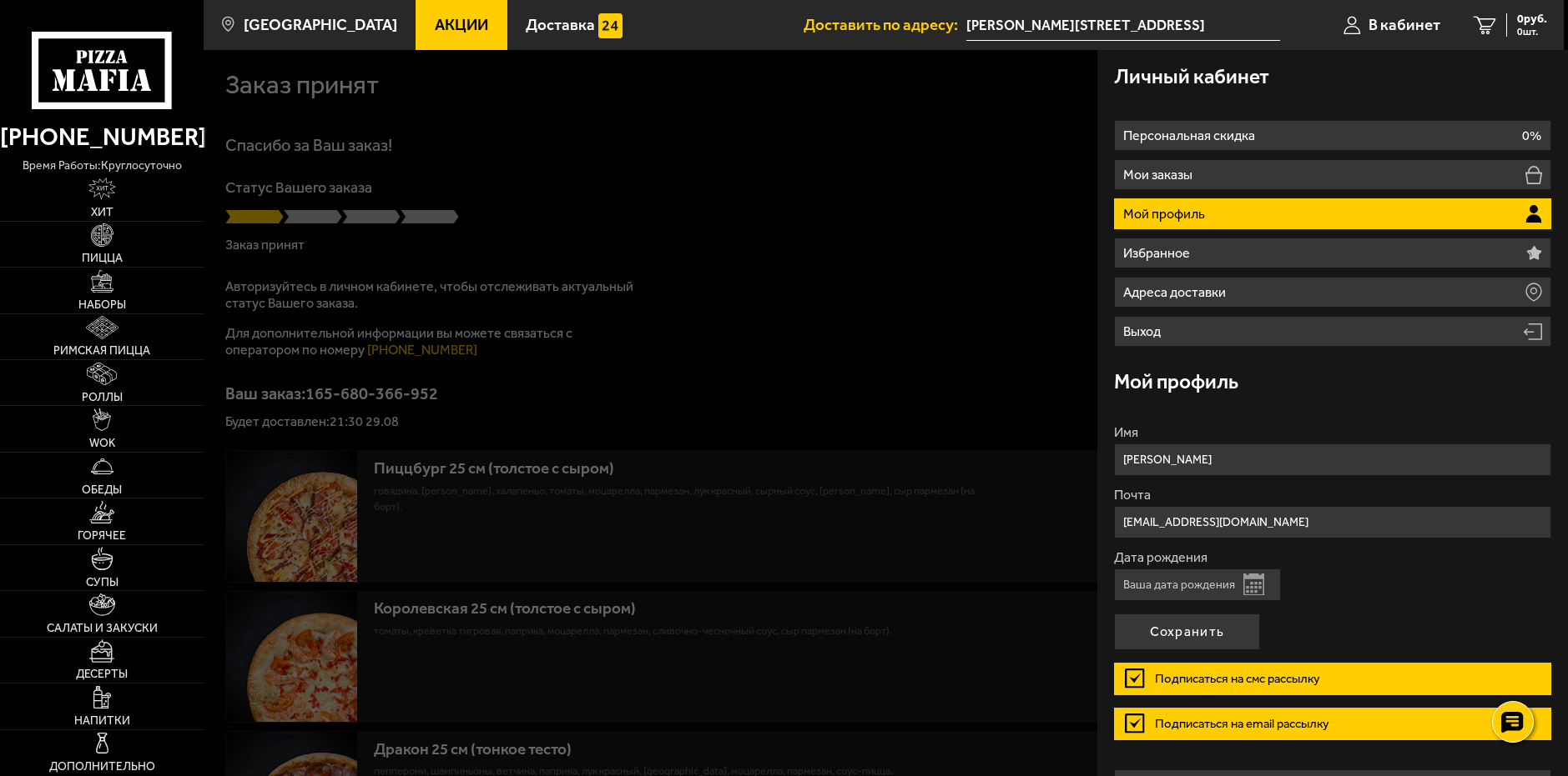
click at [1254, 581] on button "Открыть календарь" at bounding box center [1253, 584] width 21 height 22
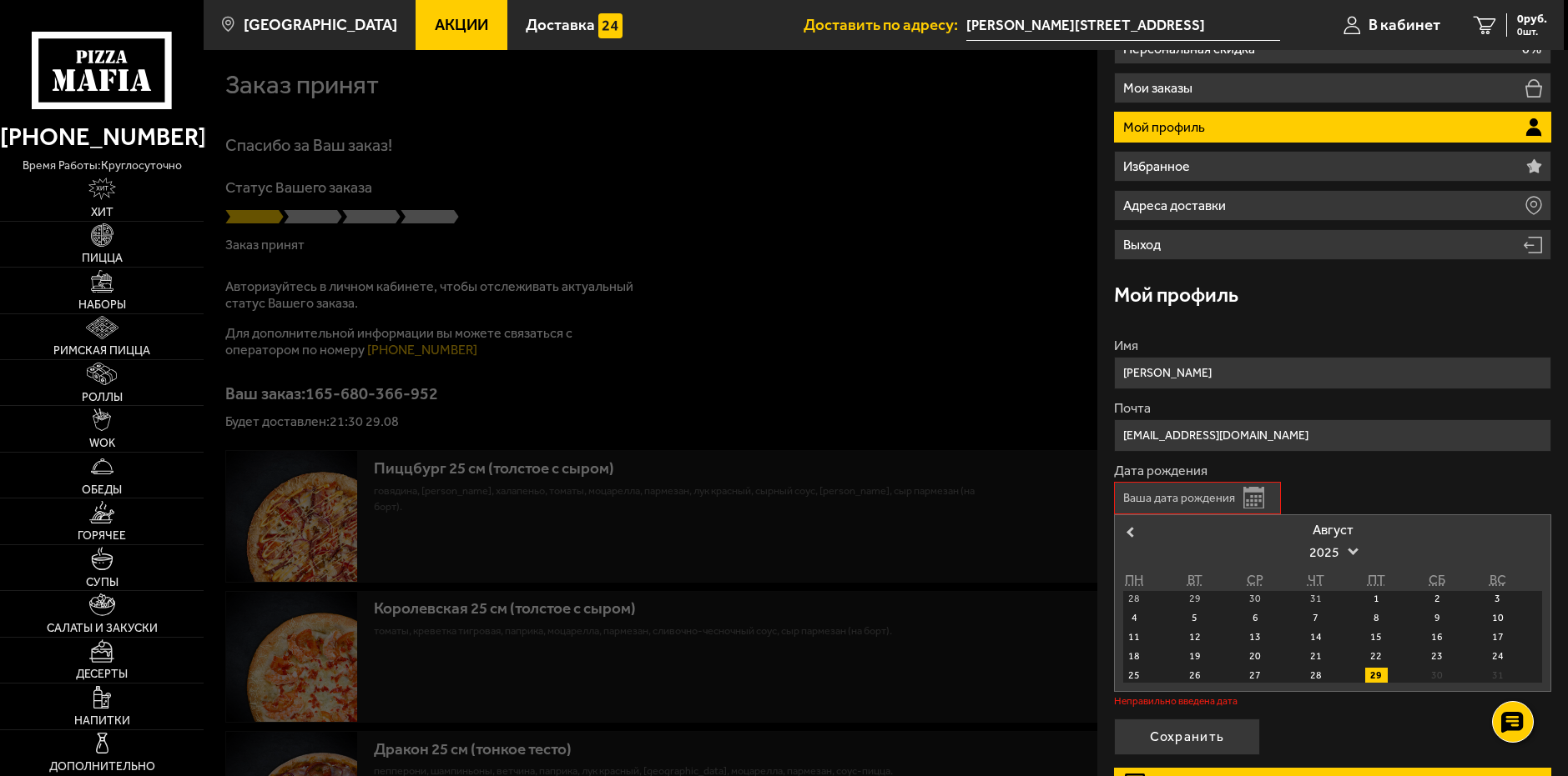
scroll to position [167, 0]
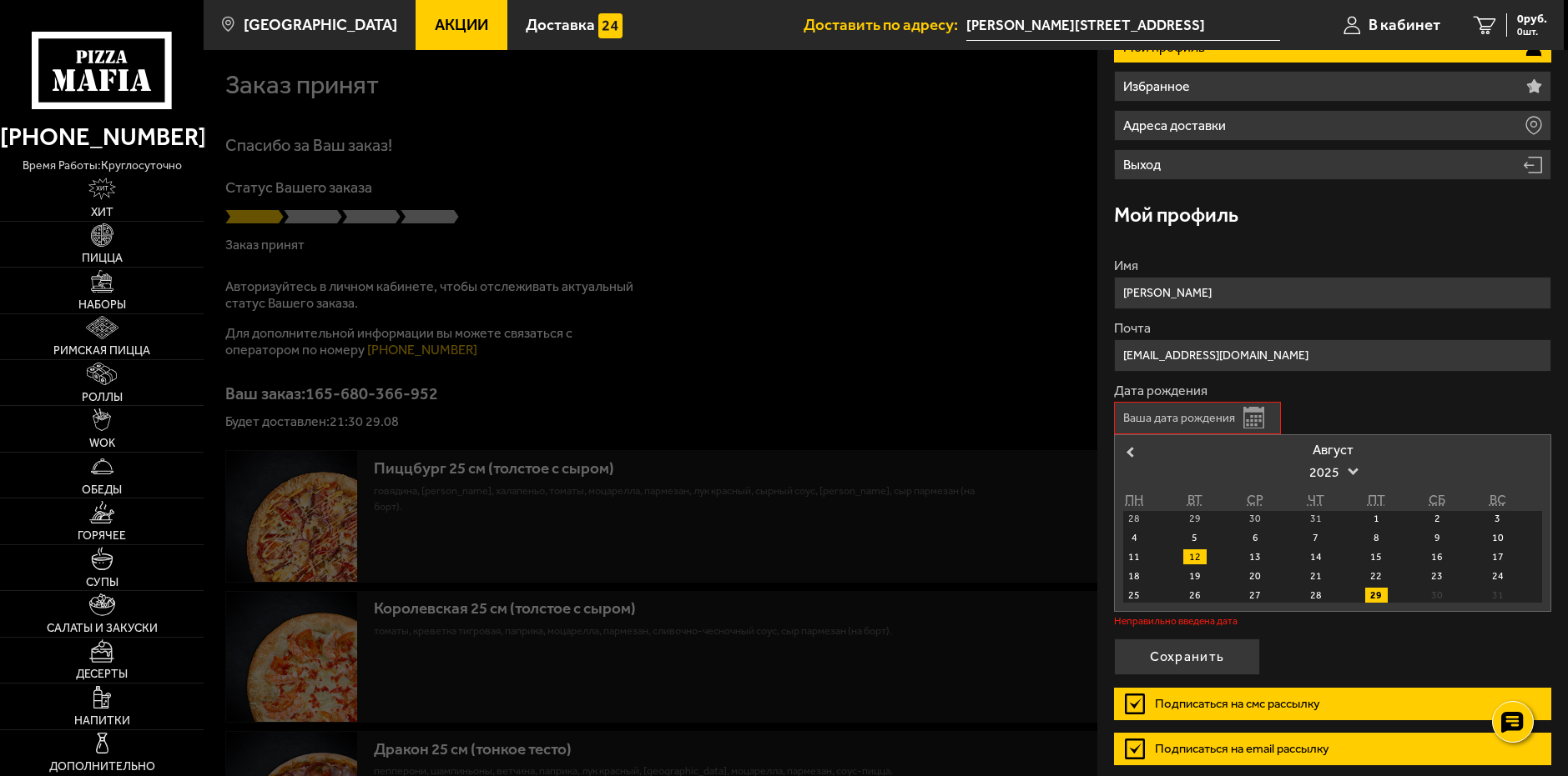
click at [1192, 561] on div "12" at bounding box center [1195, 558] width 23 height 15
type input "[DATE]"
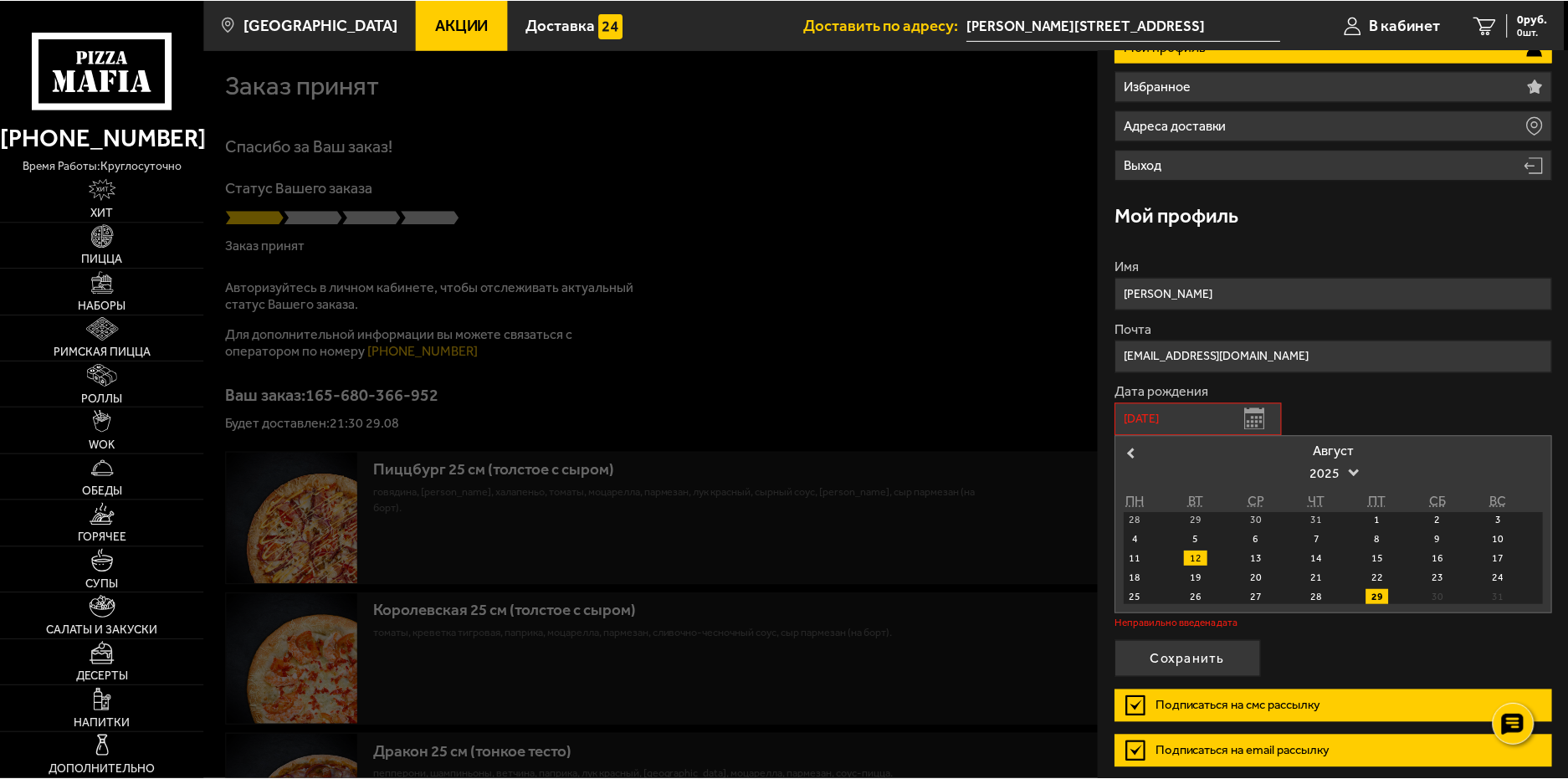
scroll to position [44, 0]
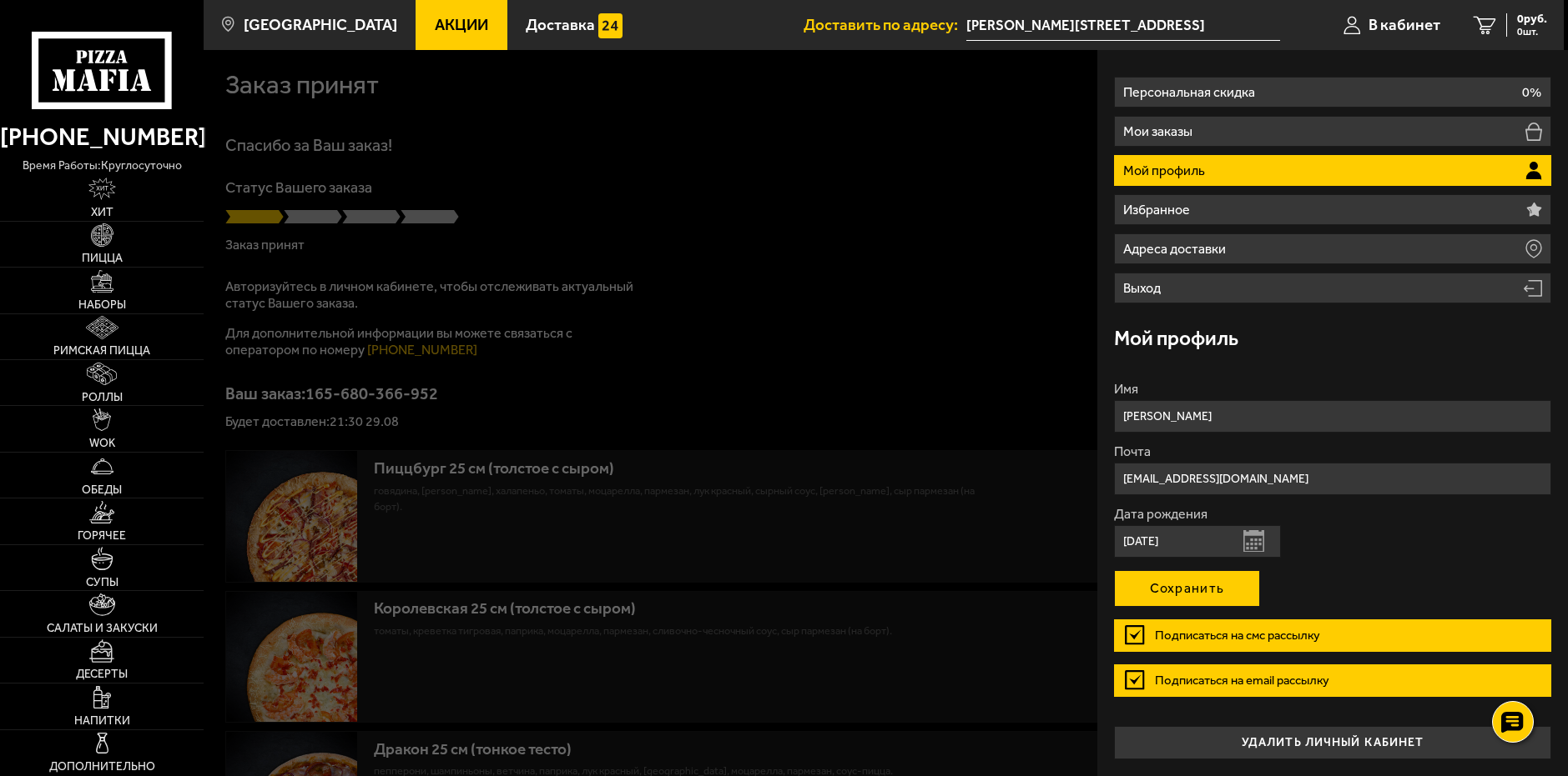
click at [1186, 589] on button "Сохранить" at bounding box center [1187, 589] width 146 height 37
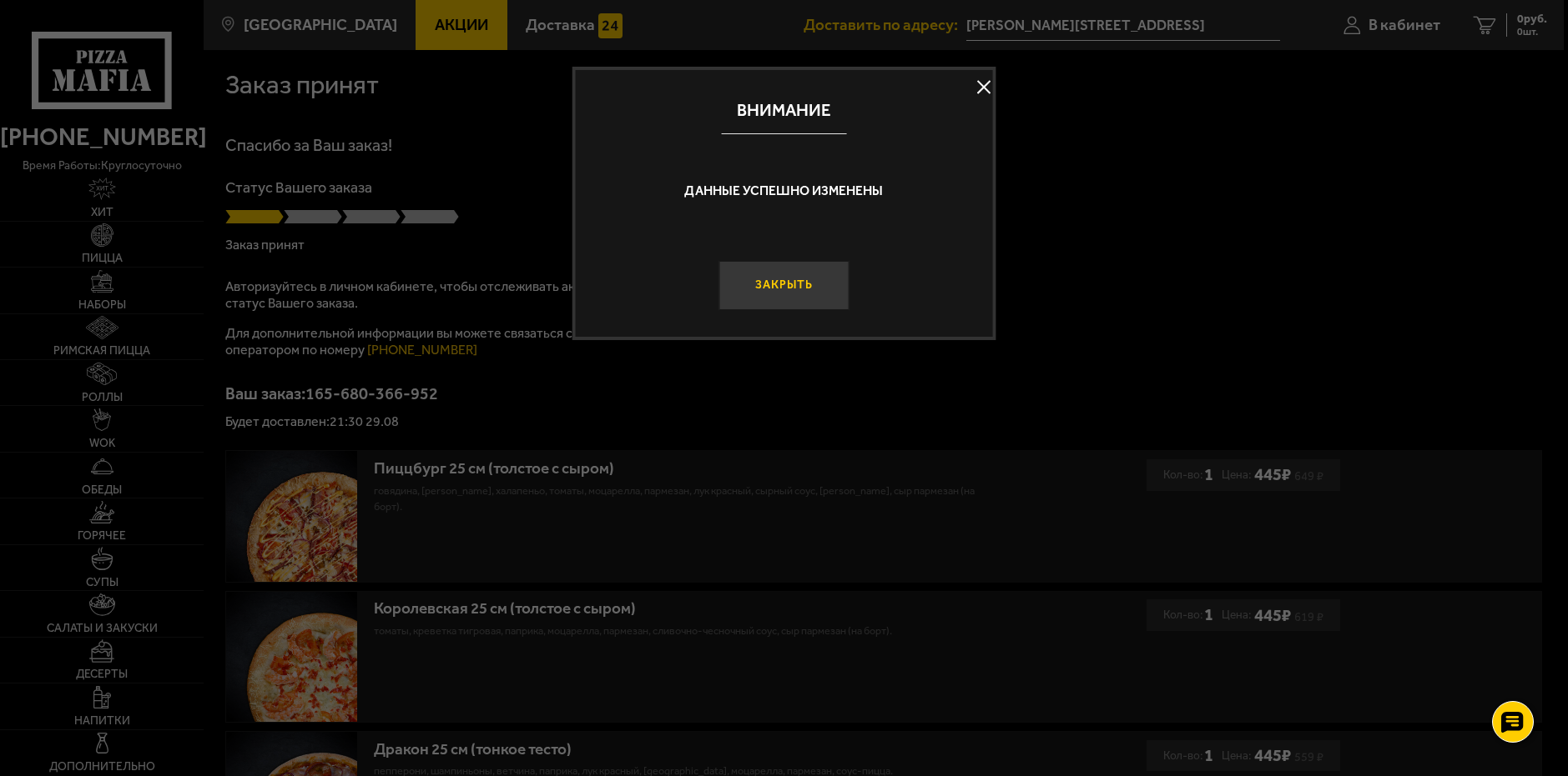
click at [797, 270] on button "Закрыть" at bounding box center [784, 286] width 131 height 49
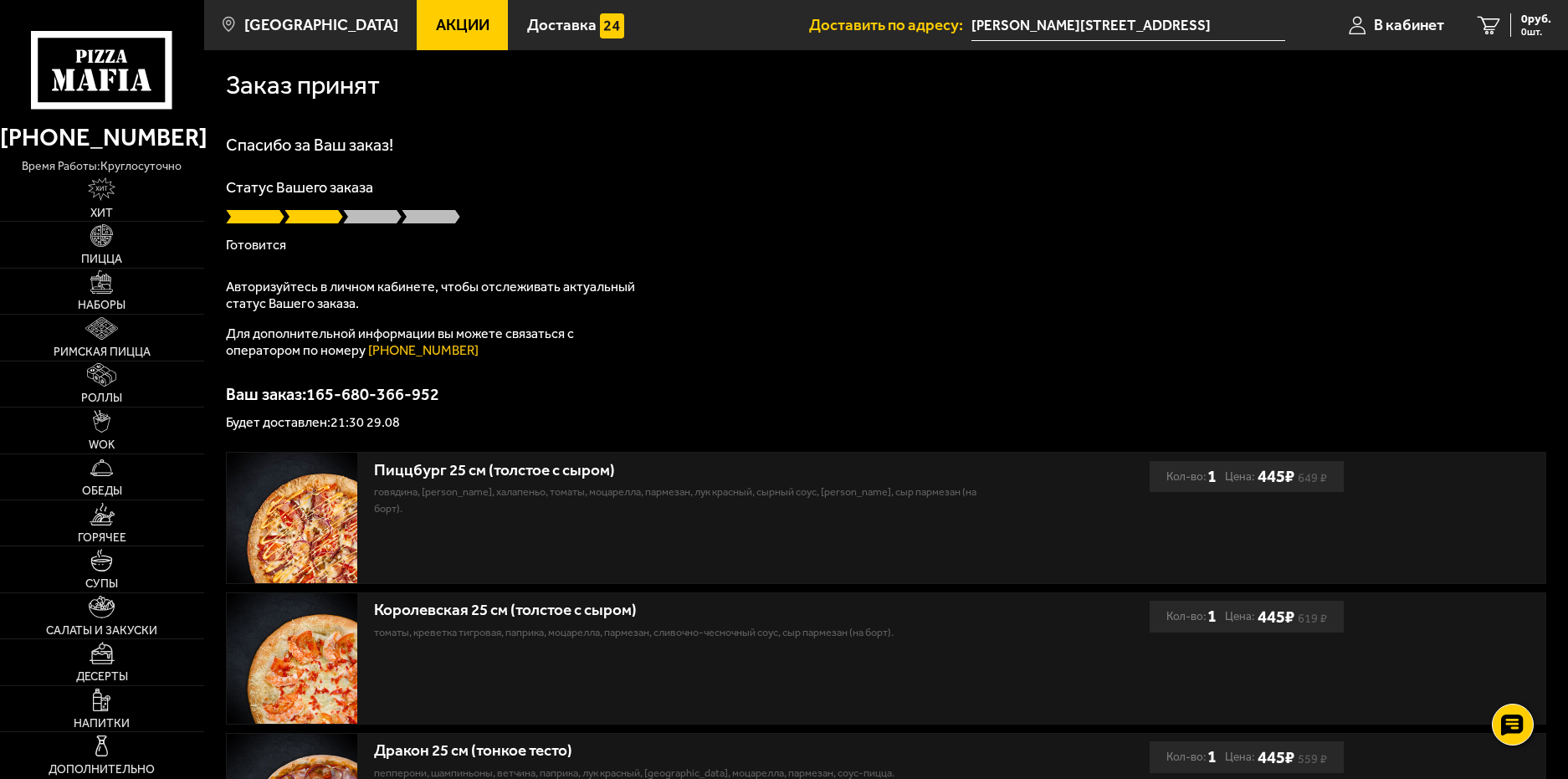
click at [373, 218] on span at bounding box center [372, 217] width 58 height 17
click at [1424, 18] on span "В кабинет" at bounding box center [1410, 25] width 71 height 16
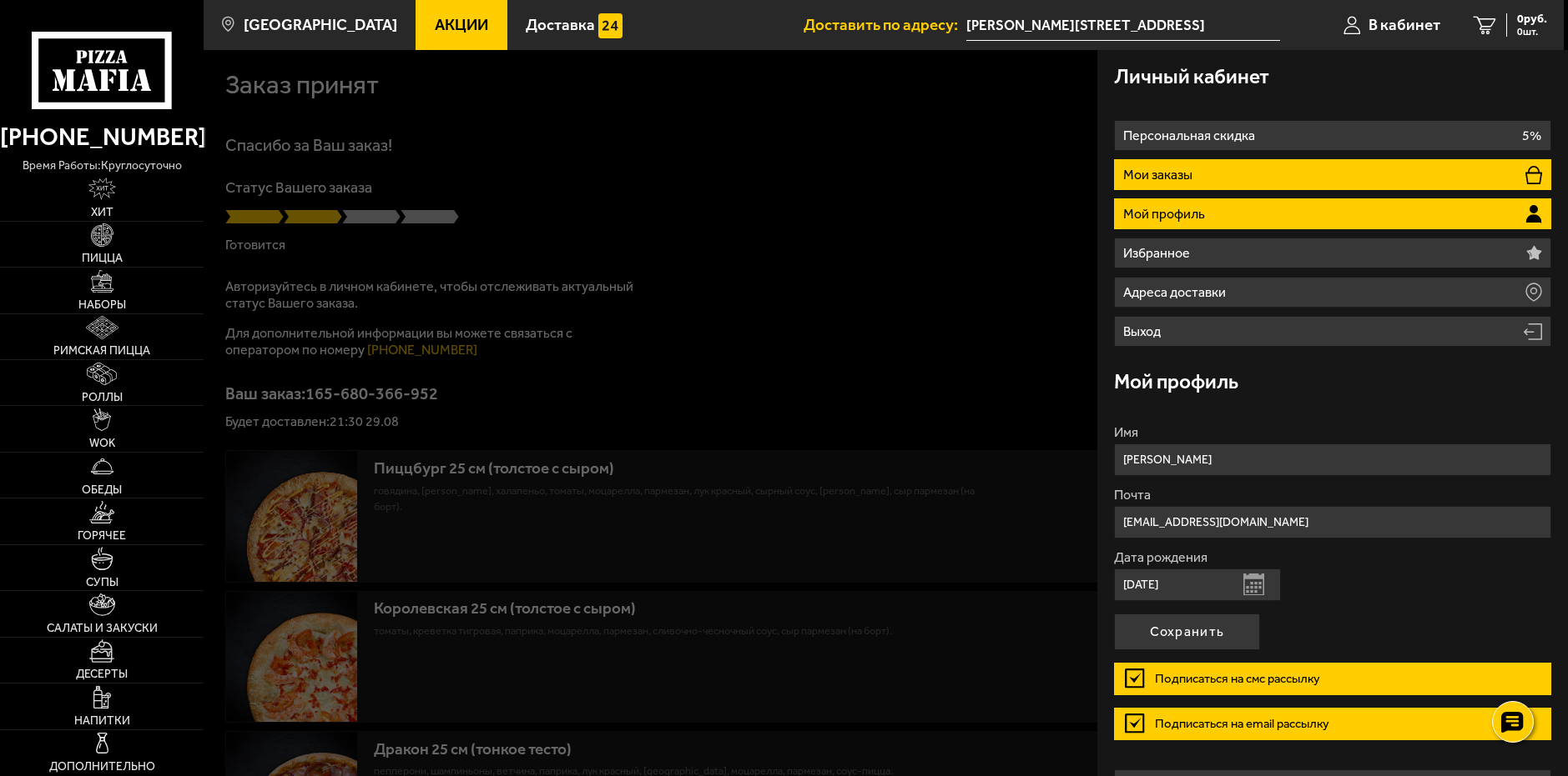
click at [1357, 174] on li "Мои заказы" at bounding box center [1332, 175] width 438 height 30
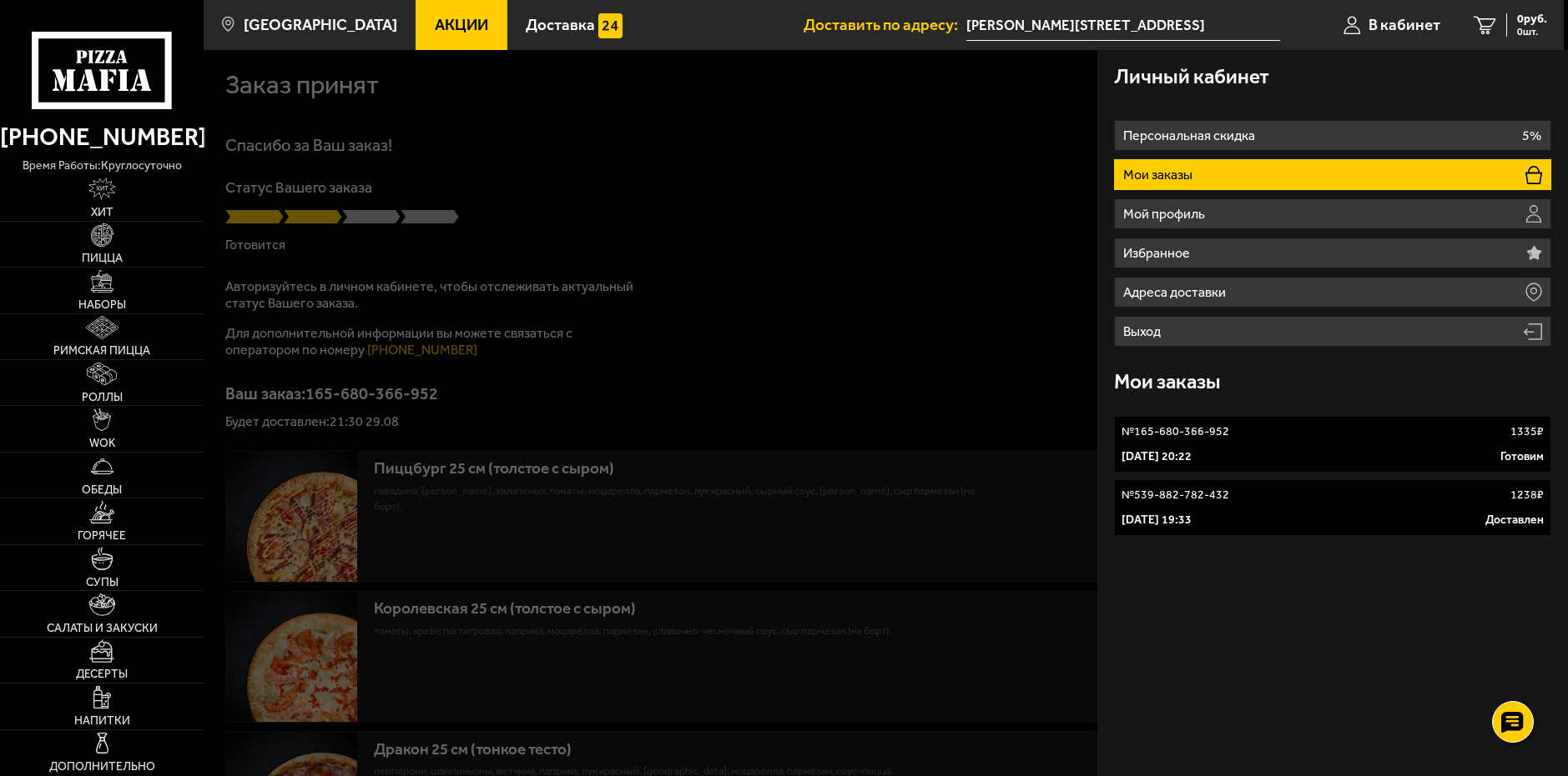
click at [1249, 436] on div "№ 165-680-366-952 1335 ₽" at bounding box center [1332, 432] width 423 height 17
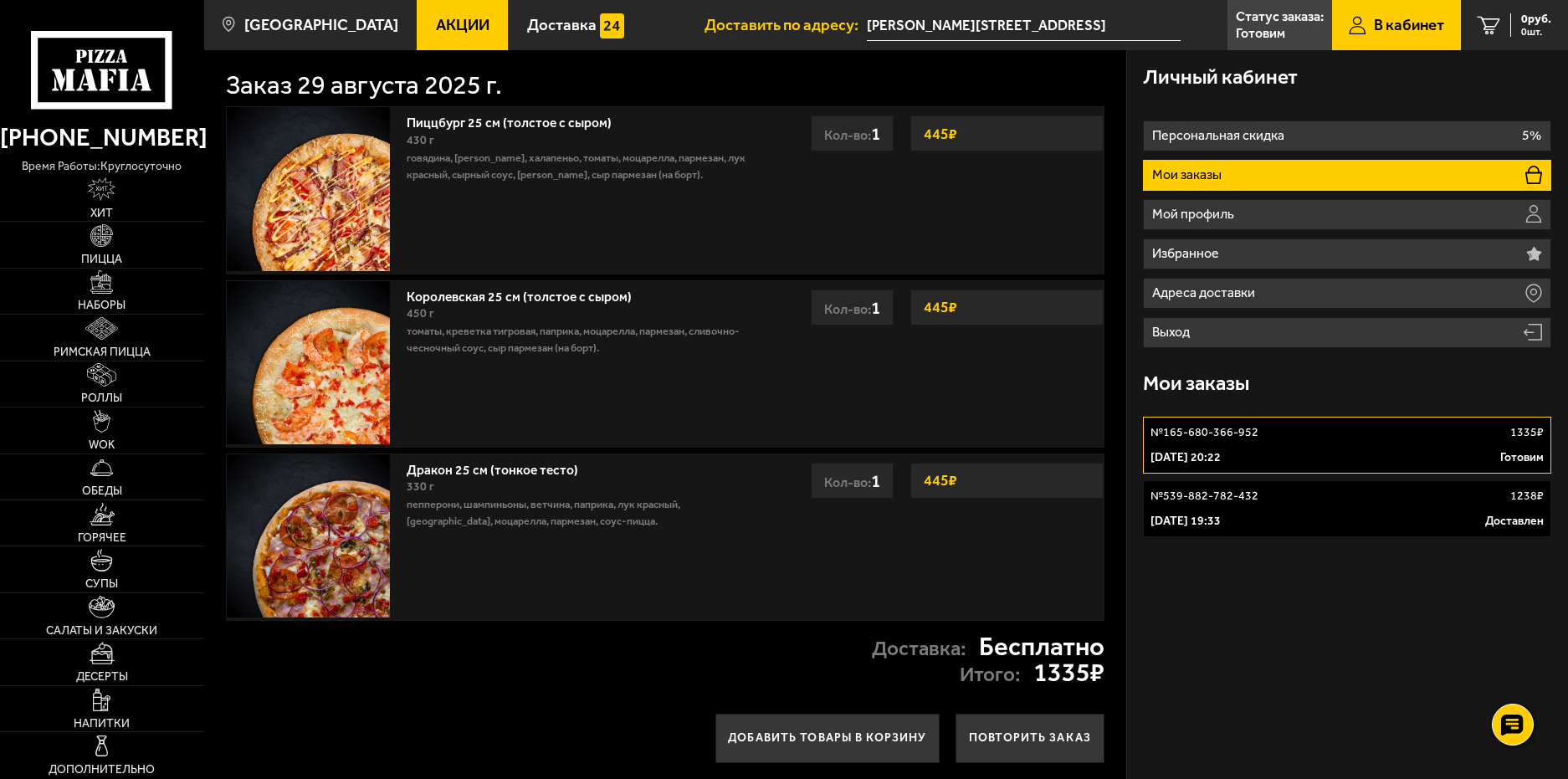
click at [1369, 28] on link "В кабинет" at bounding box center [1396, 25] width 129 height 51
click at [1266, 27] on p "Готовим" at bounding box center [1261, 33] width 50 height 13
